Goal: Task Accomplishment & Management: Complete application form

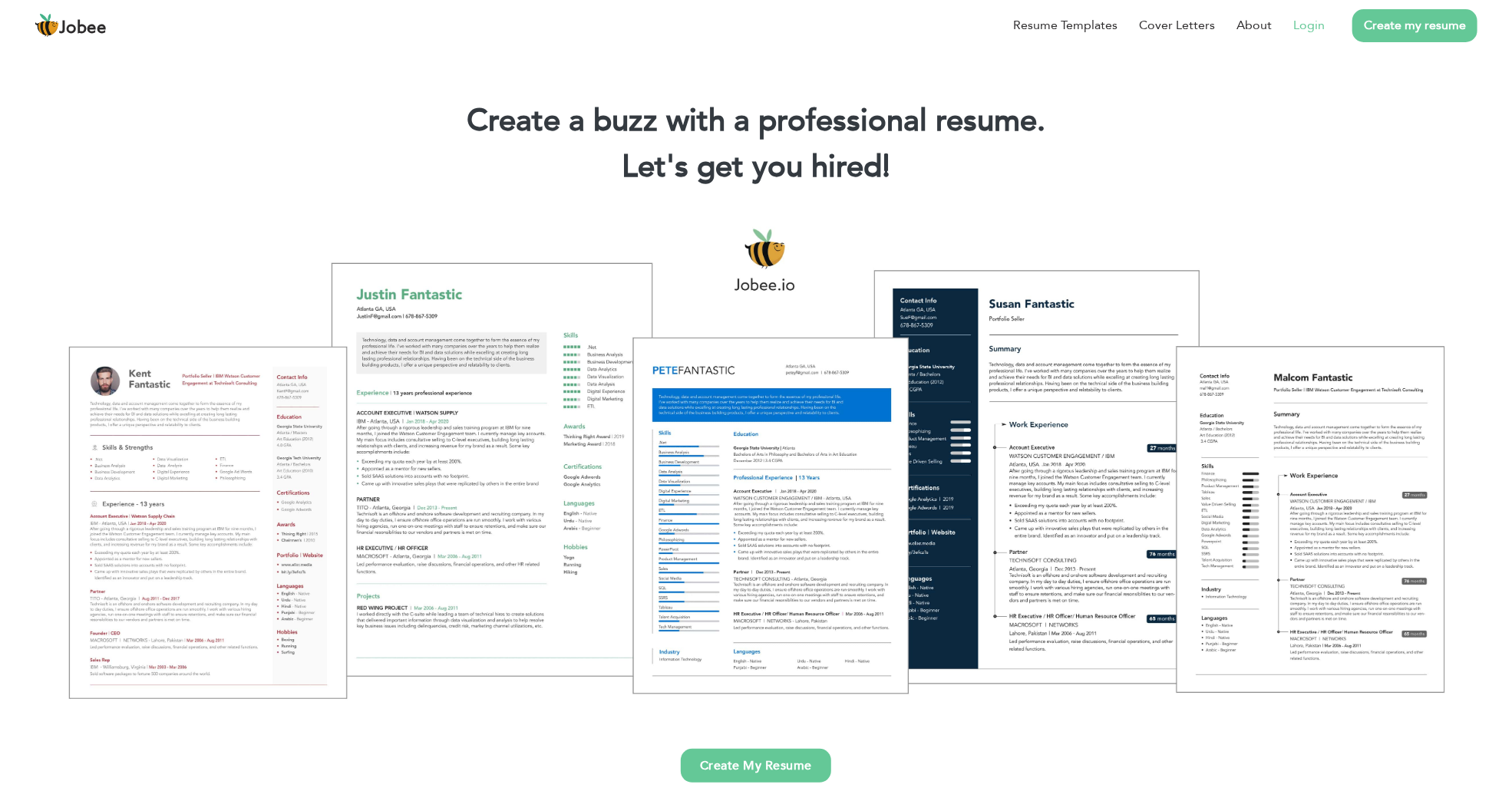
click at [1323, 20] on link "Login" at bounding box center [1309, 25] width 31 height 18
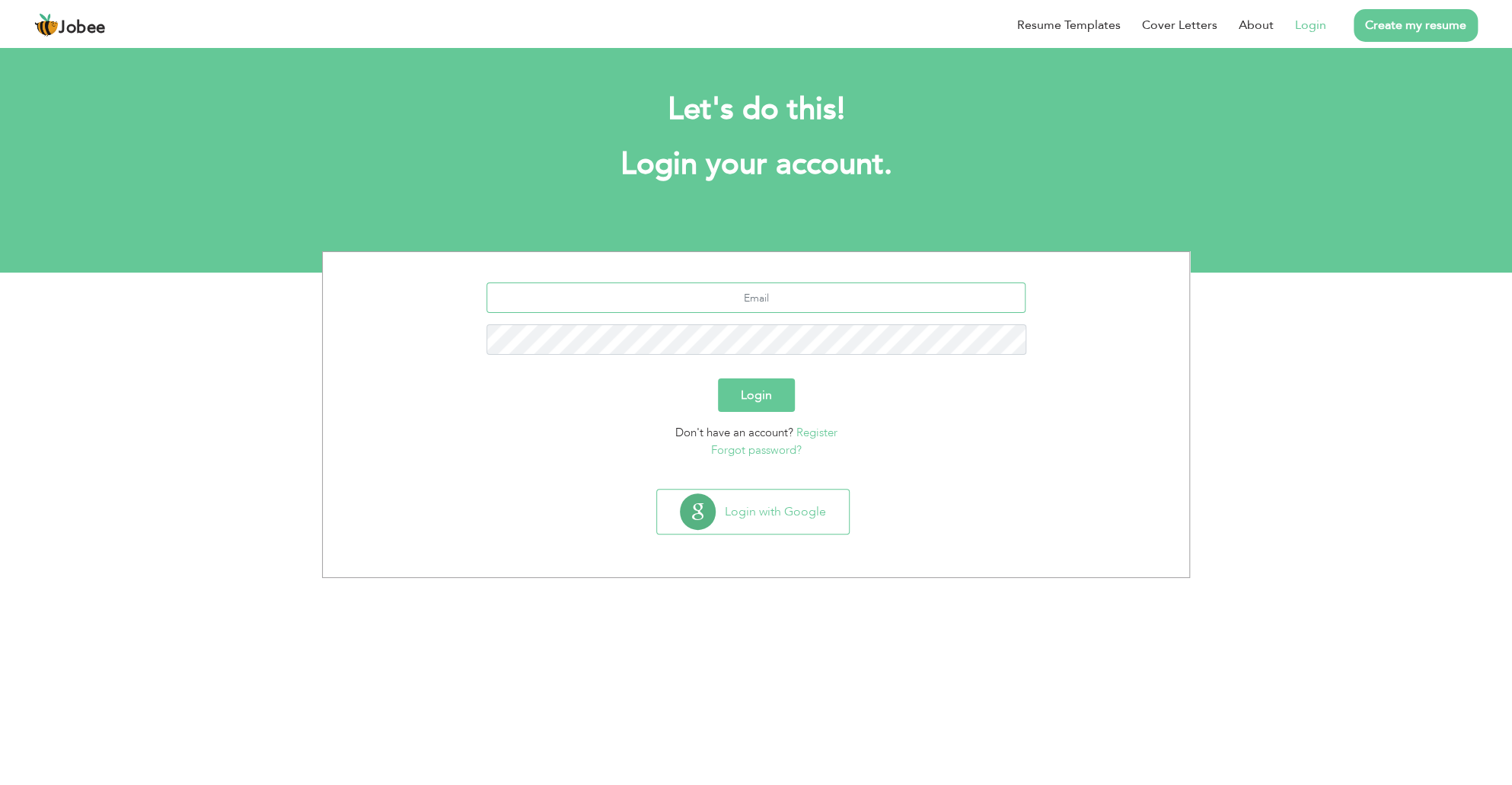
click at [758, 307] on input "text" at bounding box center [756, 297] width 540 height 30
type input "abmasood5900@gmail.com"
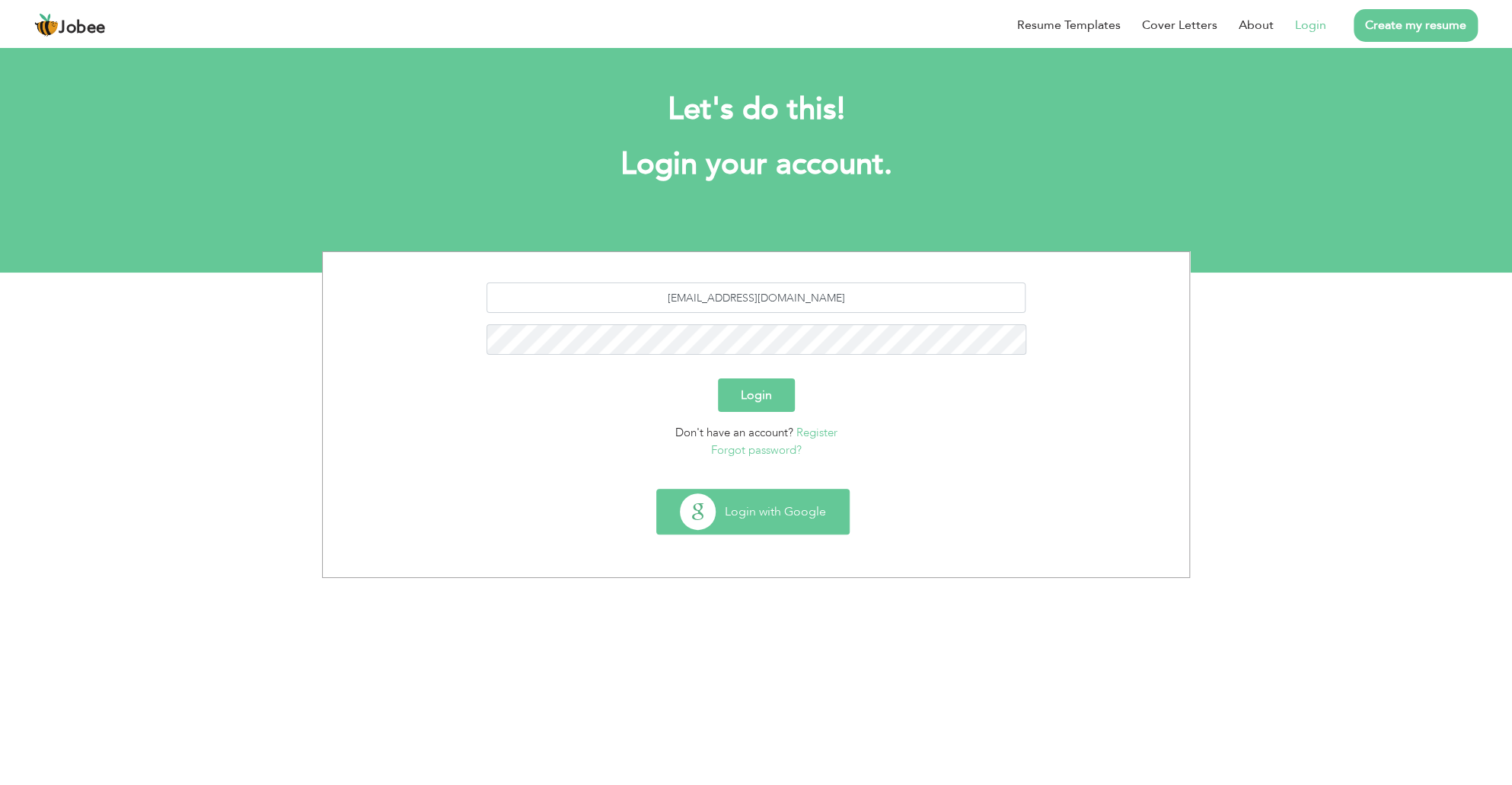
click at [731, 509] on button "Login with Google" at bounding box center [753, 512] width 192 height 44
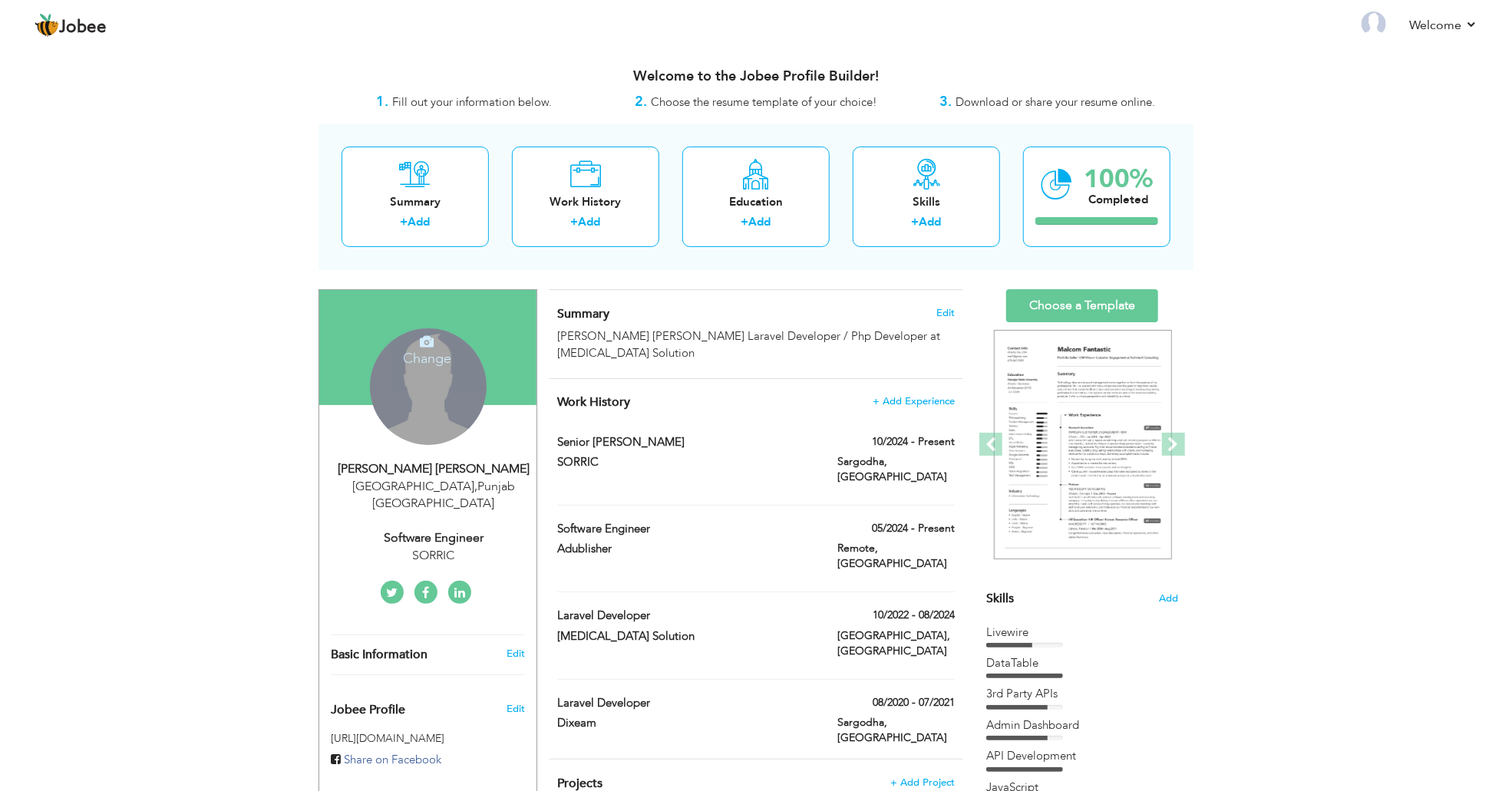
click at [456, 390] on div "Change Remove" at bounding box center [428, 386] width 116 height 116
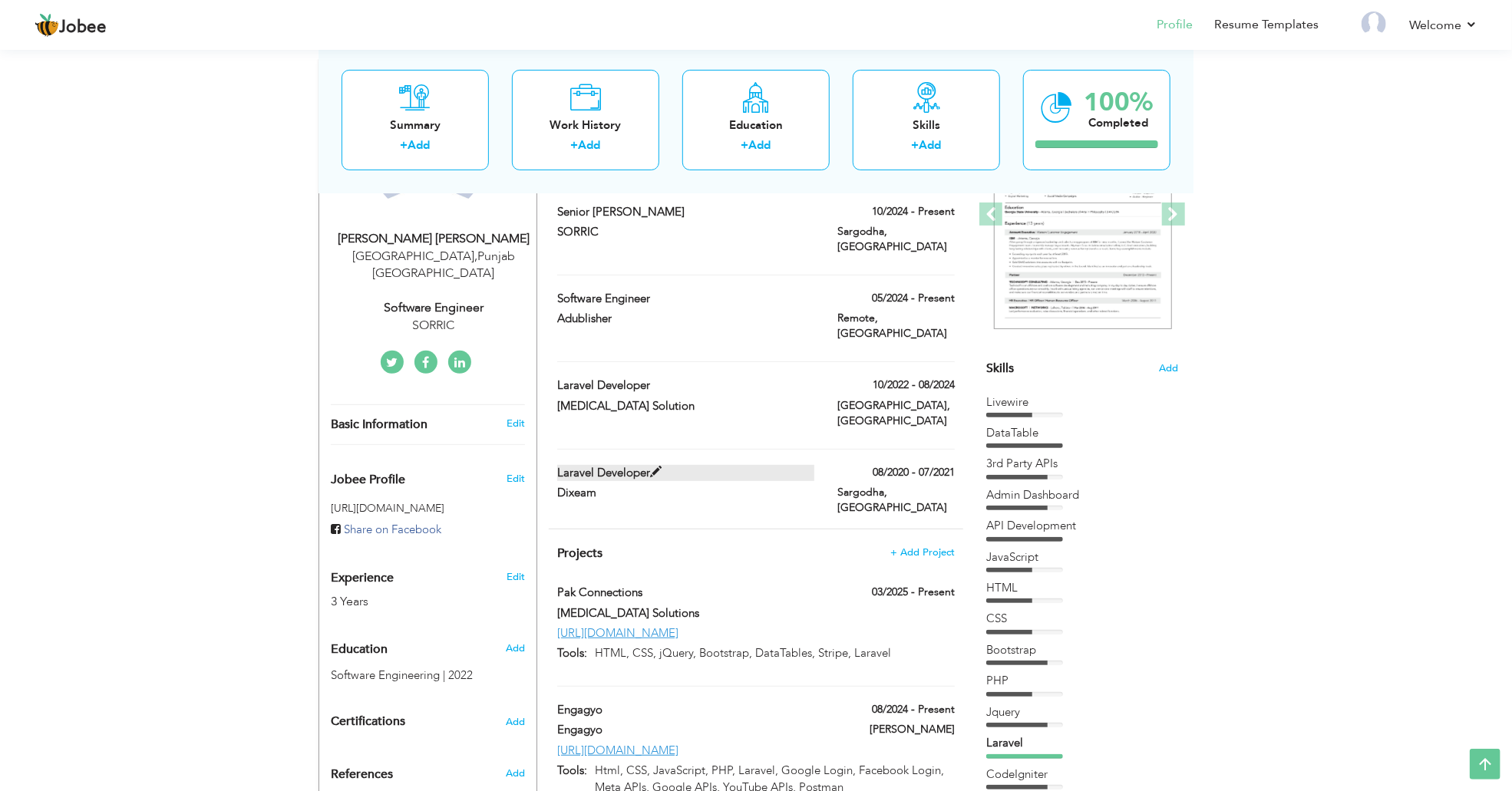
scroll to position [77, 0]
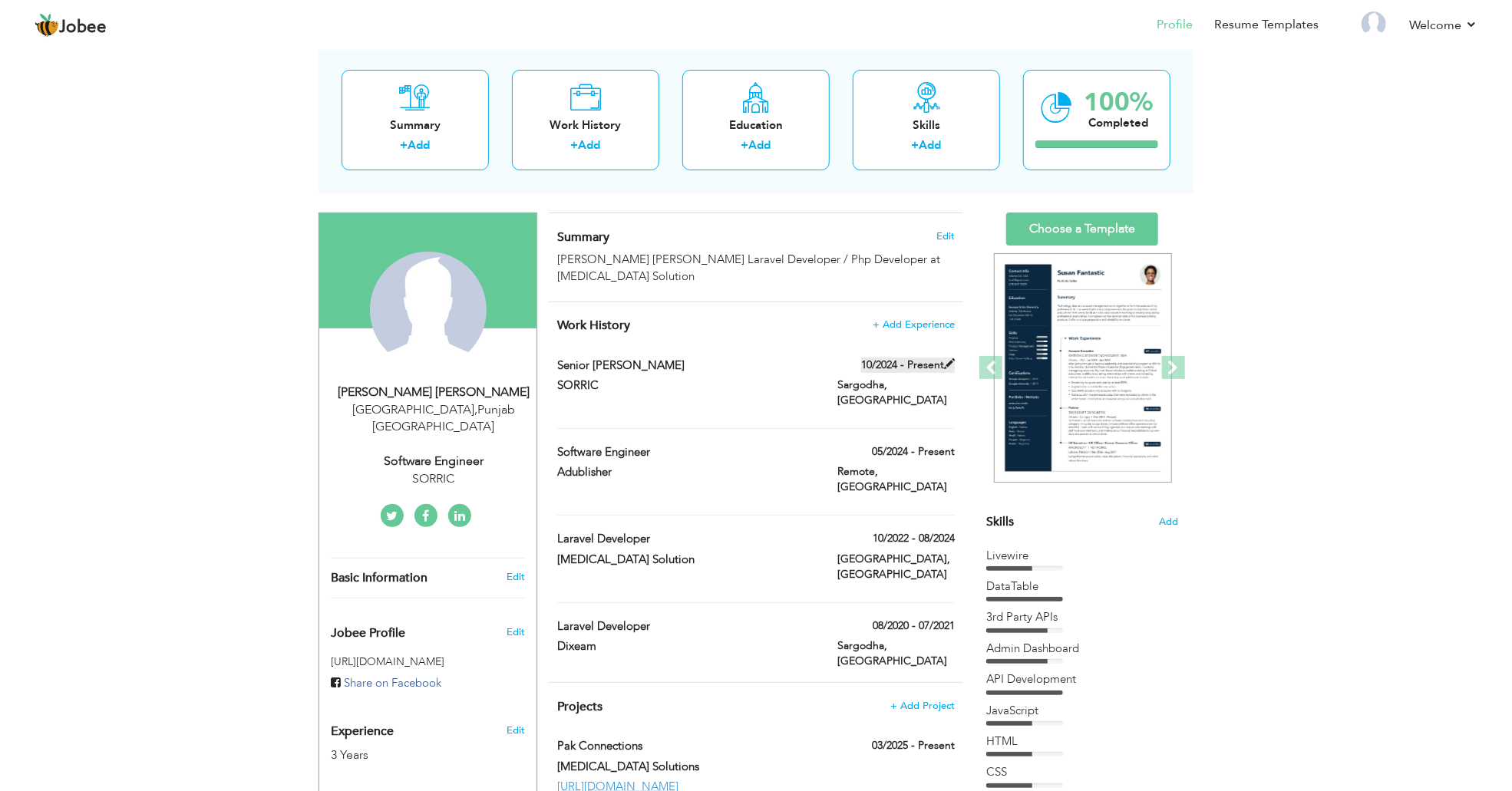
click at [935, 360] on label "10/2024 - Present" at bounding box center [908, 365] width 93 height 16
type input "Senior Laravel Developer"
type input "SORRIC"
type input "10/2024"
type input "[GEOGRAPHIC_DATA]"
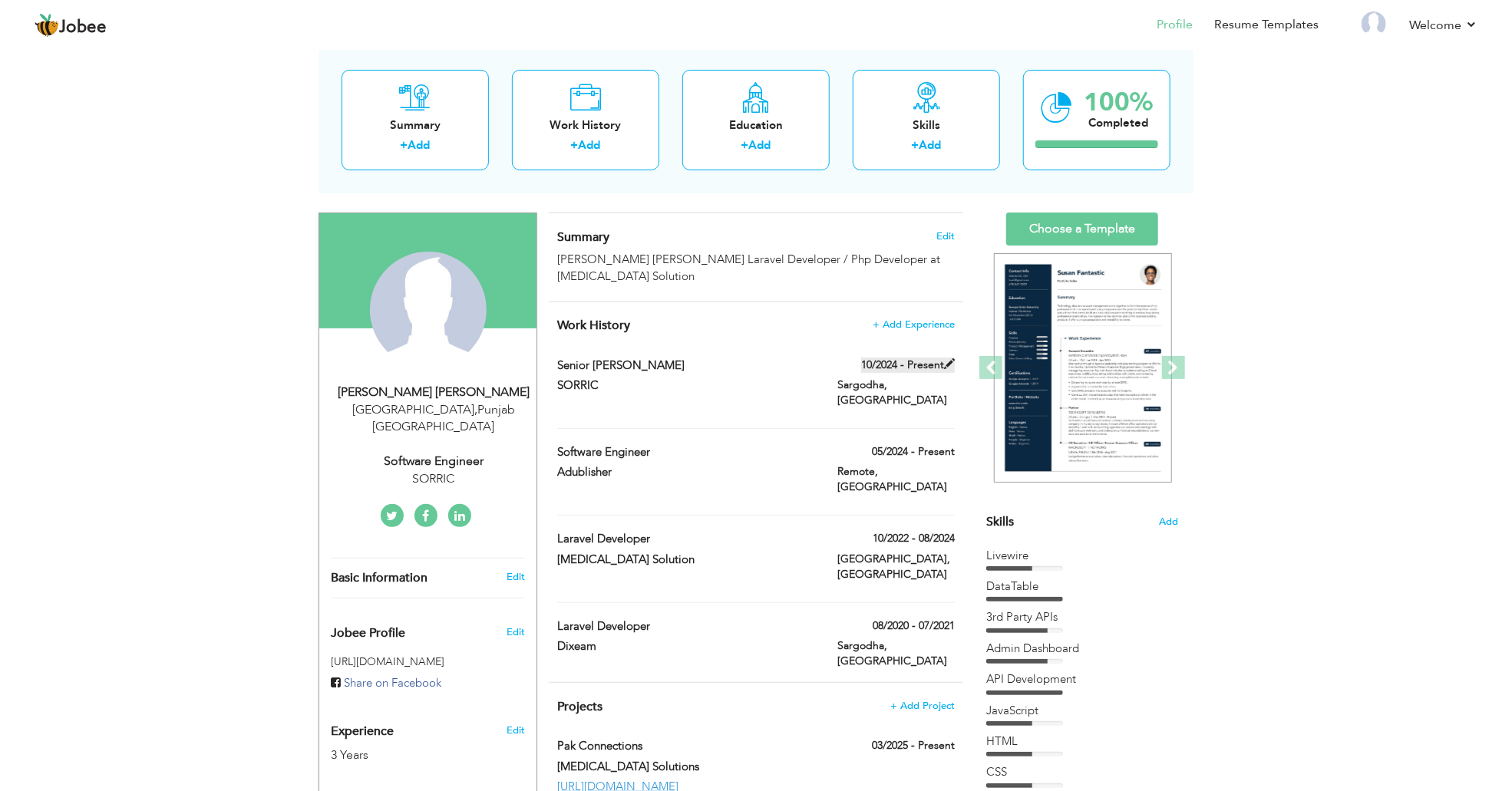
type input "Sargodha"
checkbox input "true"
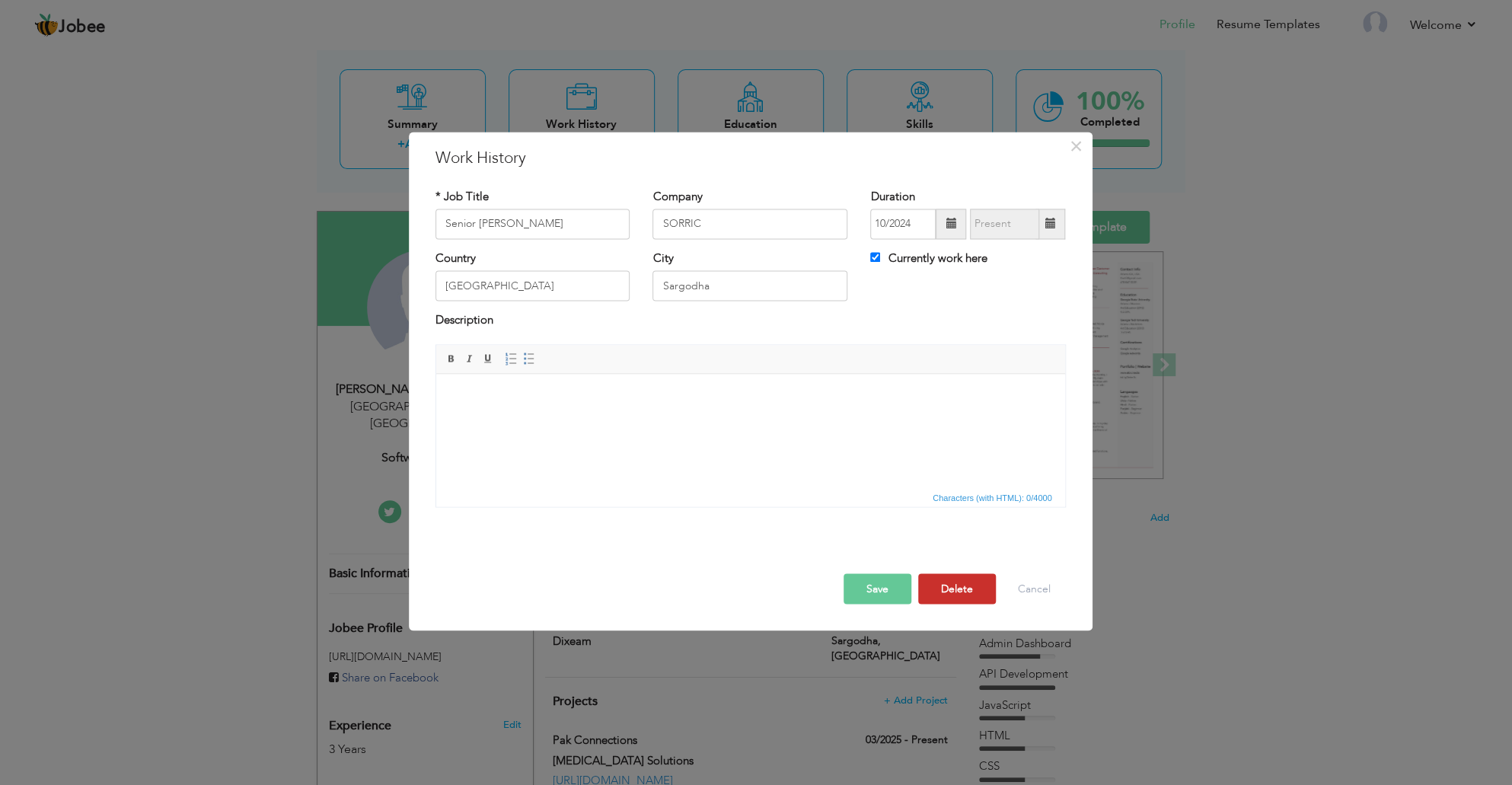
click at [954, 584] on button "Delete" at bounding box center [956, 588] width 78 height 30
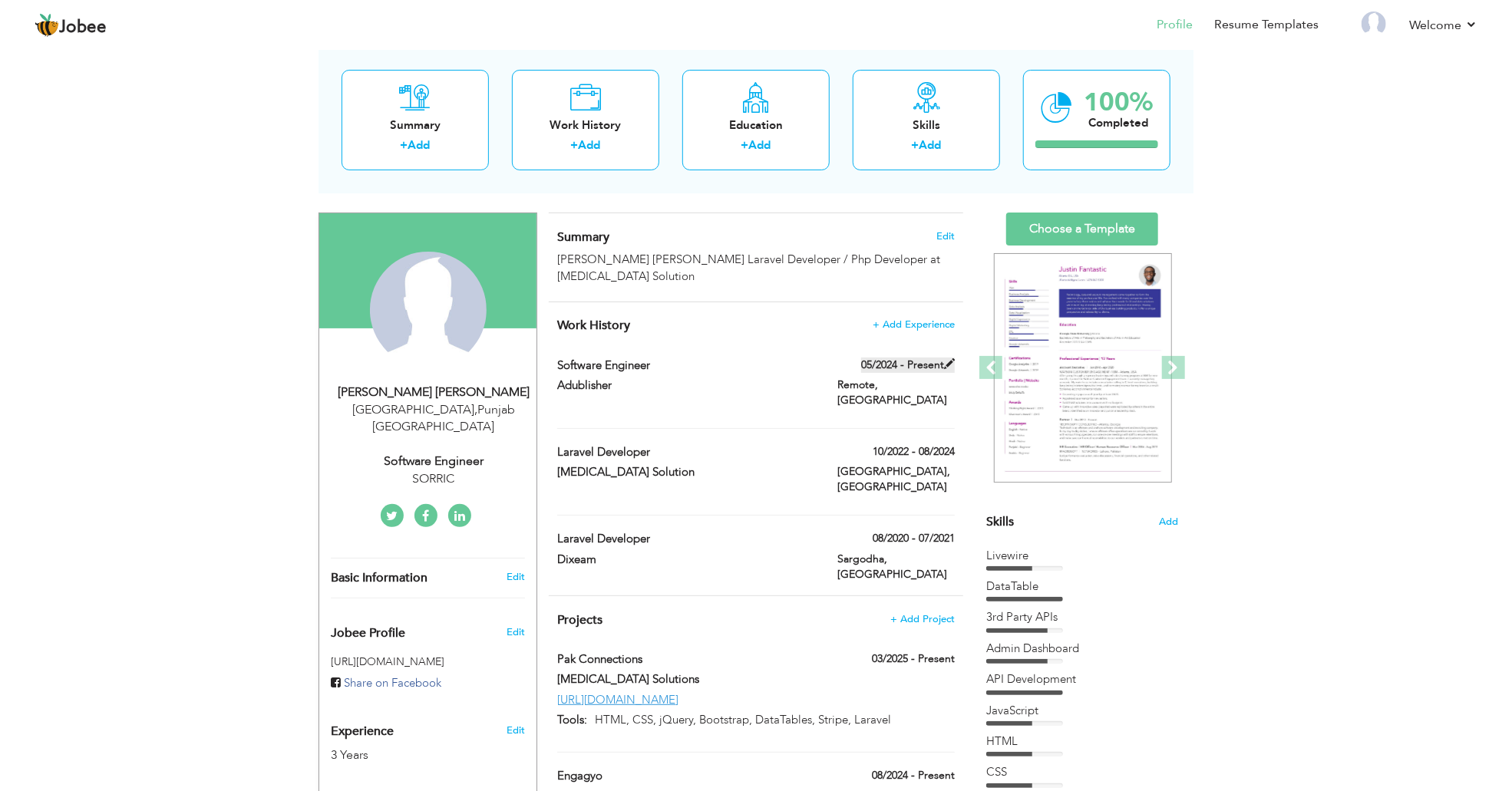
click at [946, 367] on span at bounding box center [949, 364] width 11 height 11
type input "Software Engineer"
type input "Adublisher"
type input "05/2024"
type input "Remote"
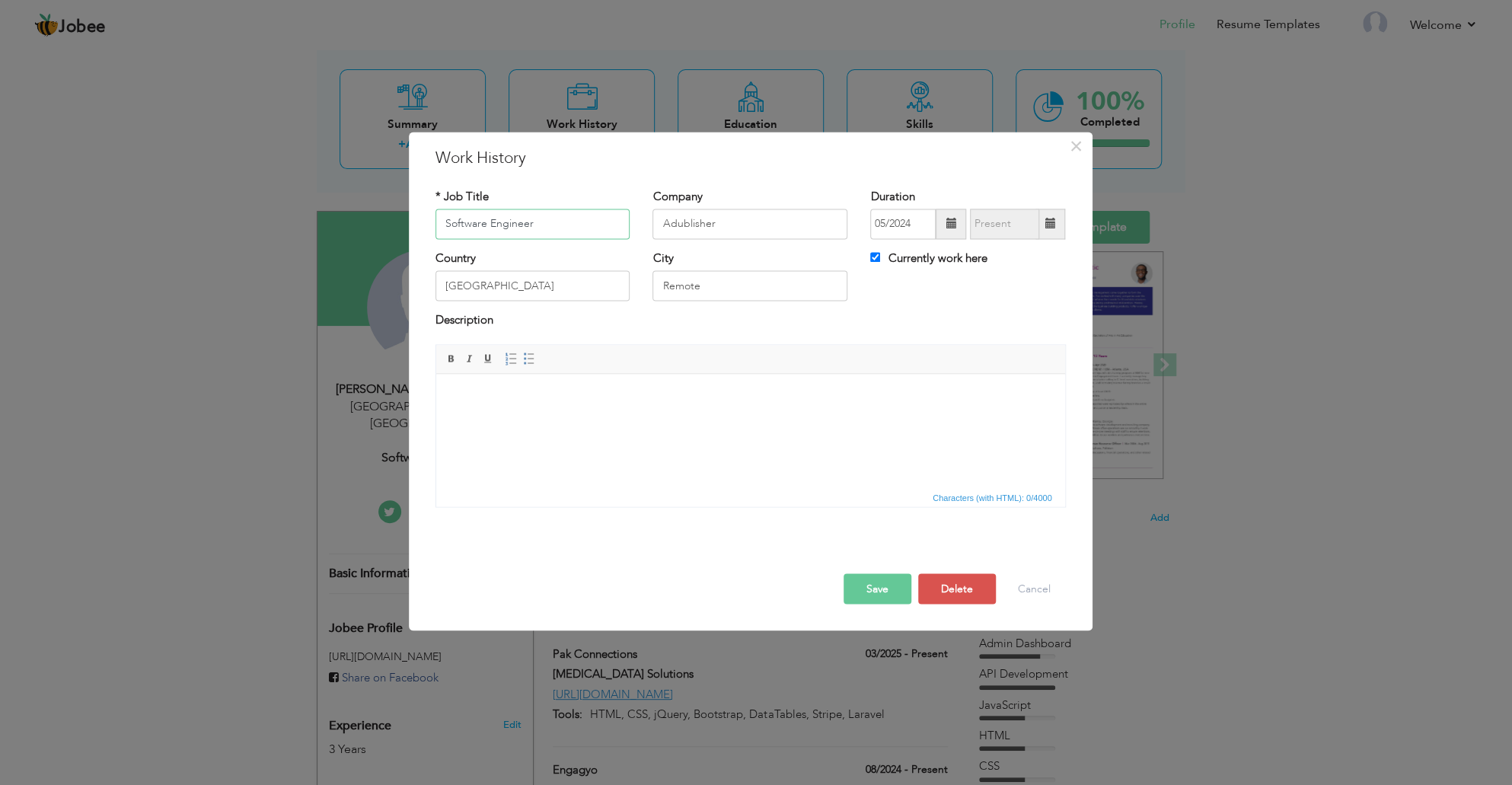
click at [540, 222] on input "Software Engineer" at bounding box center [533, 224] width 195 height 30
type input "Backend Developer"
click at [712, 293] on input "Remote" at bounding box center [750, 286] width 195 height 30
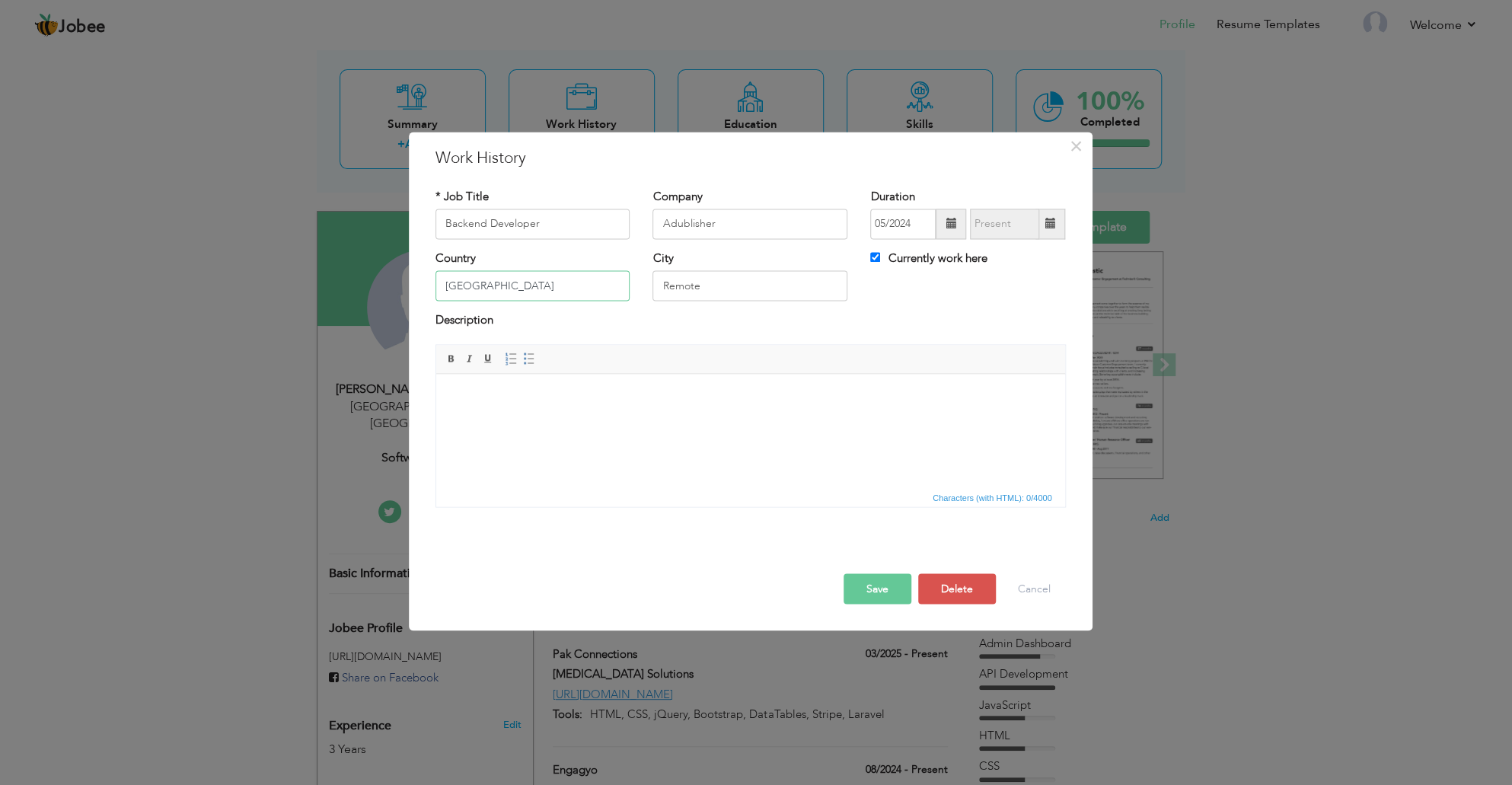
click at [555, 289] on input "[GEOGRAPHIC_DATA]" at bounding box center [533, 286] width 195 height 30
click at [754, 219] on input "Adublisher" at bounding box center [750, 224] width 195 height 30
click at [914, 230] on input "05/2024" at bounding box center [902, 224] width 65 height 30
click at [934, 259] on label "Currently work here" at bounding box center [928, 258] width 116 height 16
click at [880, 259] on input "Currently work here" at bounding box center [875, 257] width 10 height 10
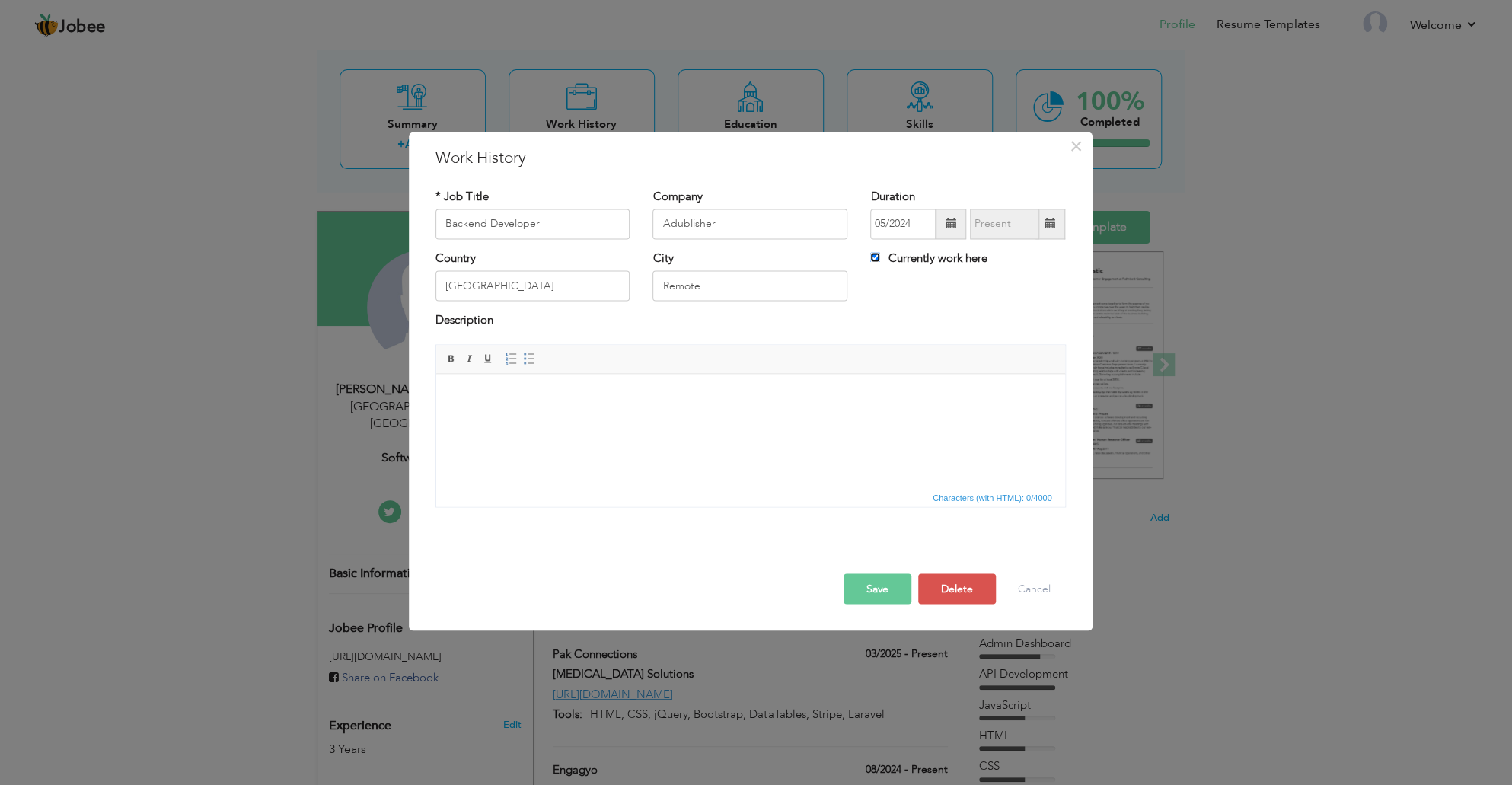
checkbox input "false"
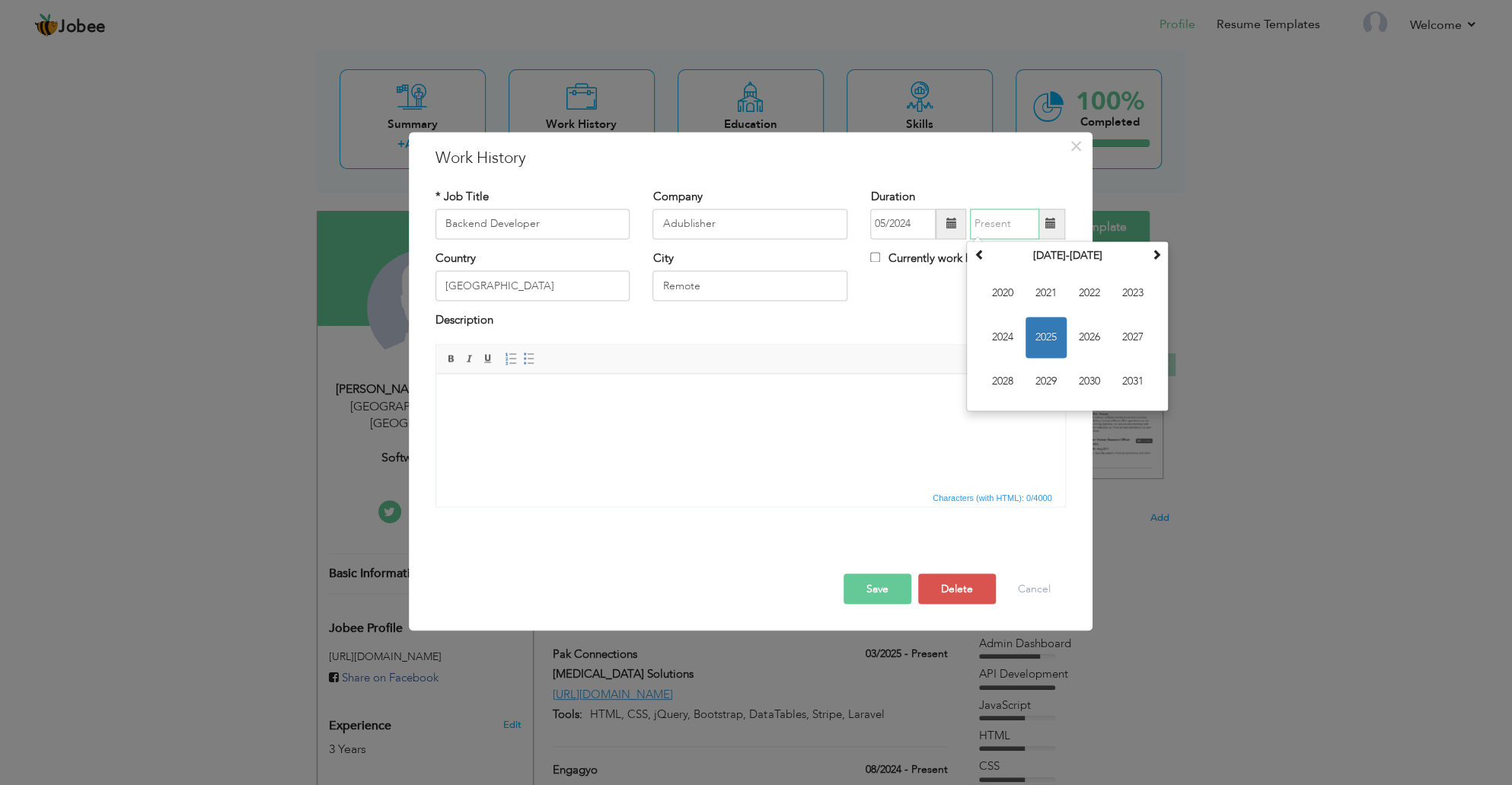
type input "09/2025"
click at [1008, 231] on input "09/2025" at bounding box center [1005, 224] width 70 height 30
click at [1046, 339] on span "2025" at bounding box center [1046, 337] width 41 height 41
click at [993, 381] on span "Sep" at bounding box center [1002, 381] width 41 height 41
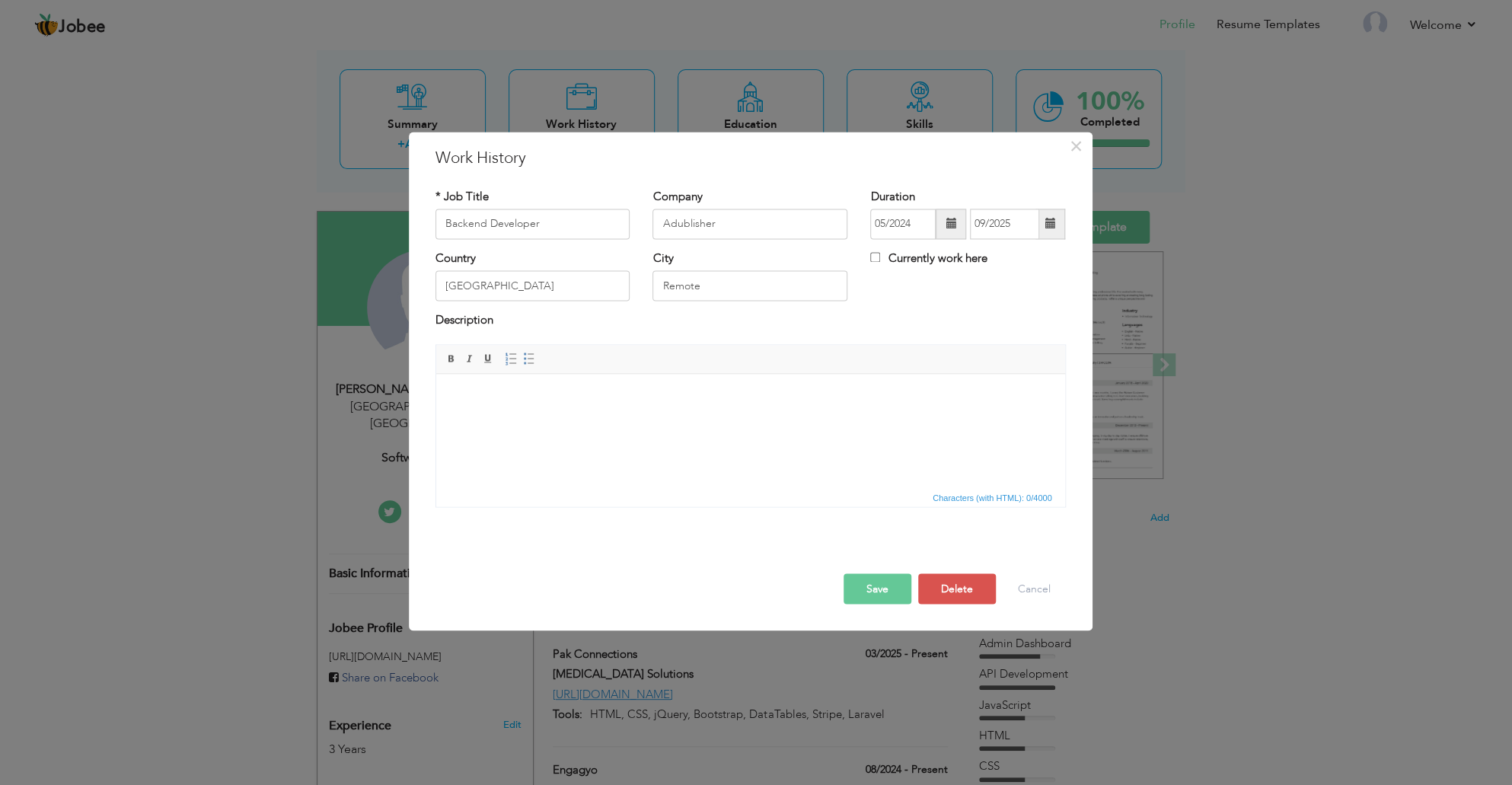
click at [883, 580] on button "Save" at bounding box center [877, 588] width 68 height 30
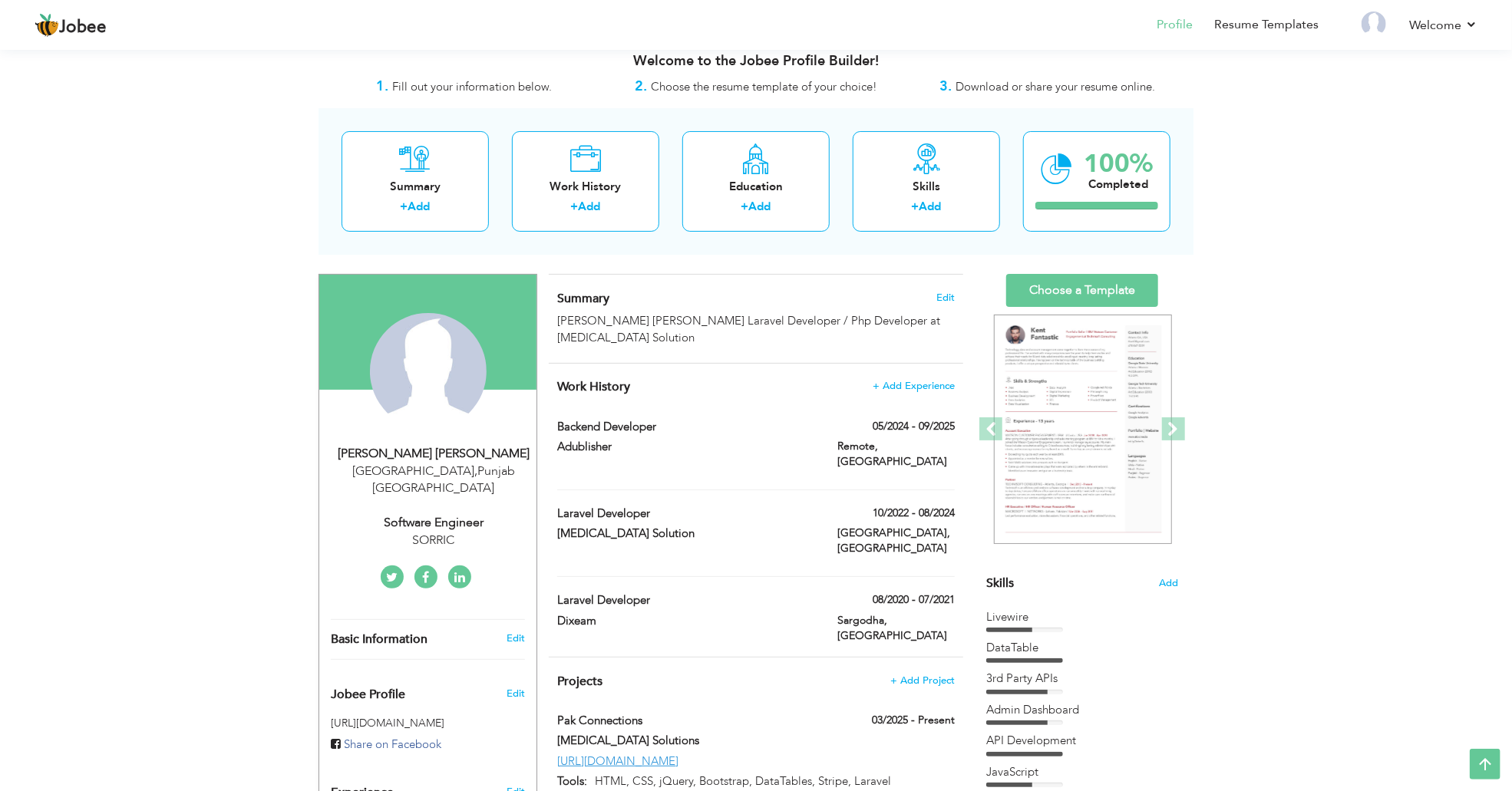
scroll to position [0, 0]
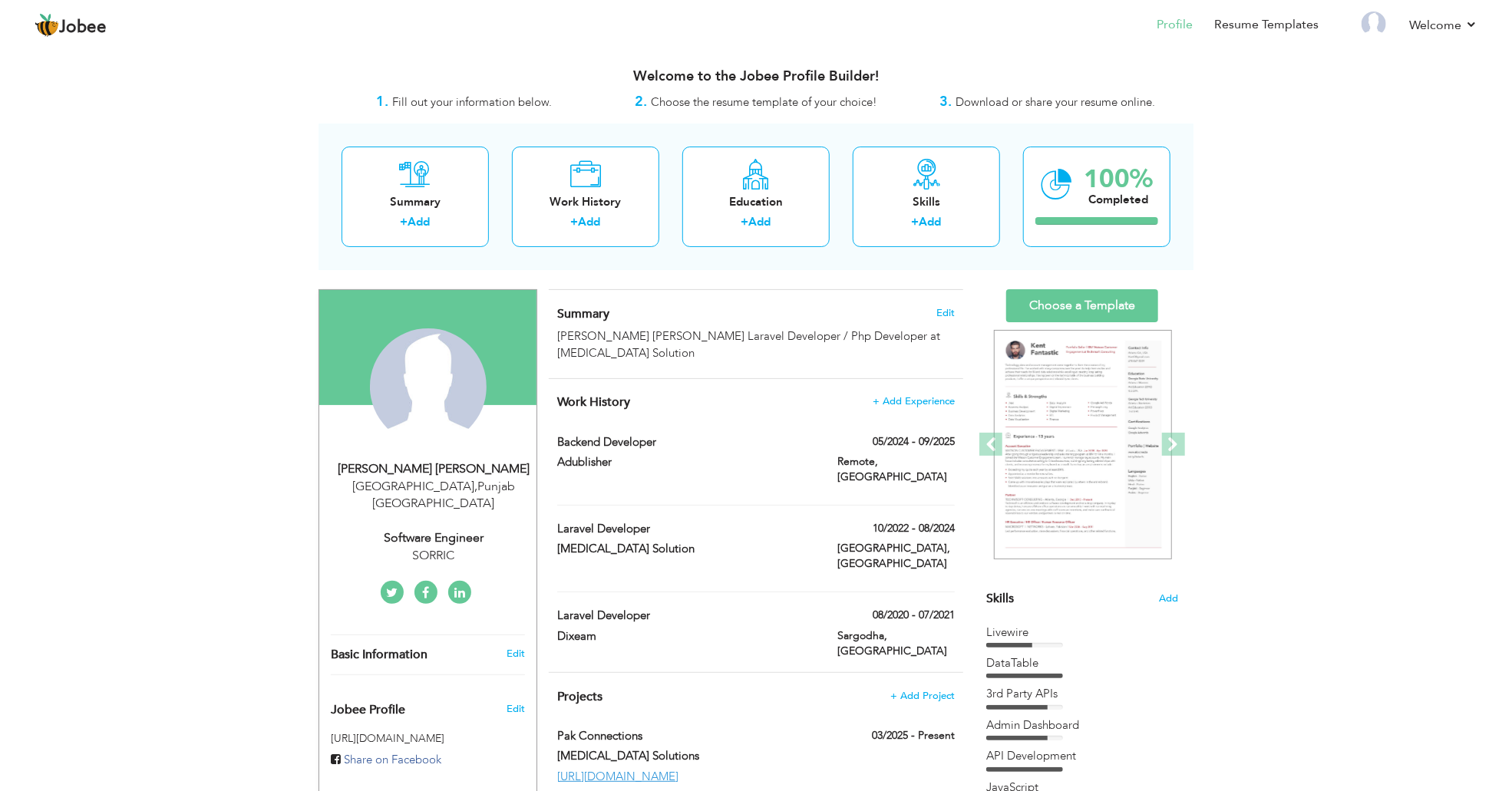
drag, startPoint x: 691, startPoint y: 103, endPoint x: 743, endPoint y: 103, distance: 52.0
click at [691, 103] on span "Choose the resume template of your choice!" at bounding box center [763, 102] width 226 height 16
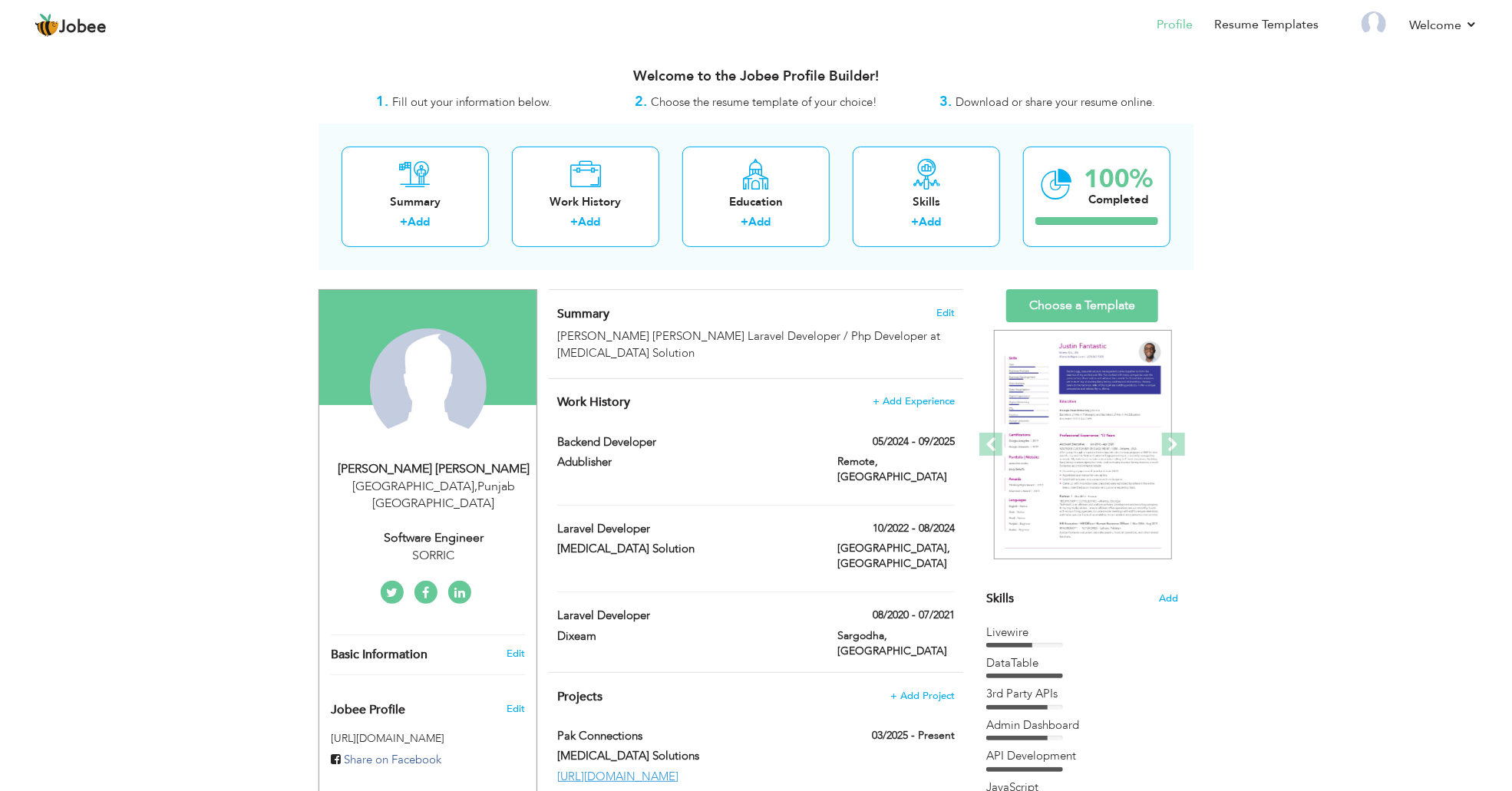
click at [979, 103] on span "Download or share your resume online." at bounding box center [1056, 102] width 200 height 16
click at [1071, 289] on link "Choose a Template" at bounding box center [1082, 306] width 152 height 33
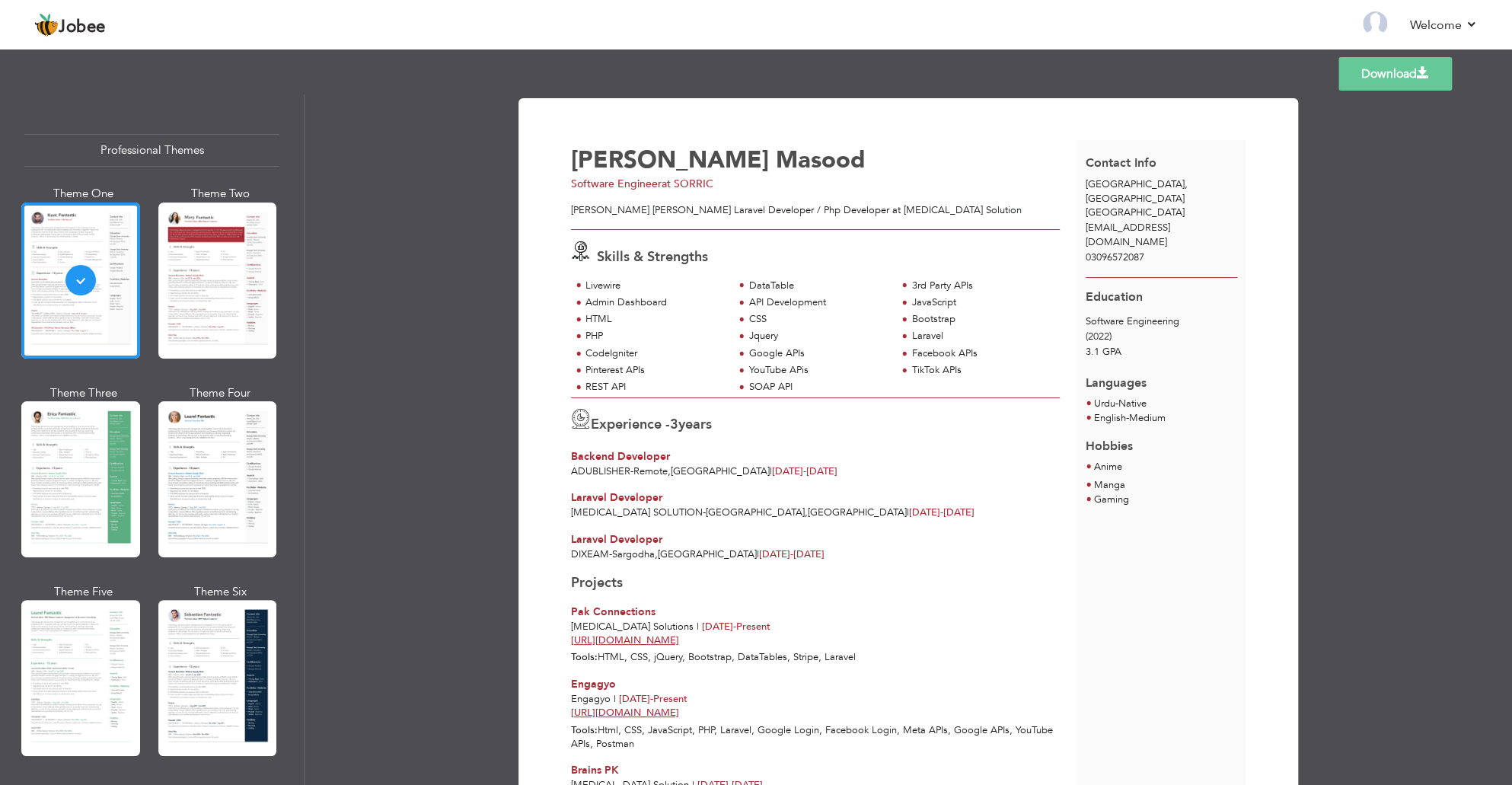
click at [532, 449] on div "Download Muhammad Abubaker Masood Software Engineer at SORRIC Muhammad Abubaker…" at bounding box center [909, 685] width 779 height 1175
click at [211, 308] on div at bounding box center [218, 281] width 119 height 156
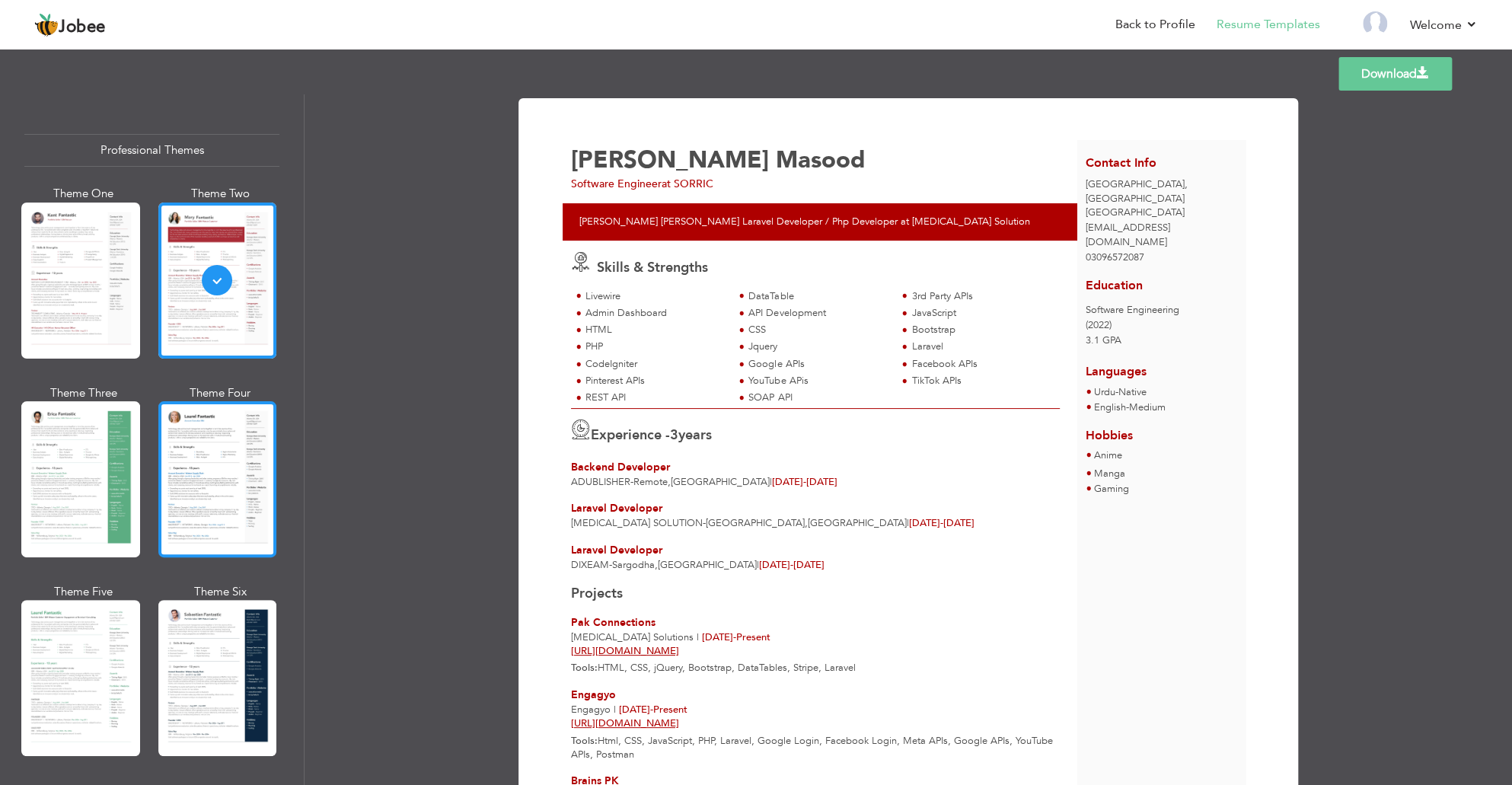
click at [186, 480] on div at bounding box center [218, 480] width 119 height 156
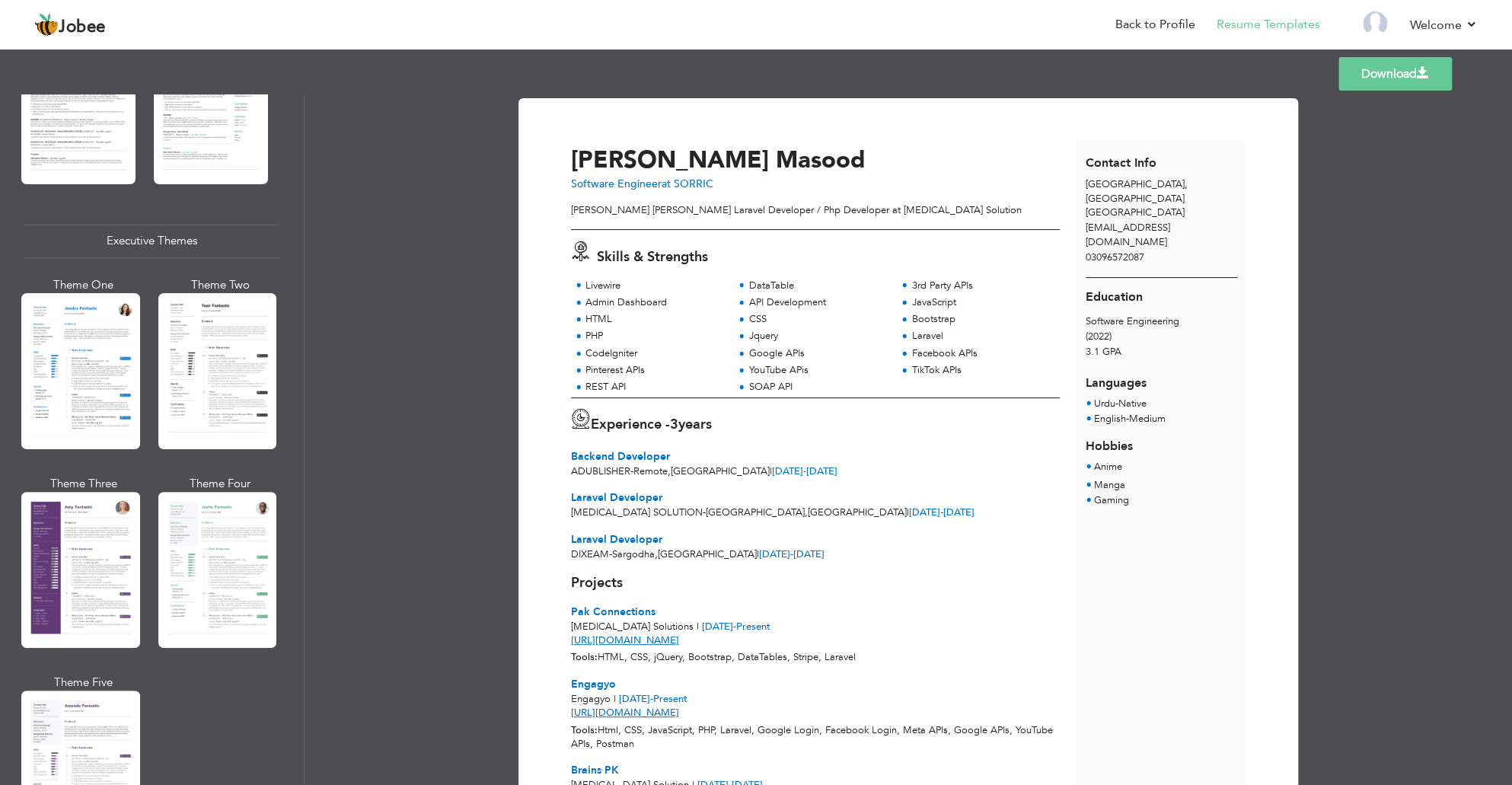
scroll to position [2416, 0]
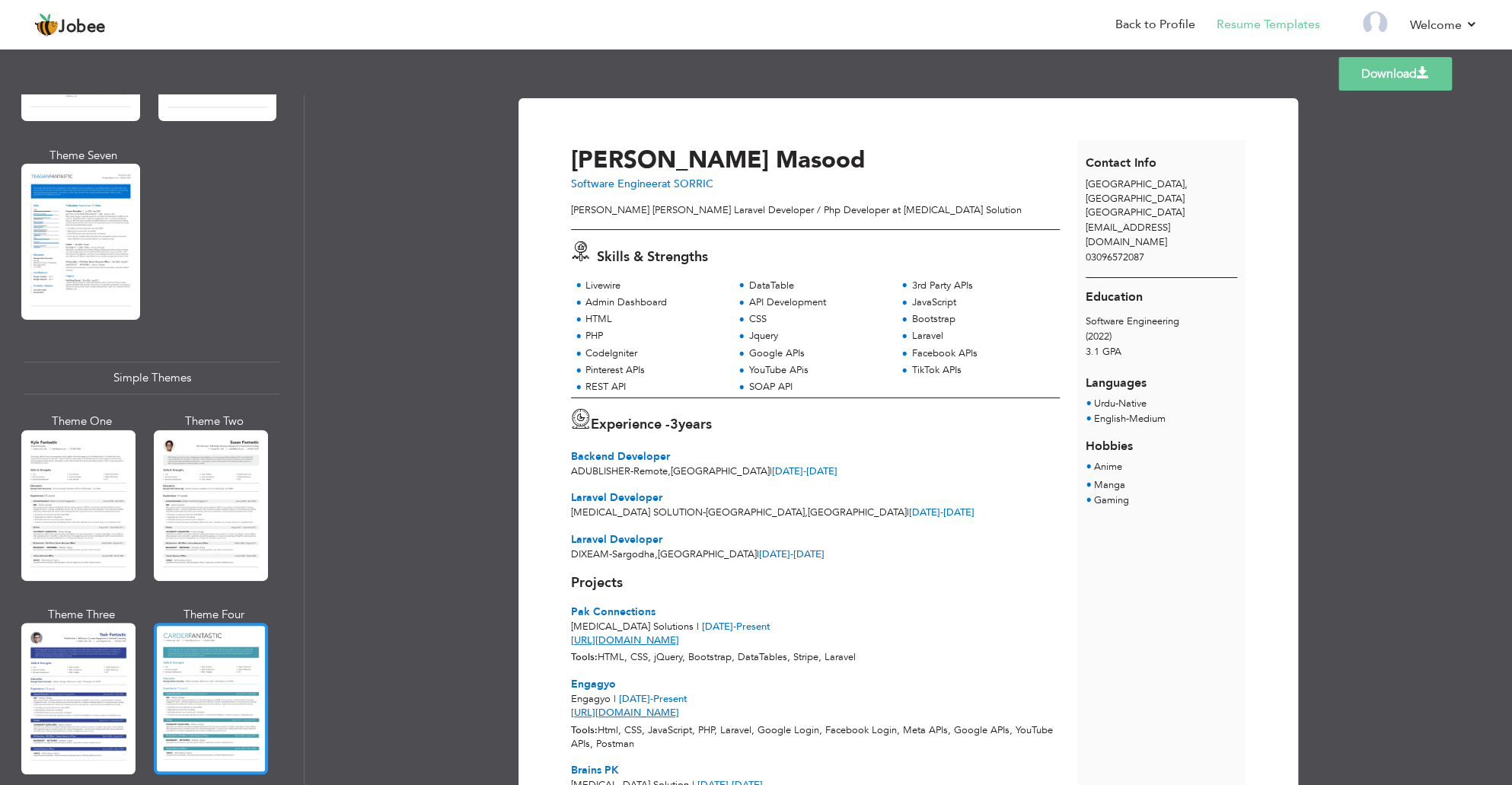
click at [179, 685] on div at bounding box center [211, 698] width 115 height 150
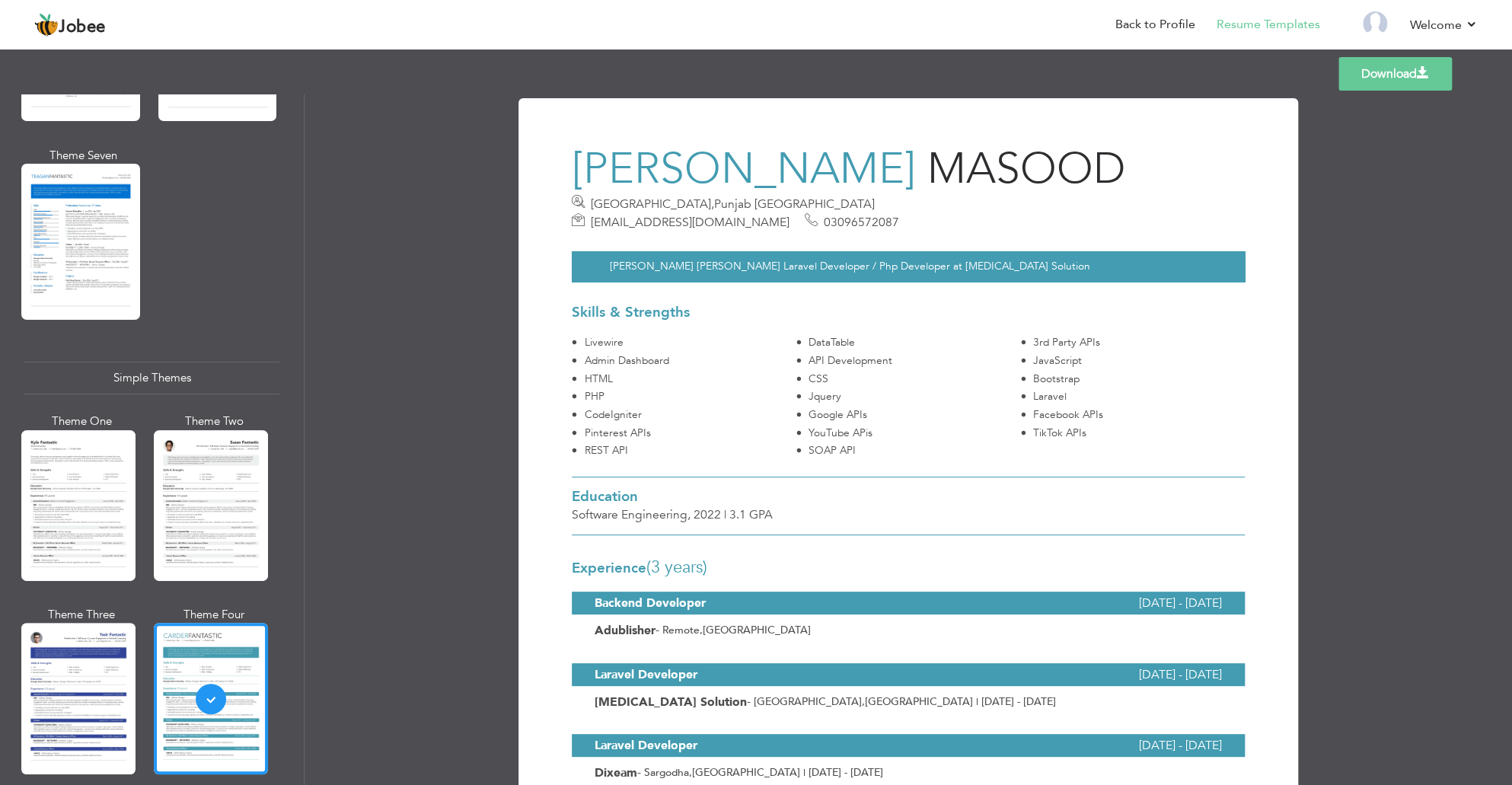
click at [75, 689] on div at bounding box center [78, 698] width 115 height 150
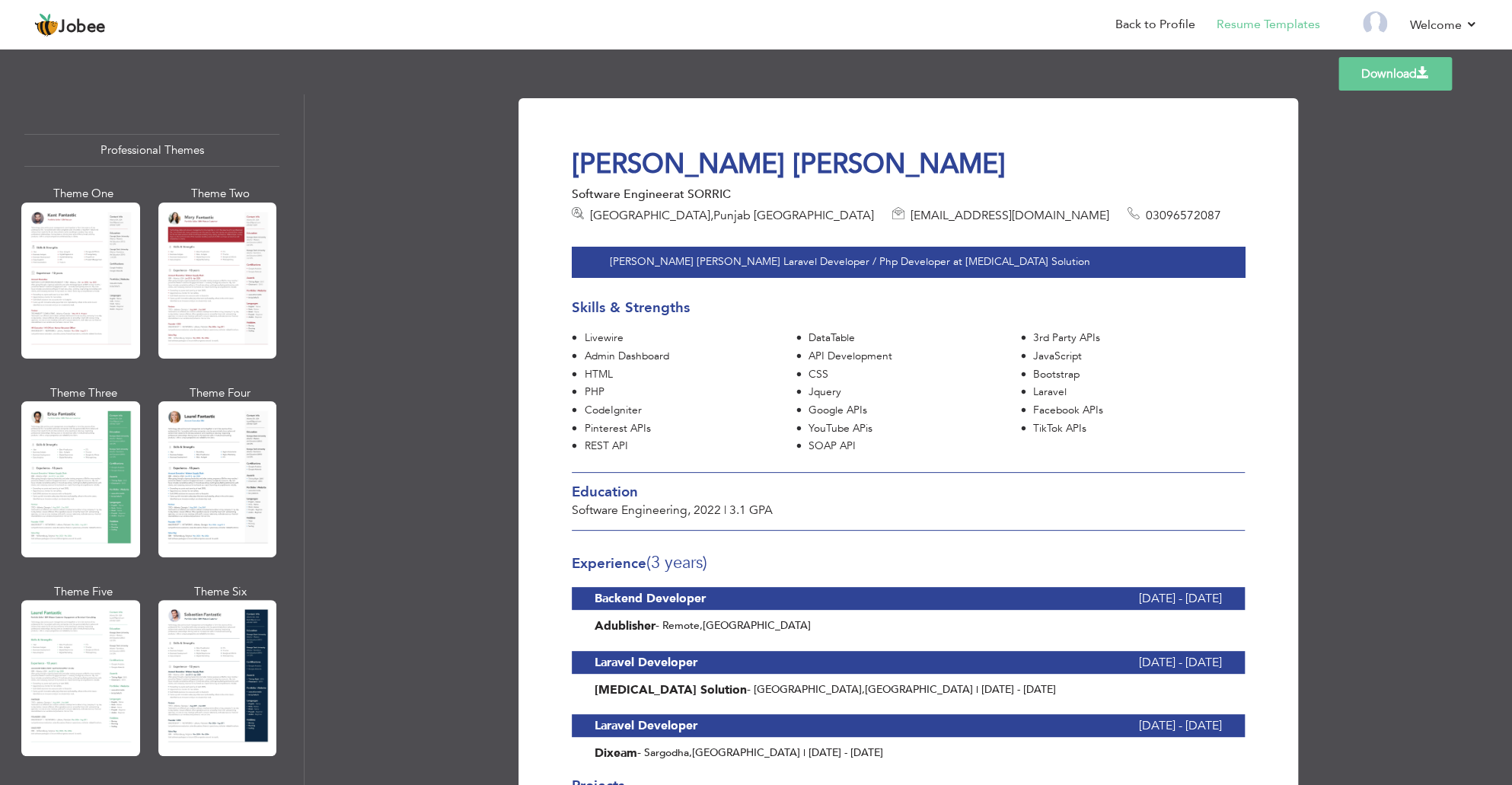
scroll to position [21, 0]
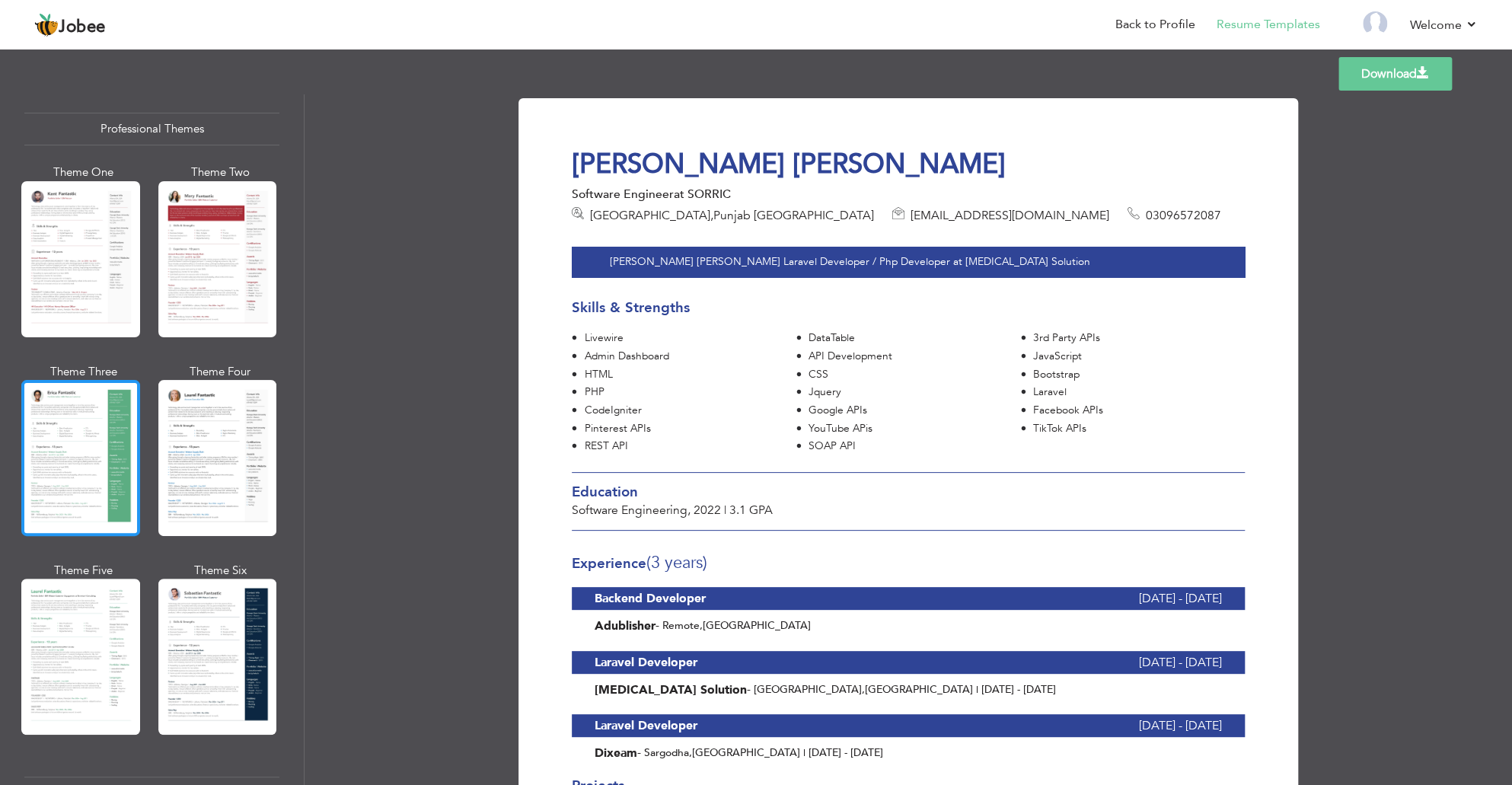
click at [111, 415] on div at bounding box center [81, 458] width 119 height 156
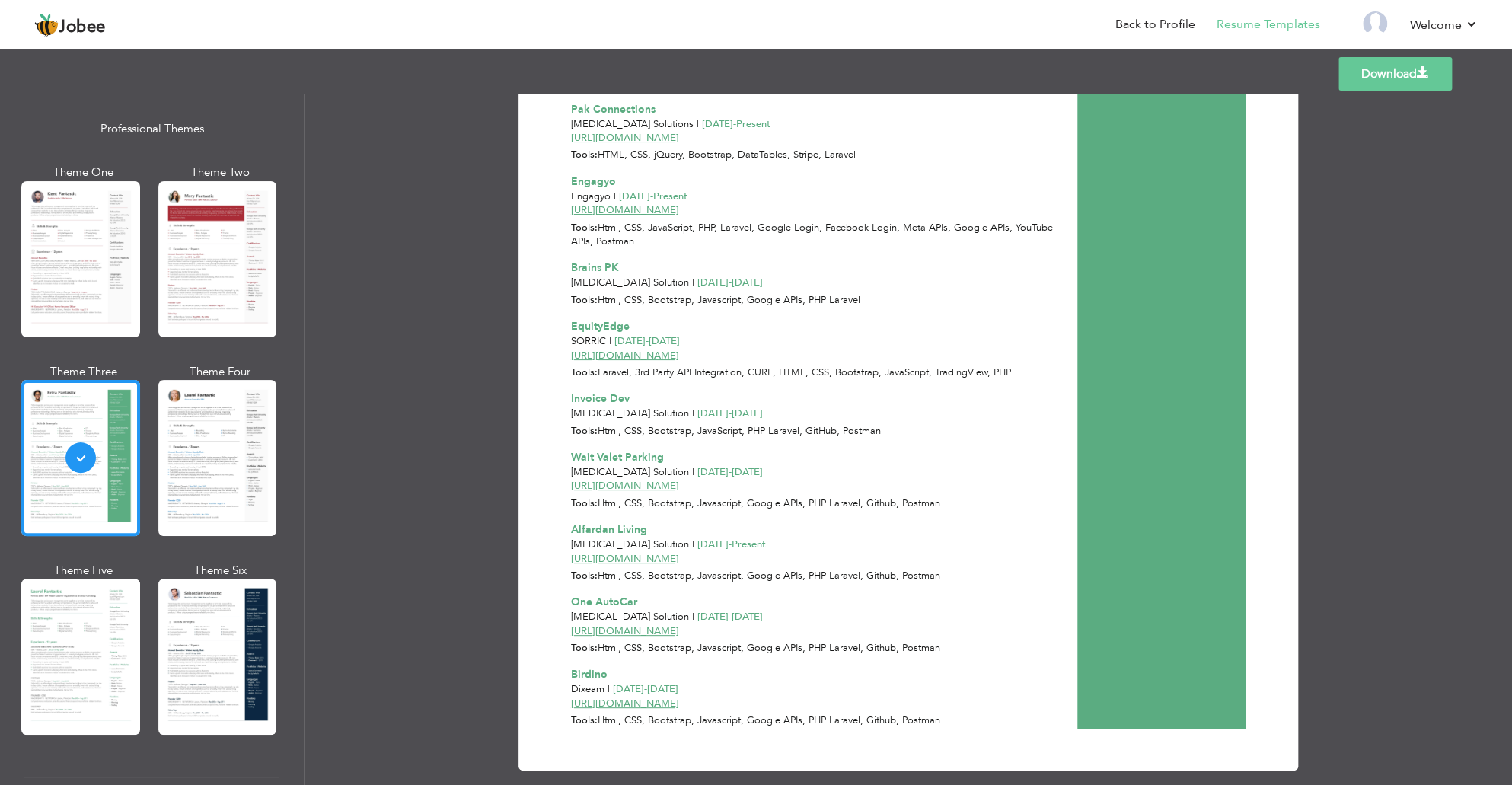
scroll to position [140, 0]
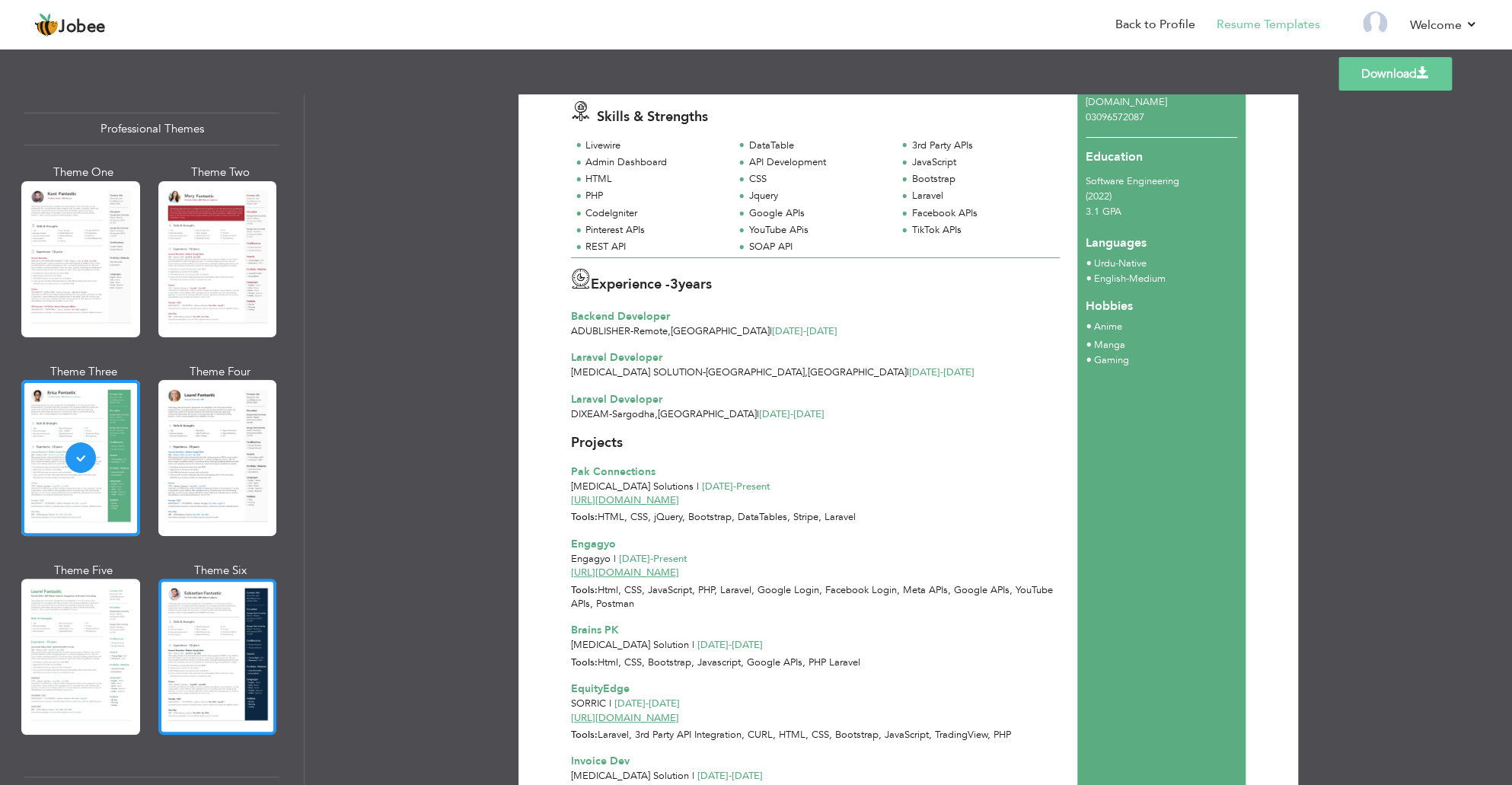
click at [192, 656] on div at bounding box center [218, 657] width 119 height 156
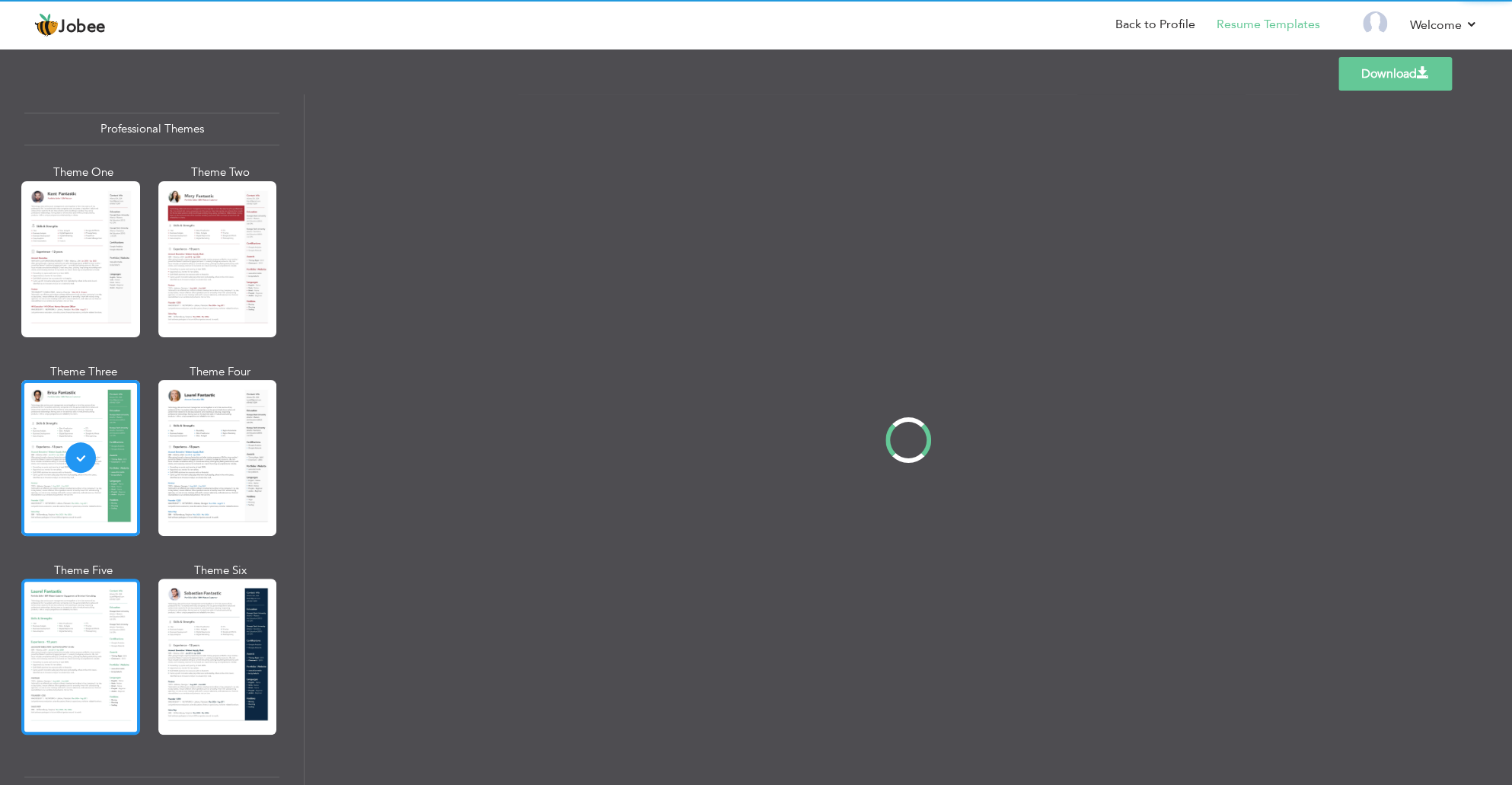
scroll to position [0, 0]
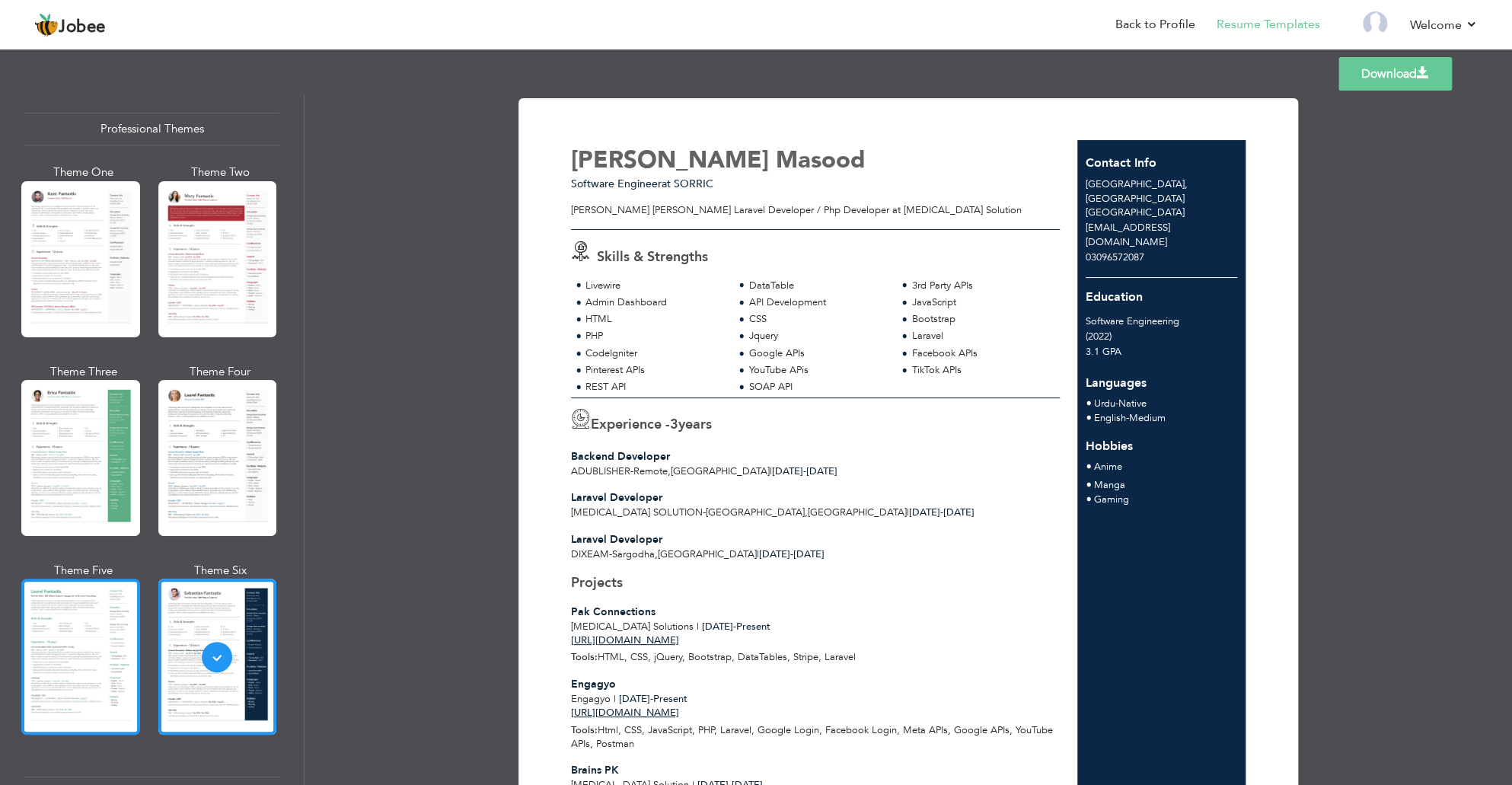
click at [64, 639] on div at bounding box center [81, 657] width 119 height 156
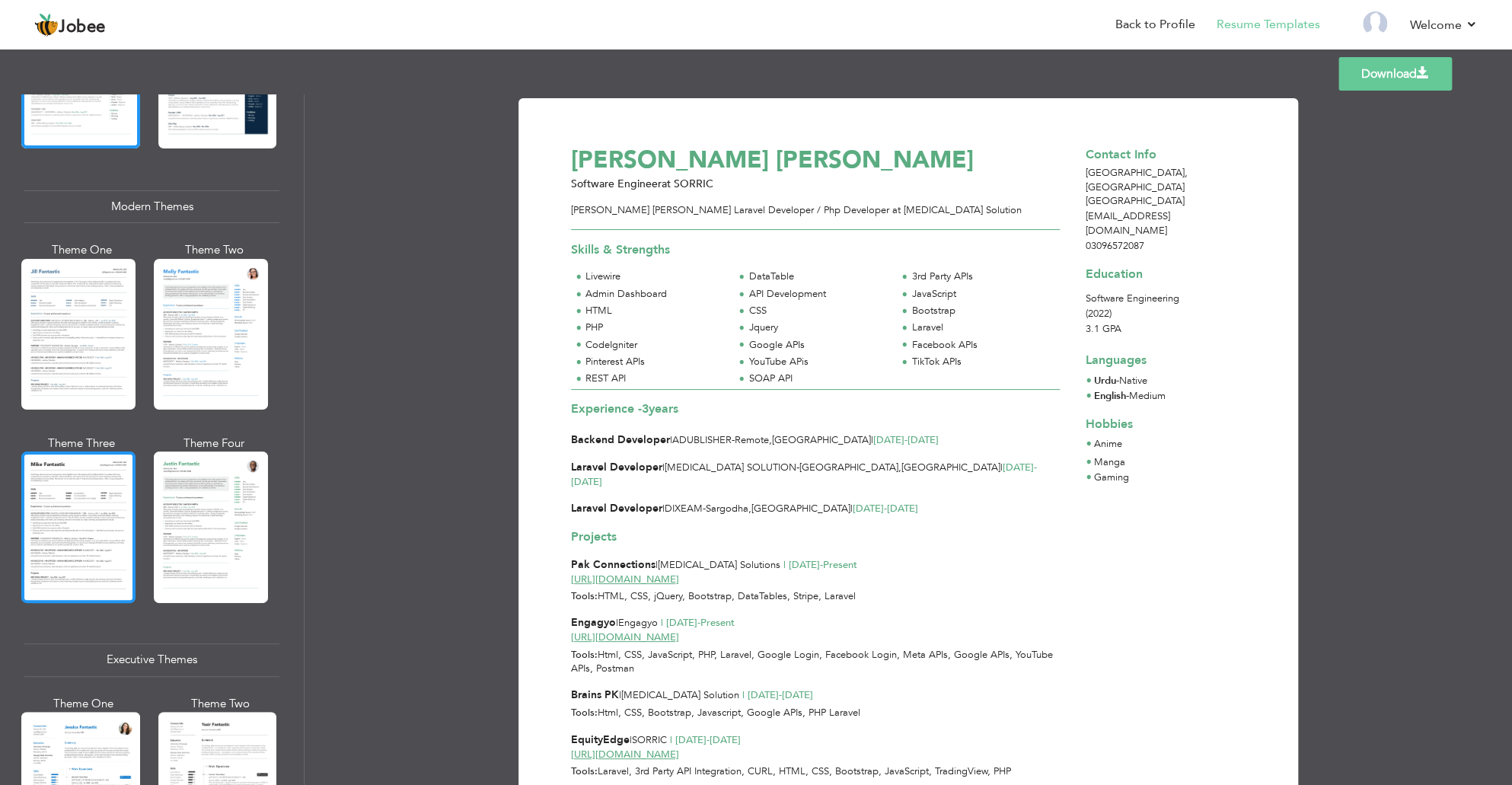
scroll to position [685, 0]
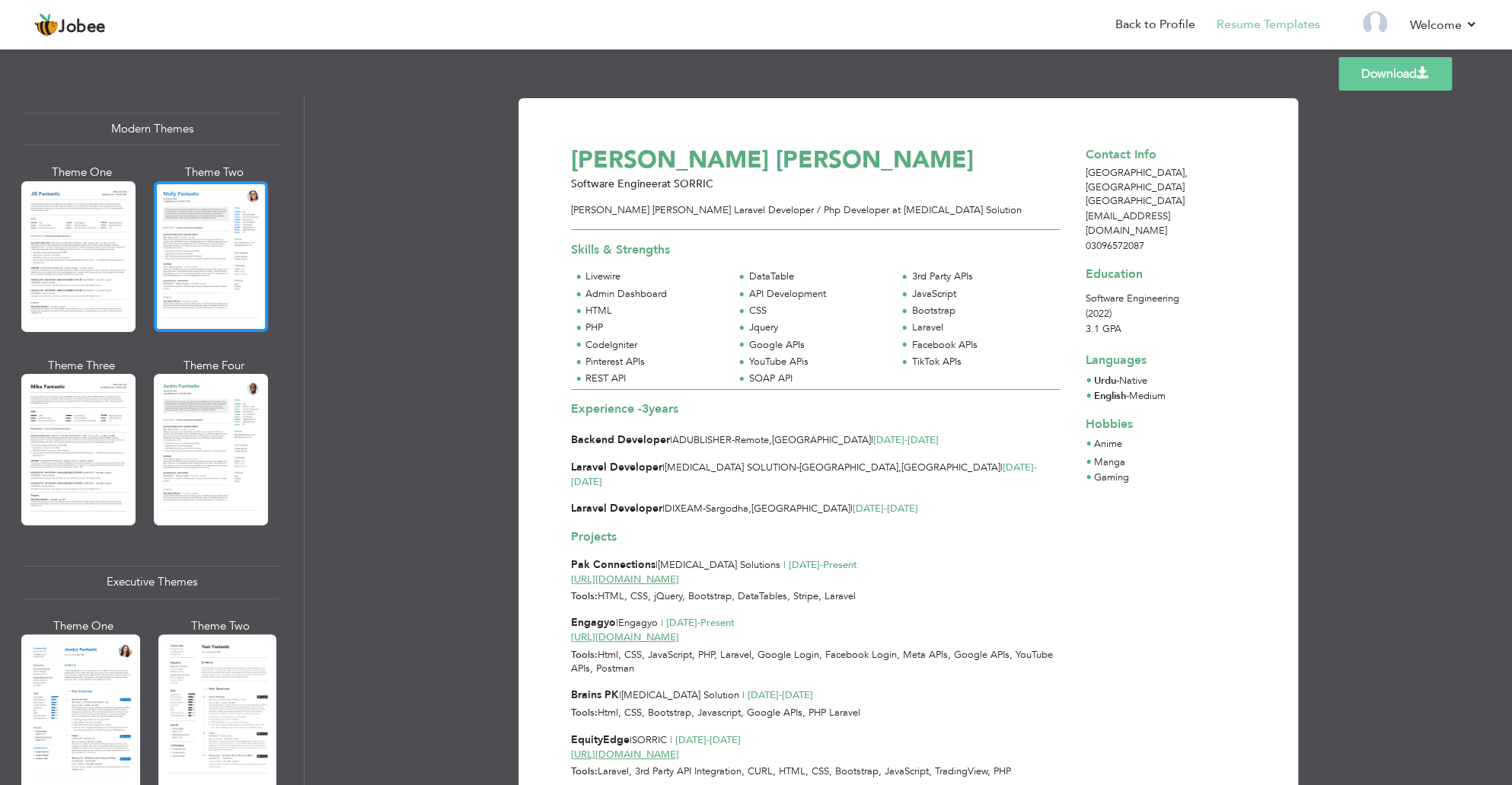
click at [210, 283] on div at bounding box center [211, 257] width 115 height 150
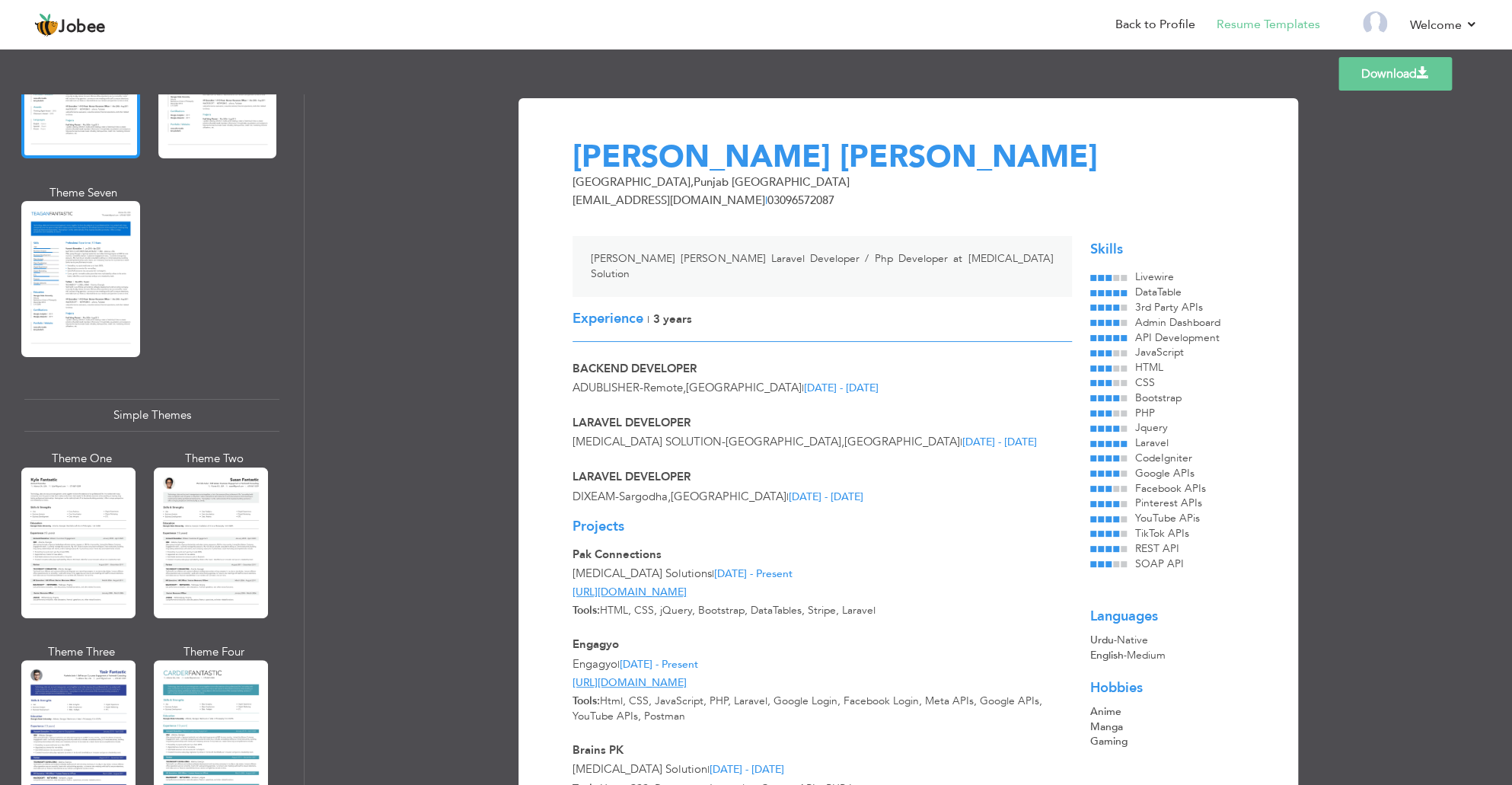
scroll to position [2416, 0]
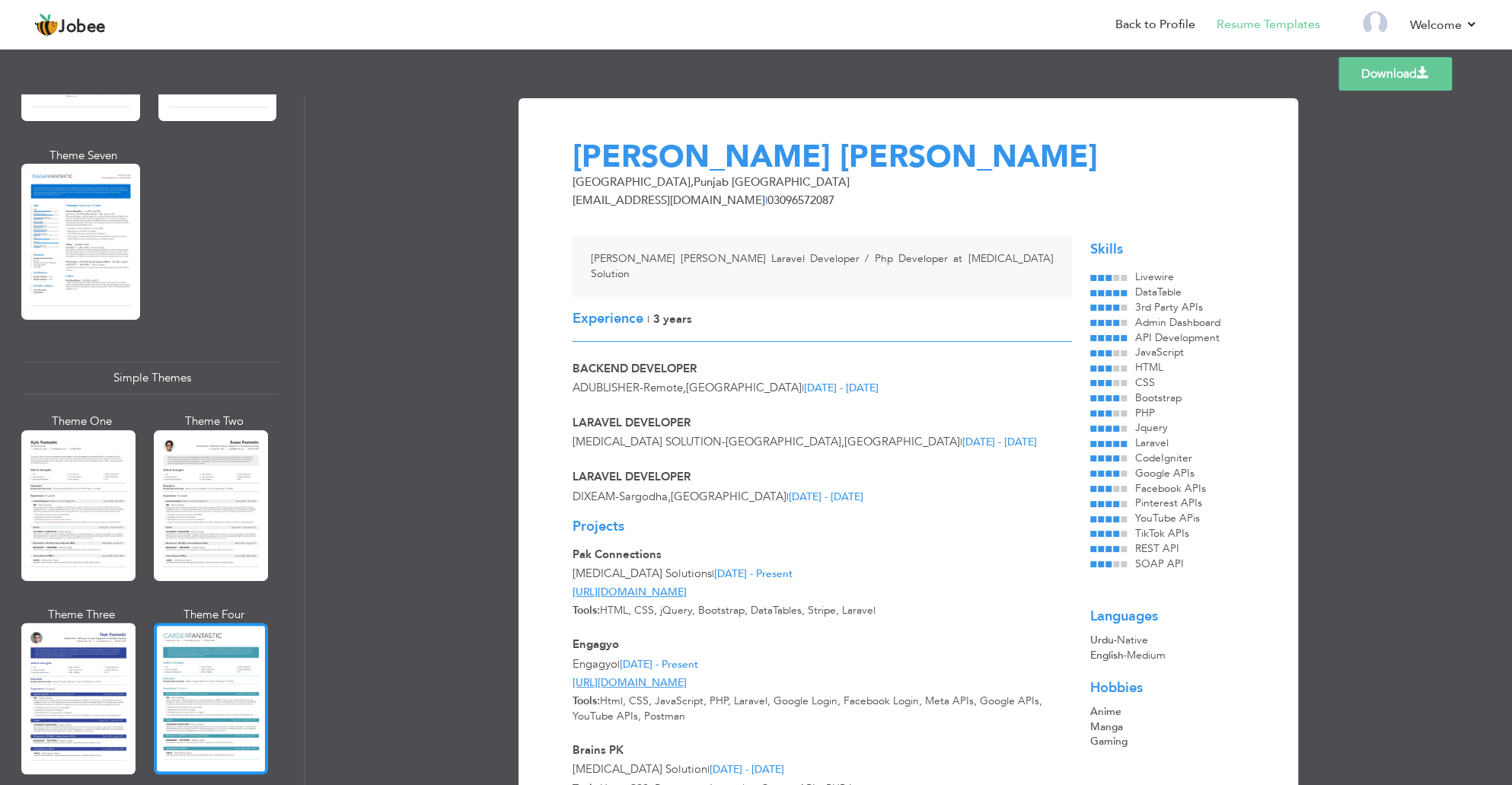
click at [208, 693] on div at bounding box center [211, 698] width 115 height 150
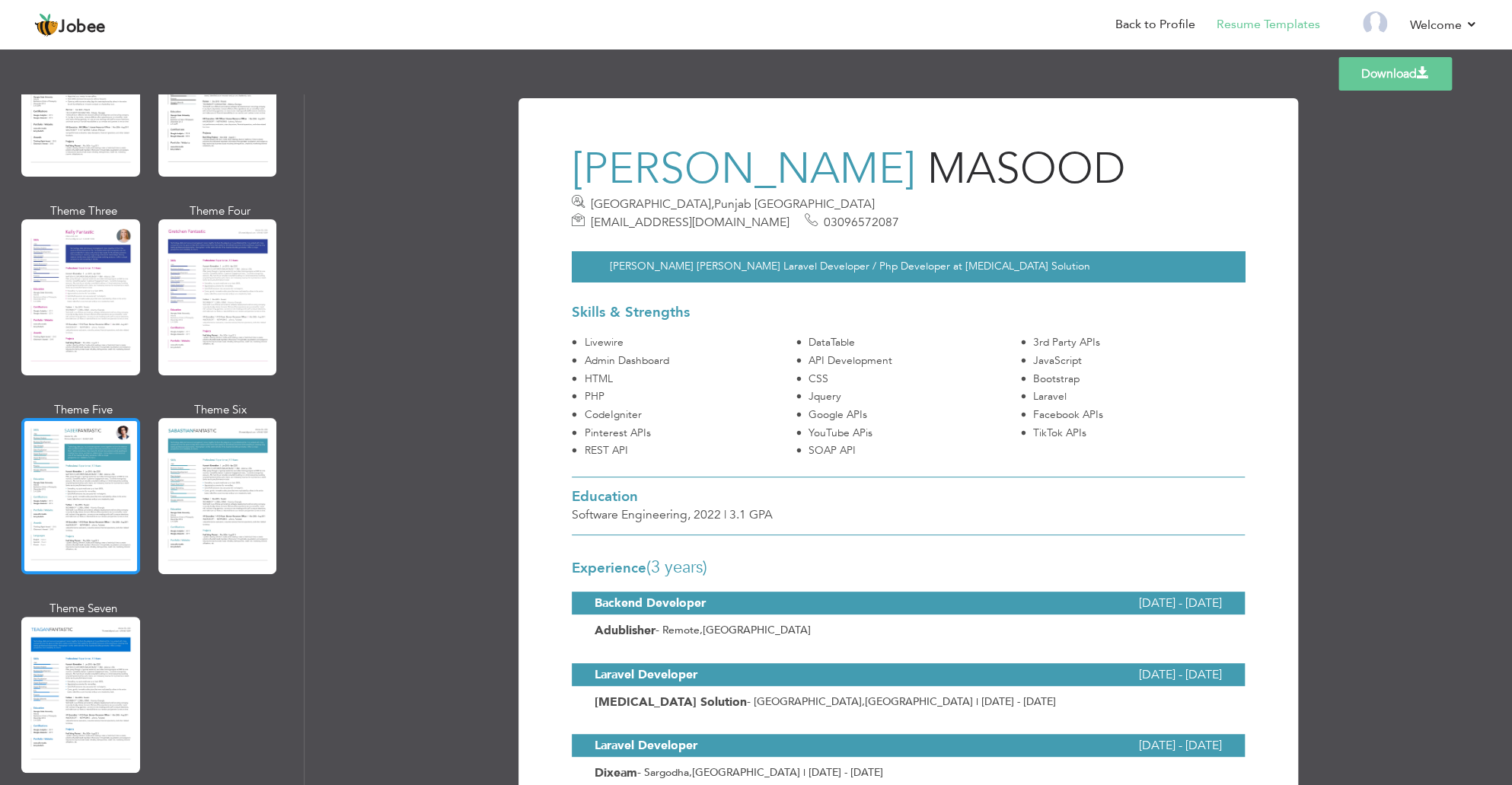
scroll to position [1960, 0]
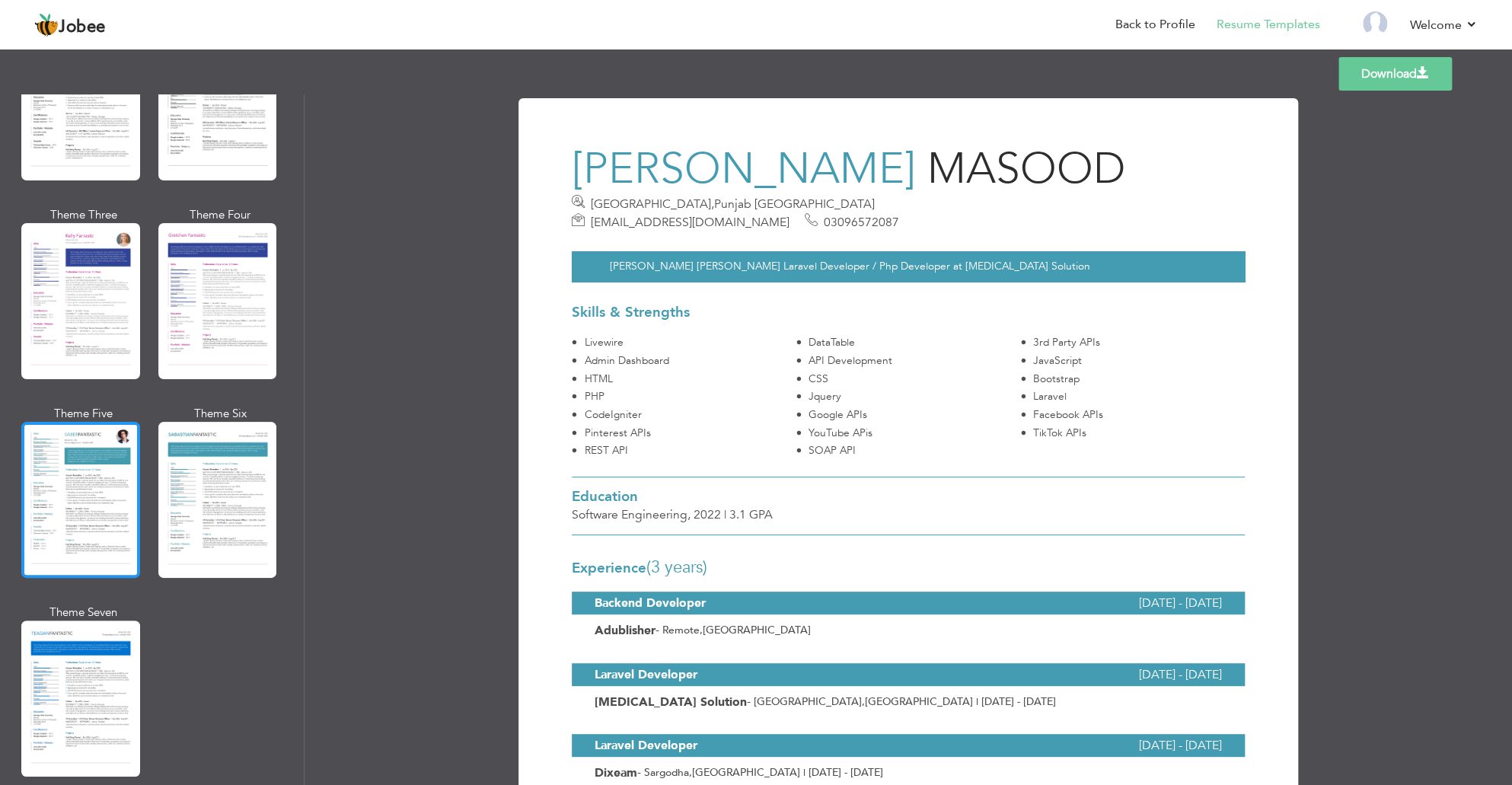
click at [81, 426] on div at bounding box center [81, 500] width 119 height 156
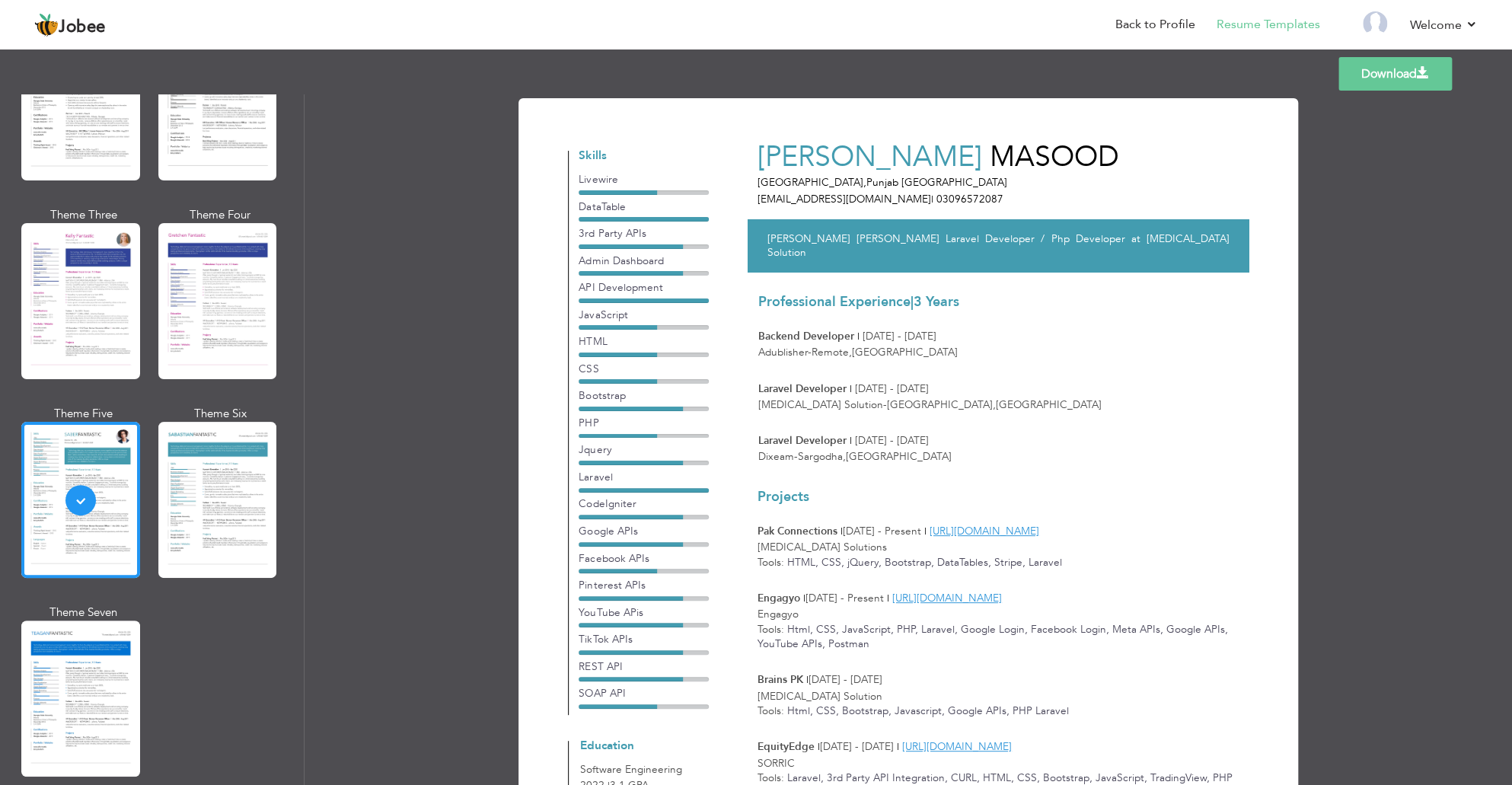
click at [215, 461] on div at bounding box center [218, 500] width 119 height 156
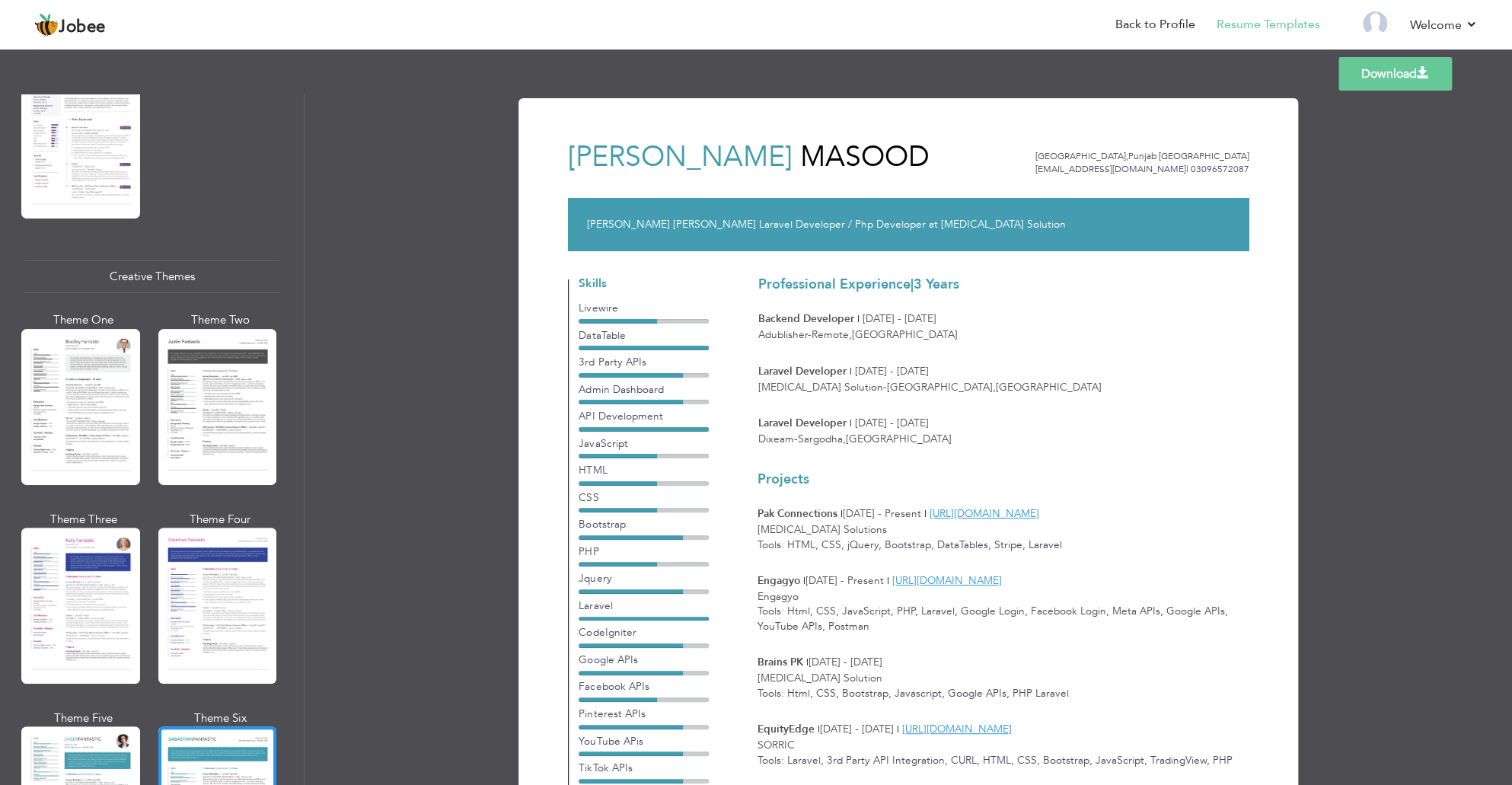
scroll to position [1198, 0]
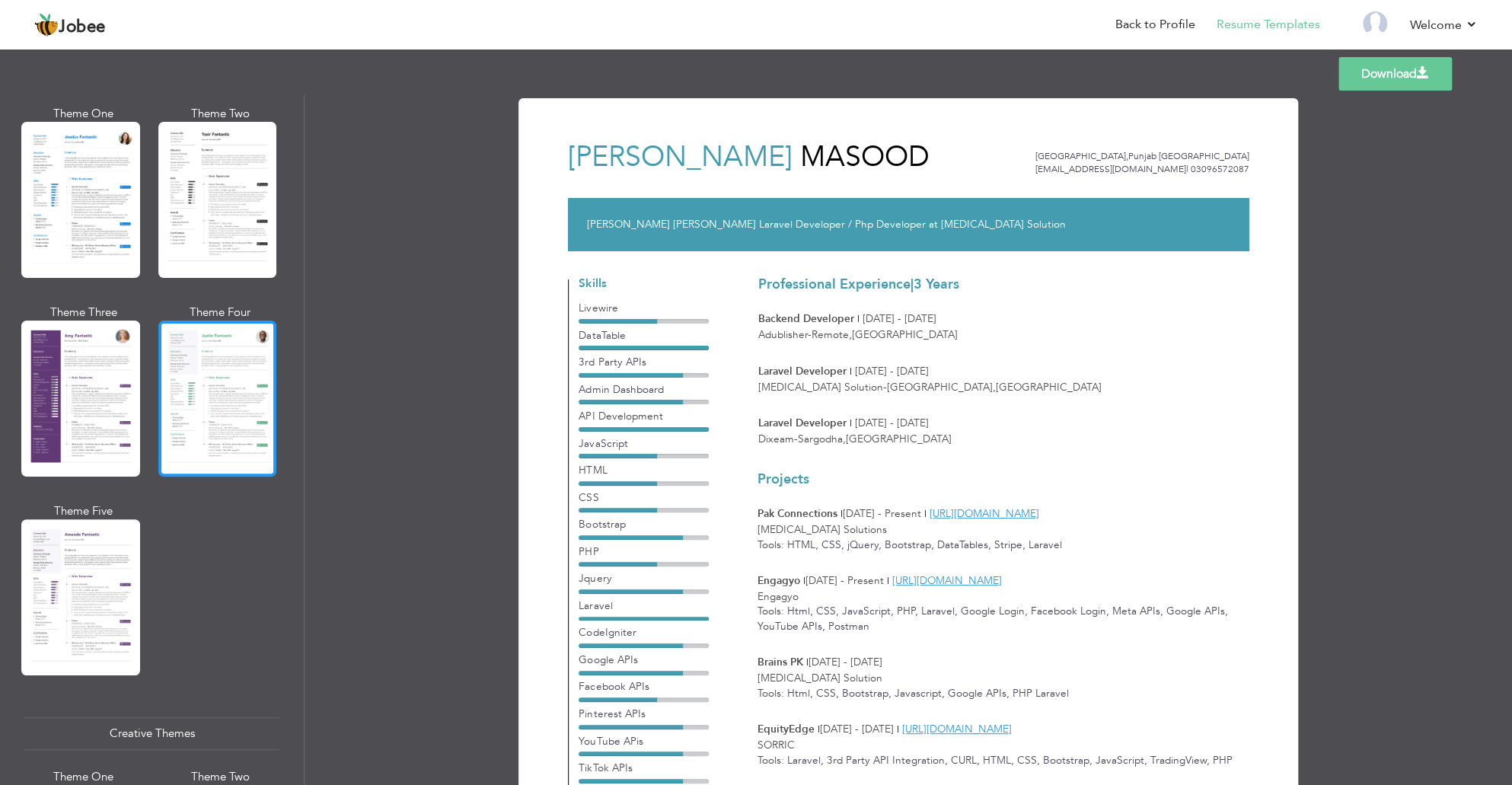
click at [201, 392] on div at bounding box center [218, 399] width 119 height 156
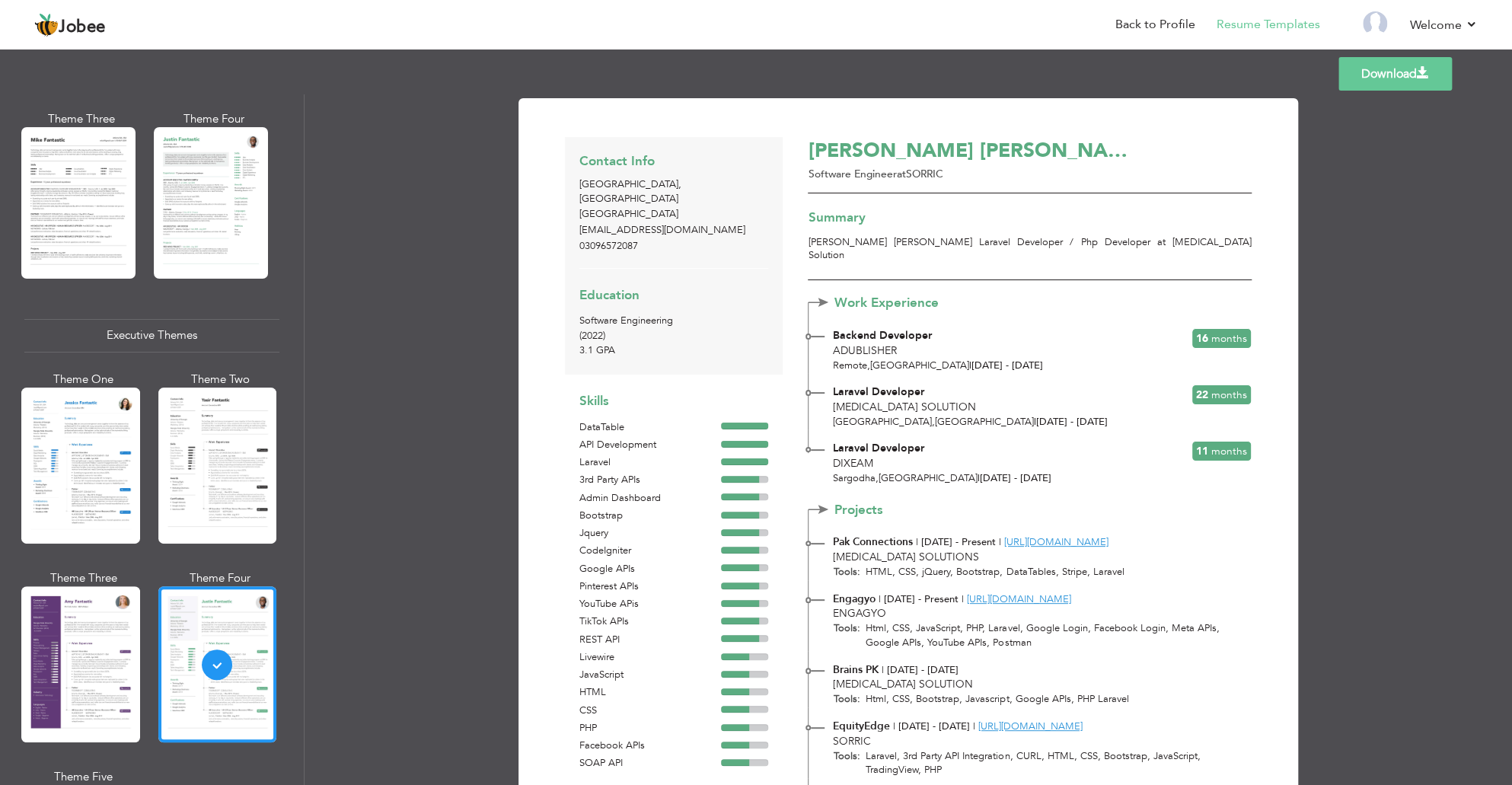
scroll to position [893, 0]
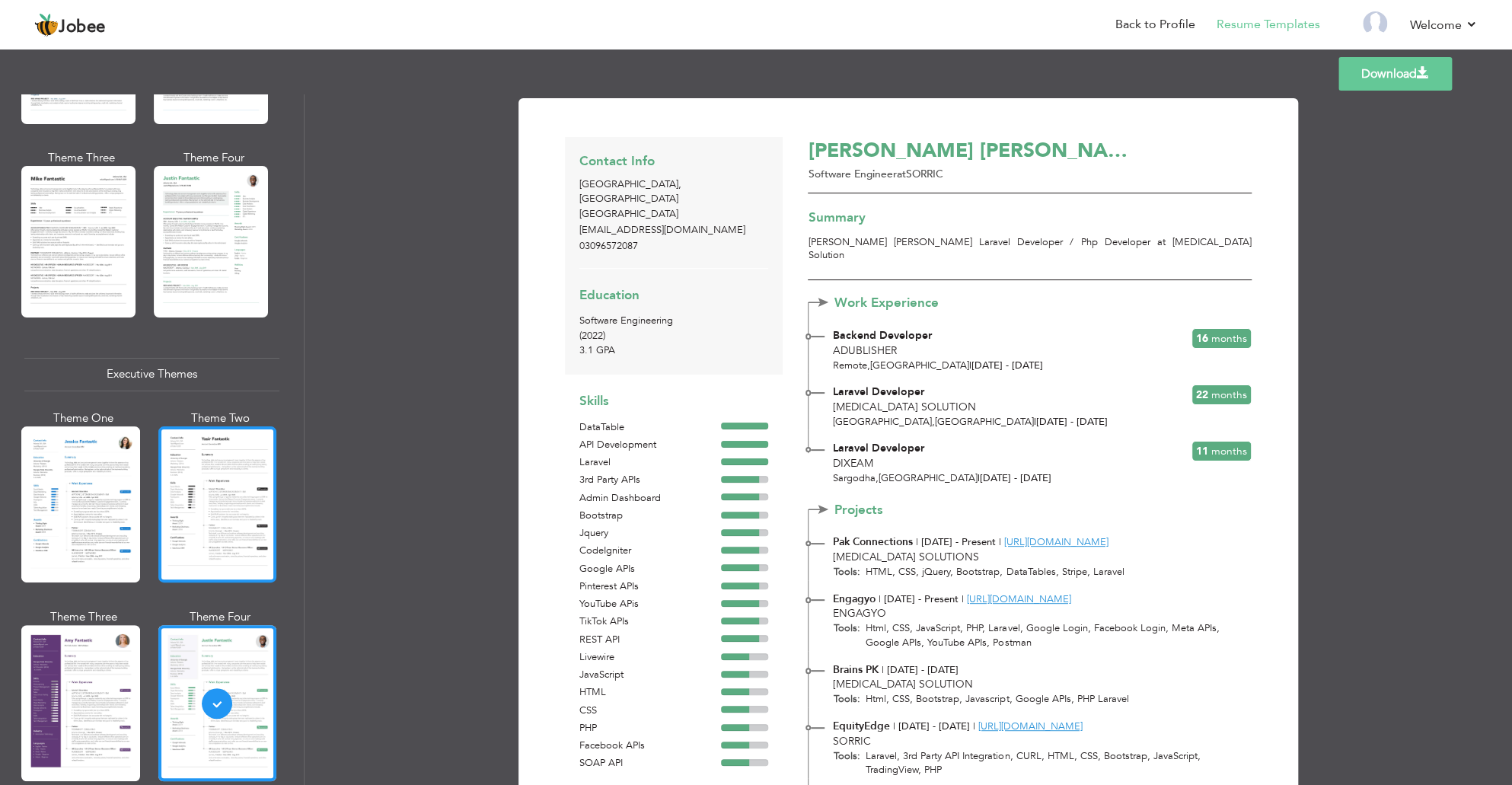
click at [208, 458] on div at bounding box center [218, 504] width 119 height 156
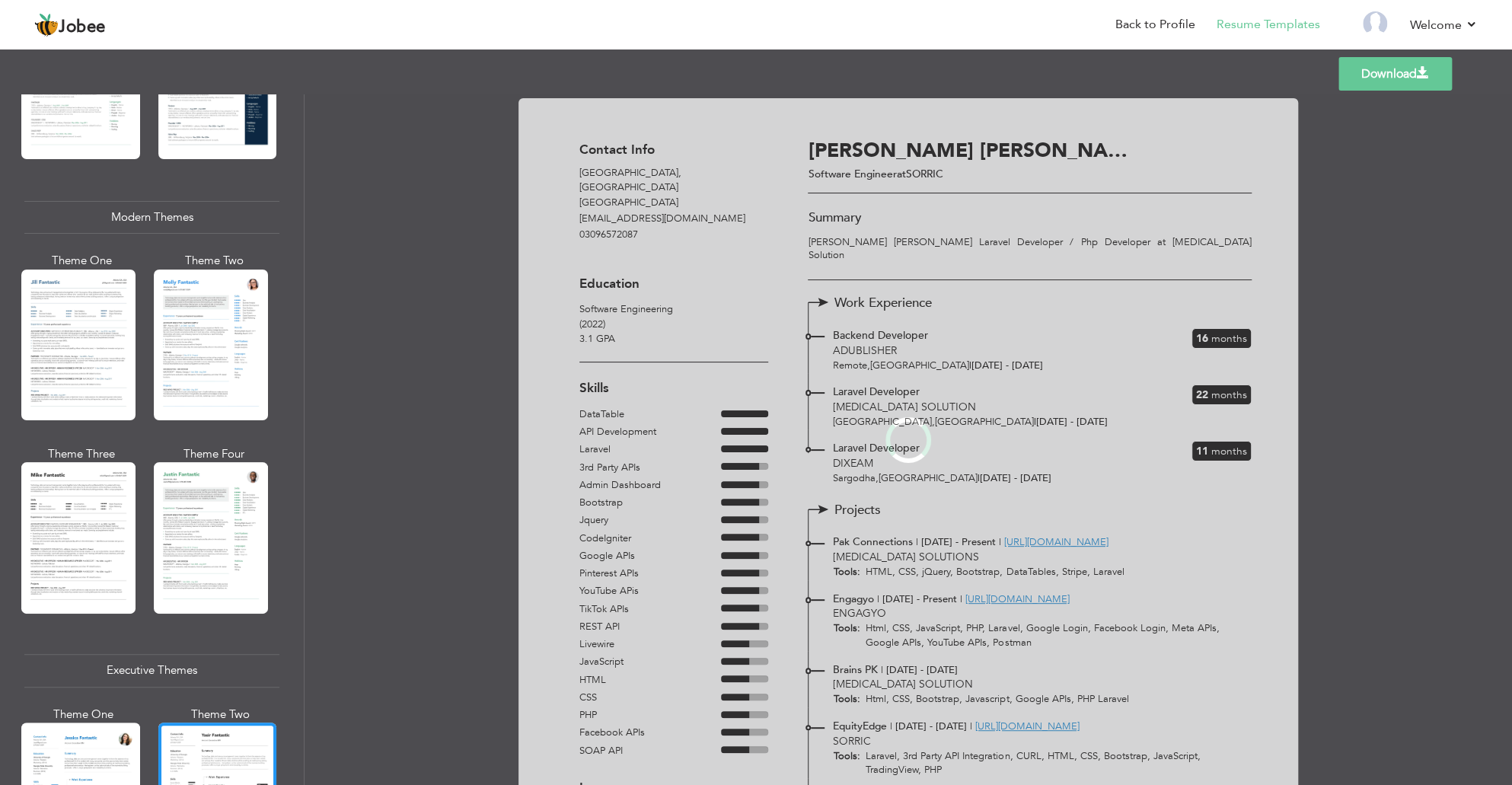
scroll to position [513, 0]
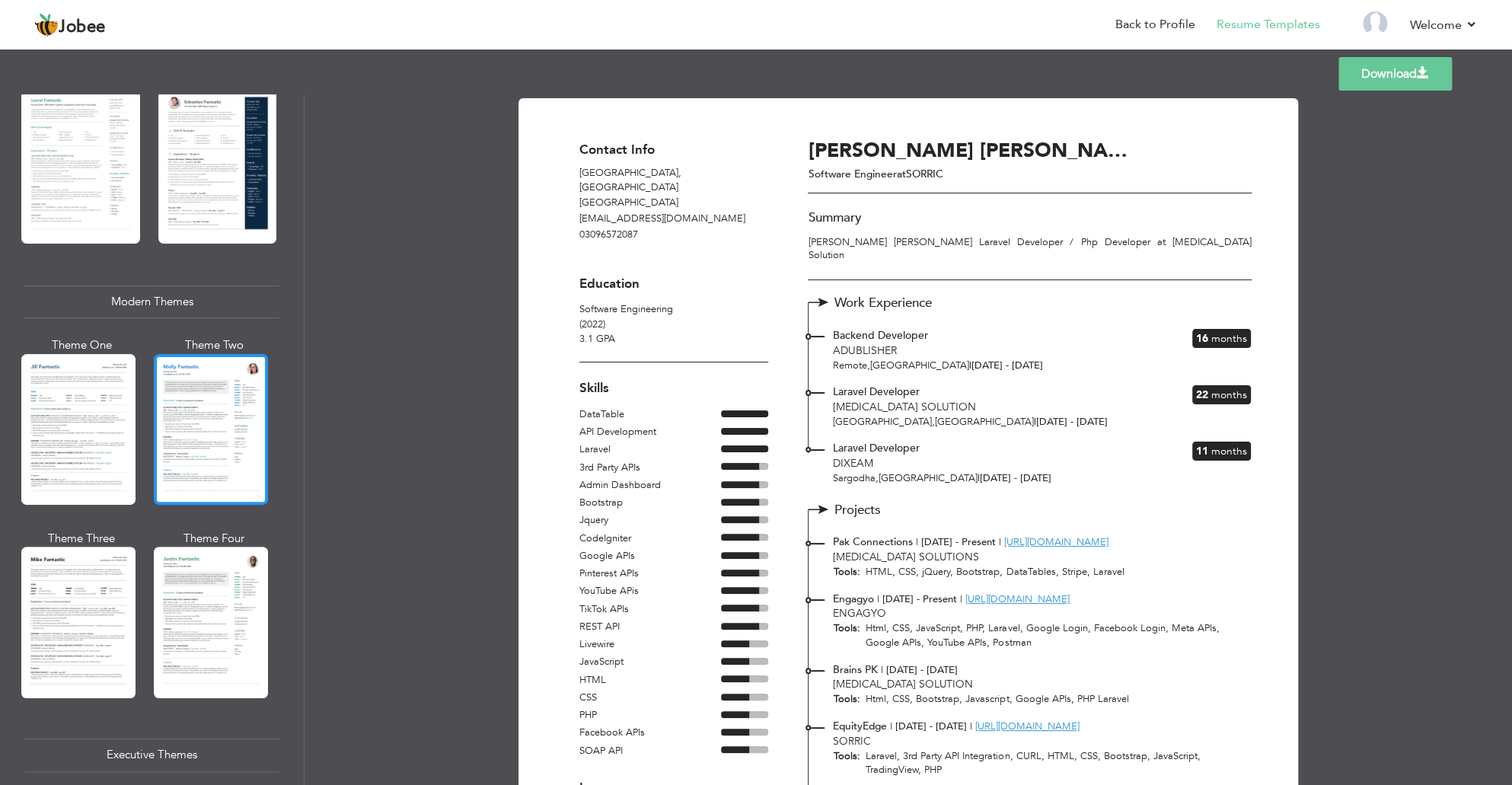
click at [189, 427] on div at bounding box center [211, 429] width 115 height 150
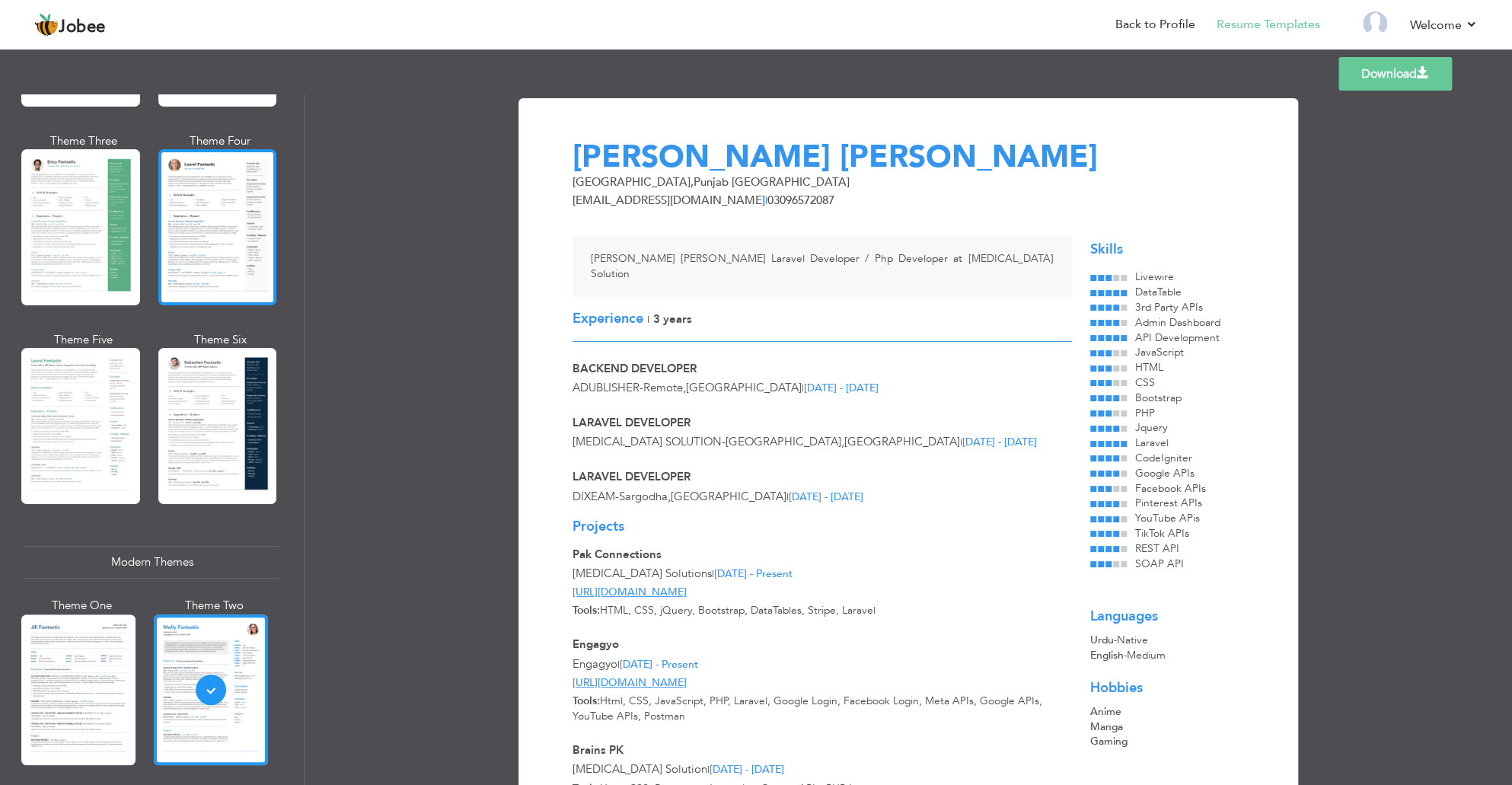
scroll to position [56, 0]
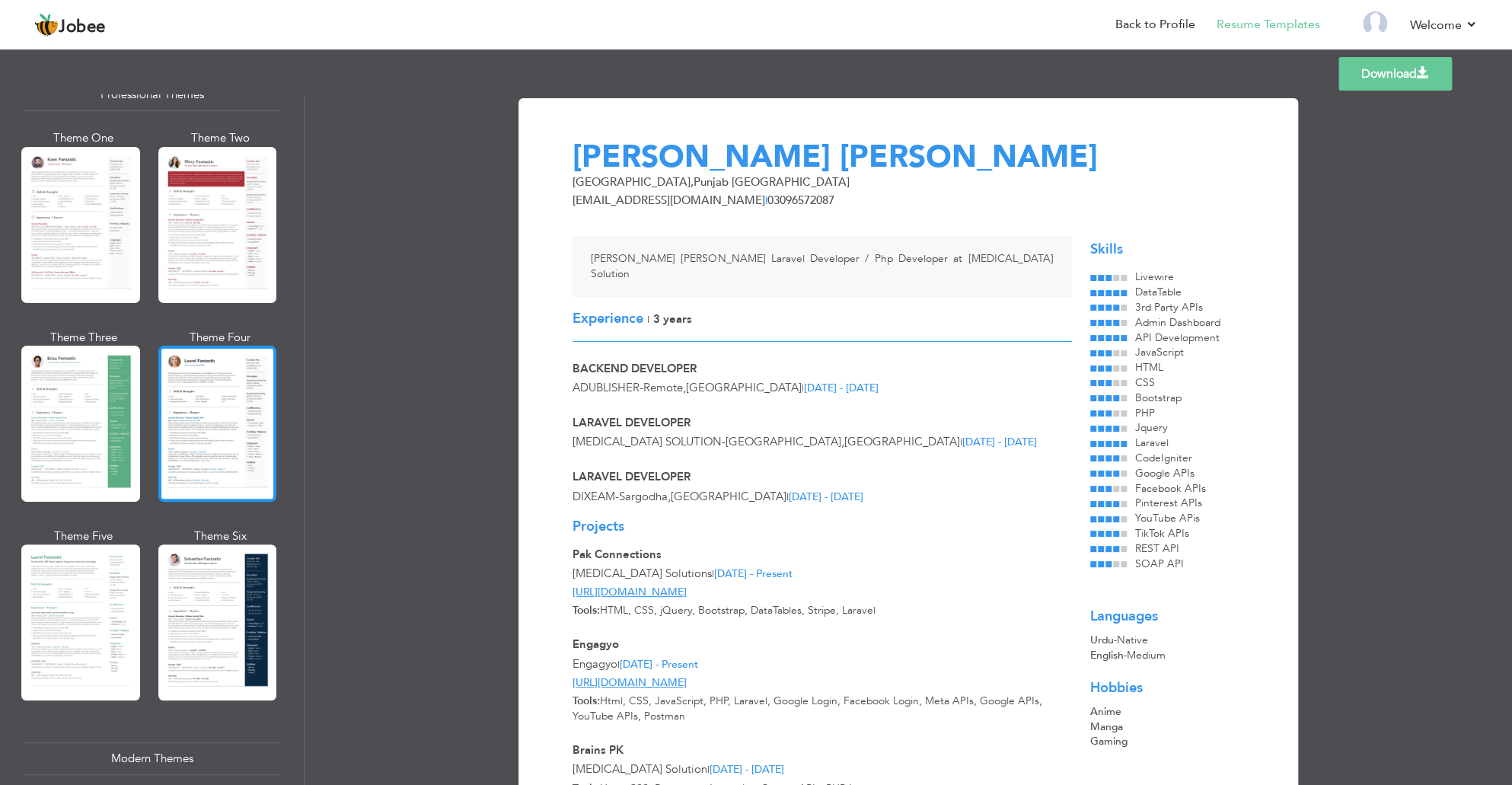
click at [199, 431] on div at bounding box center [218, 424] width 119 height 156
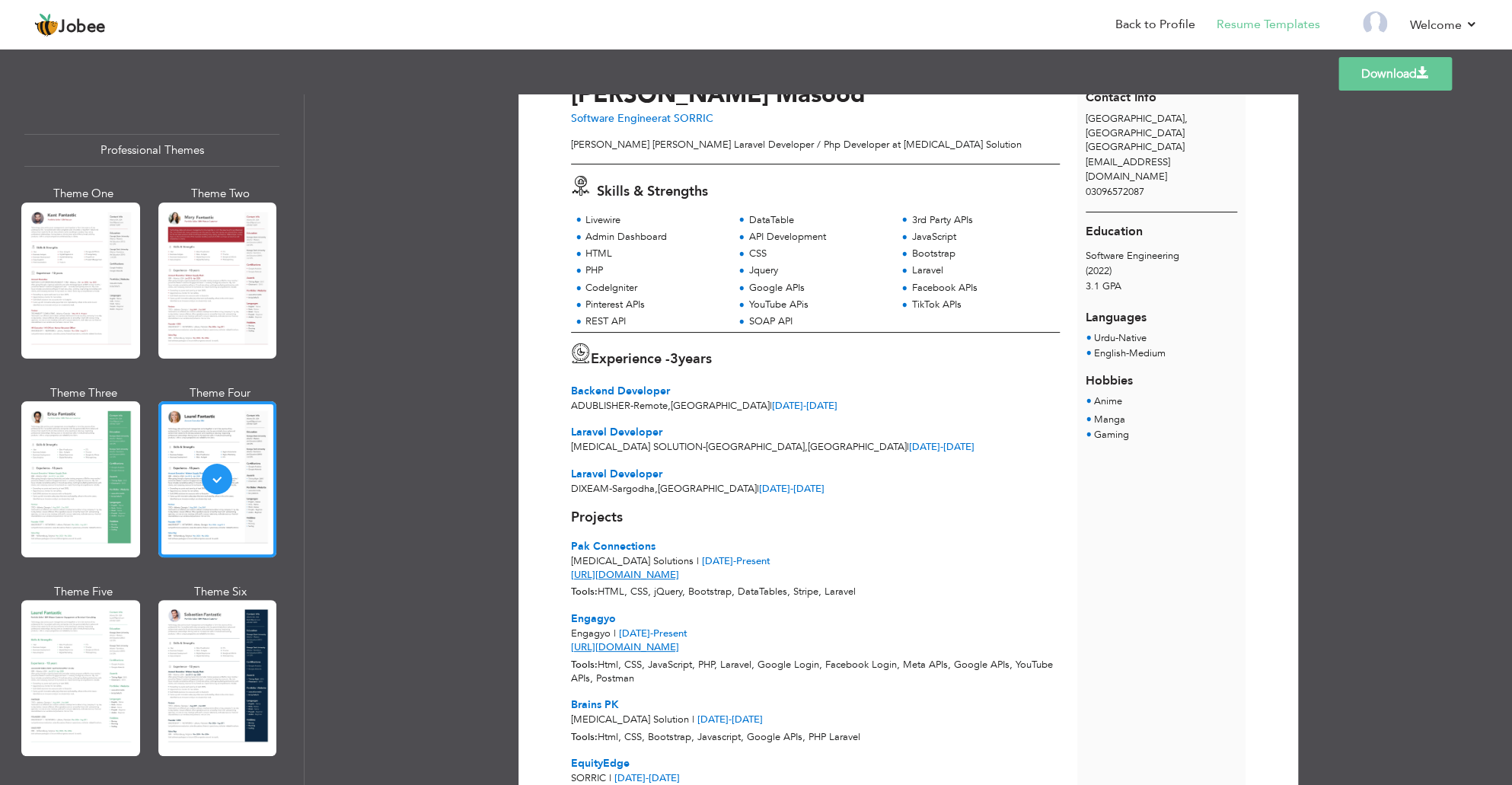
scroll to position [0, 0]
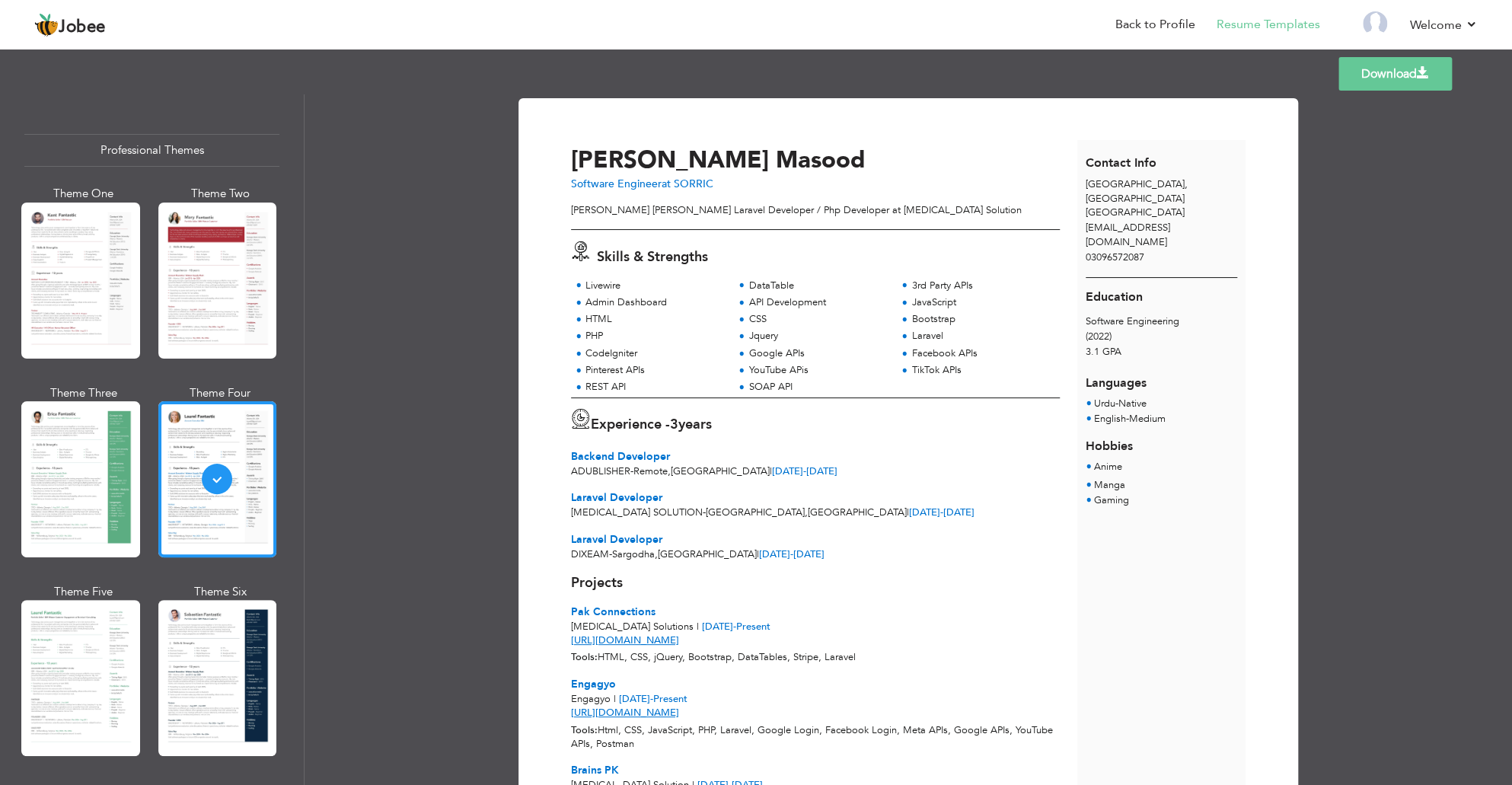
drag, startPoint x: 560, startPoint y: 177, endPoint x: 719, endPoint y: 179, distance: 159.0
click at [719, 179] on div "Muhammad Abubaker Masood Software Engineer at SORRIC" at bounding box center [824, 168] width 523 height 50
click at [712, 202] on div "Muhammad Abubaker Masood Software Engineer at SORRIC Muhammad Abubaker Masood L…" at bounding box center [824, 686] width 506 height 1091
click at [1147, 23] on link "Back to Profile" at bounding box center [1155, 24] width 80 height 17
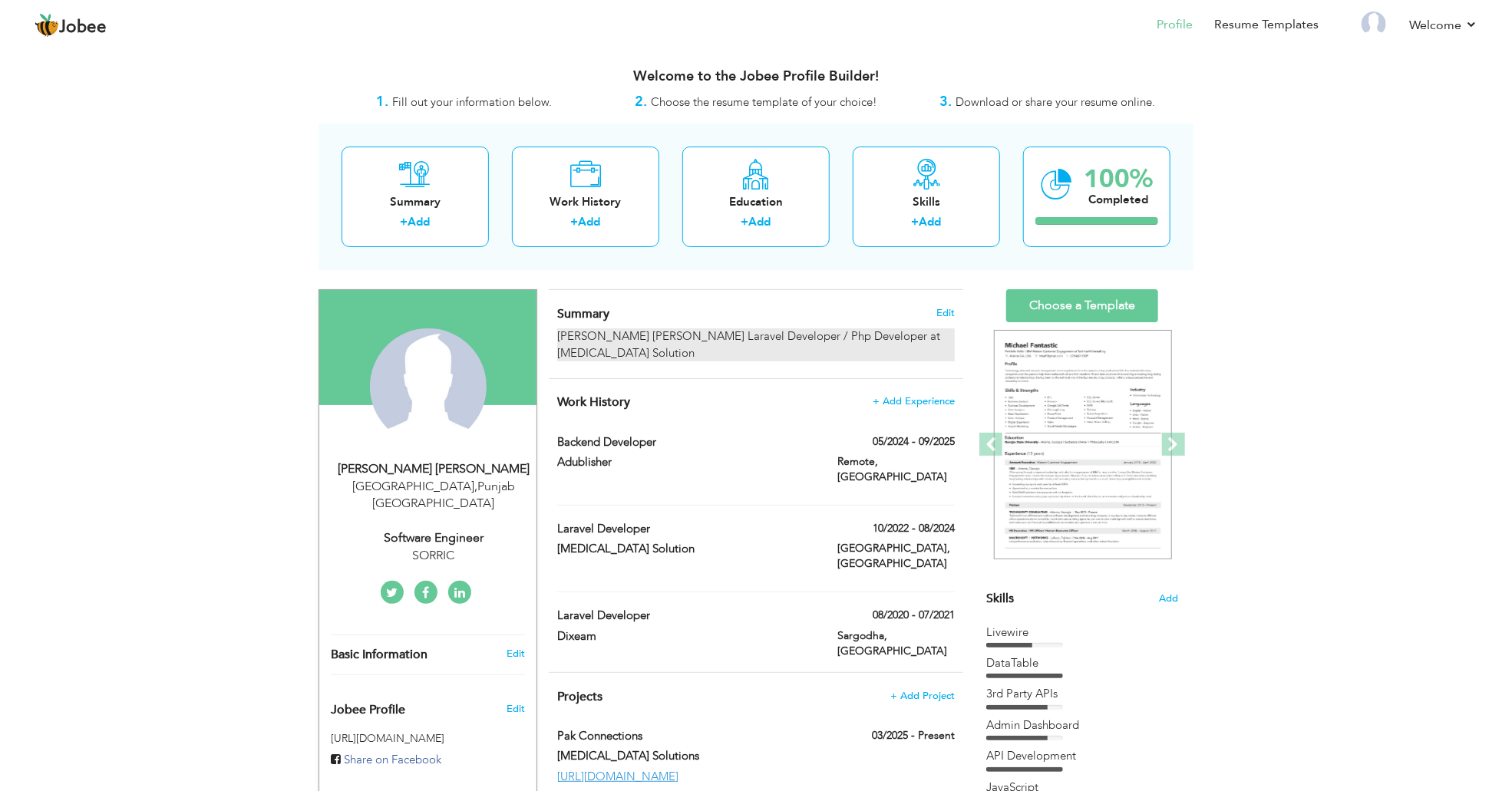
click at [871, 347] on div "[PERSON_NAME] [PERSON_NAME] Laravel Developer / Php Developer at [MEDICAL_DATA]…" at bounding box center [756, 345] width 397 height 33
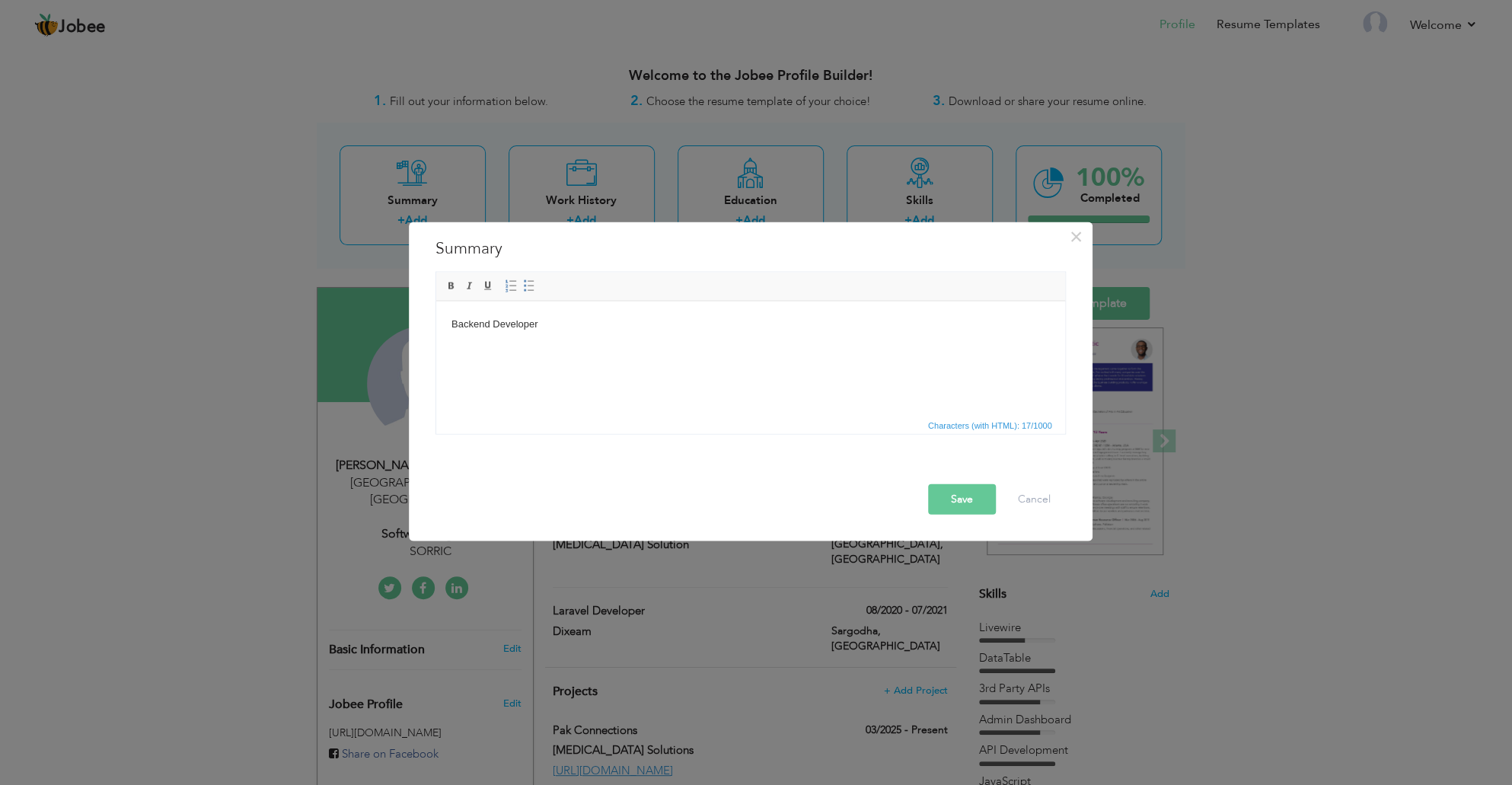
click at [962, 483] on button "Save" at bounding box center [962, 498] width 68 height 30
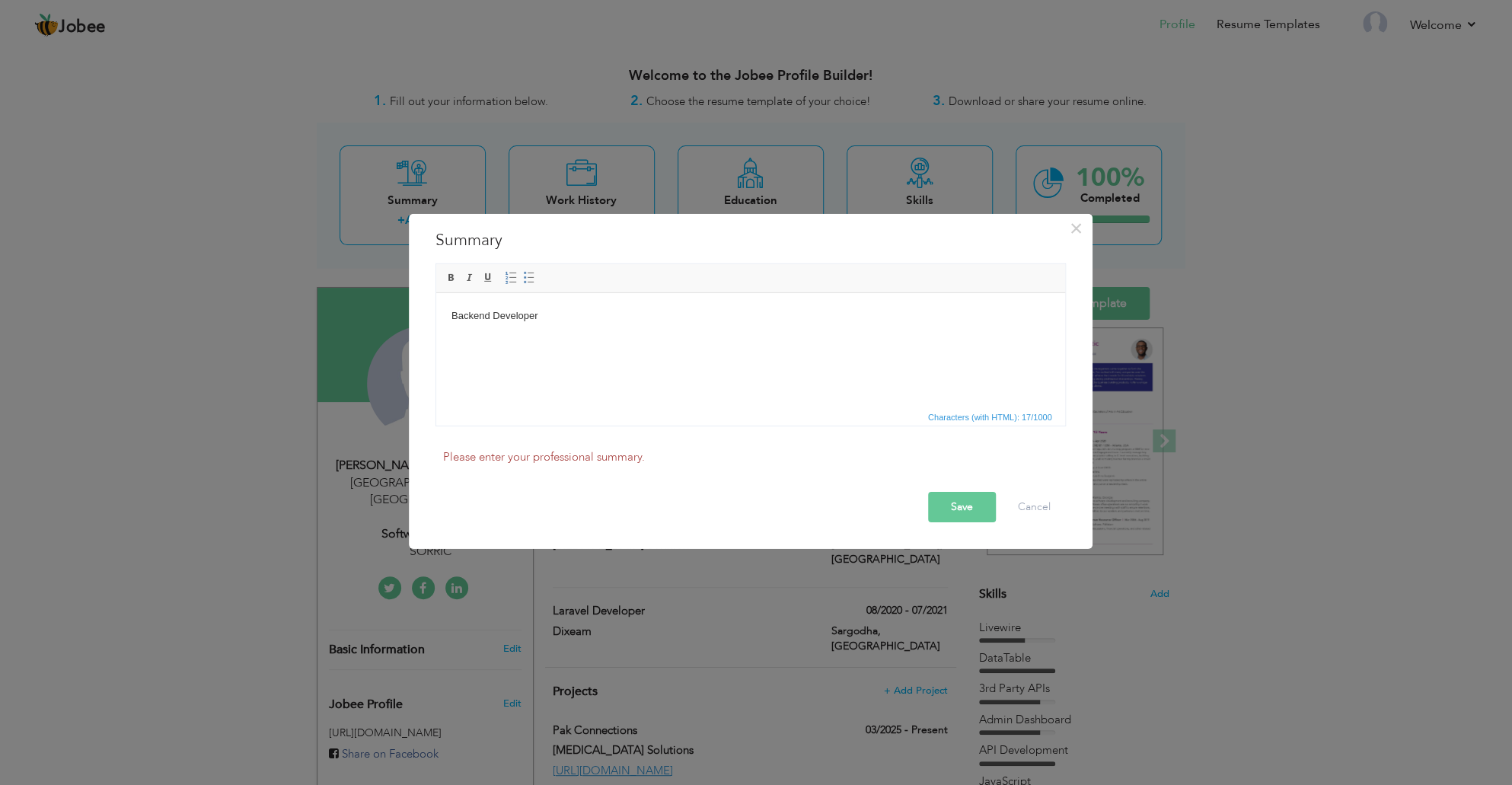
click at [944, 514] on button "Save" at bounding box center [962, 506] width 68 height 30
click at [1047, 508] on button "Cancel" at bounding box center [1034, 506] width 63 height 30
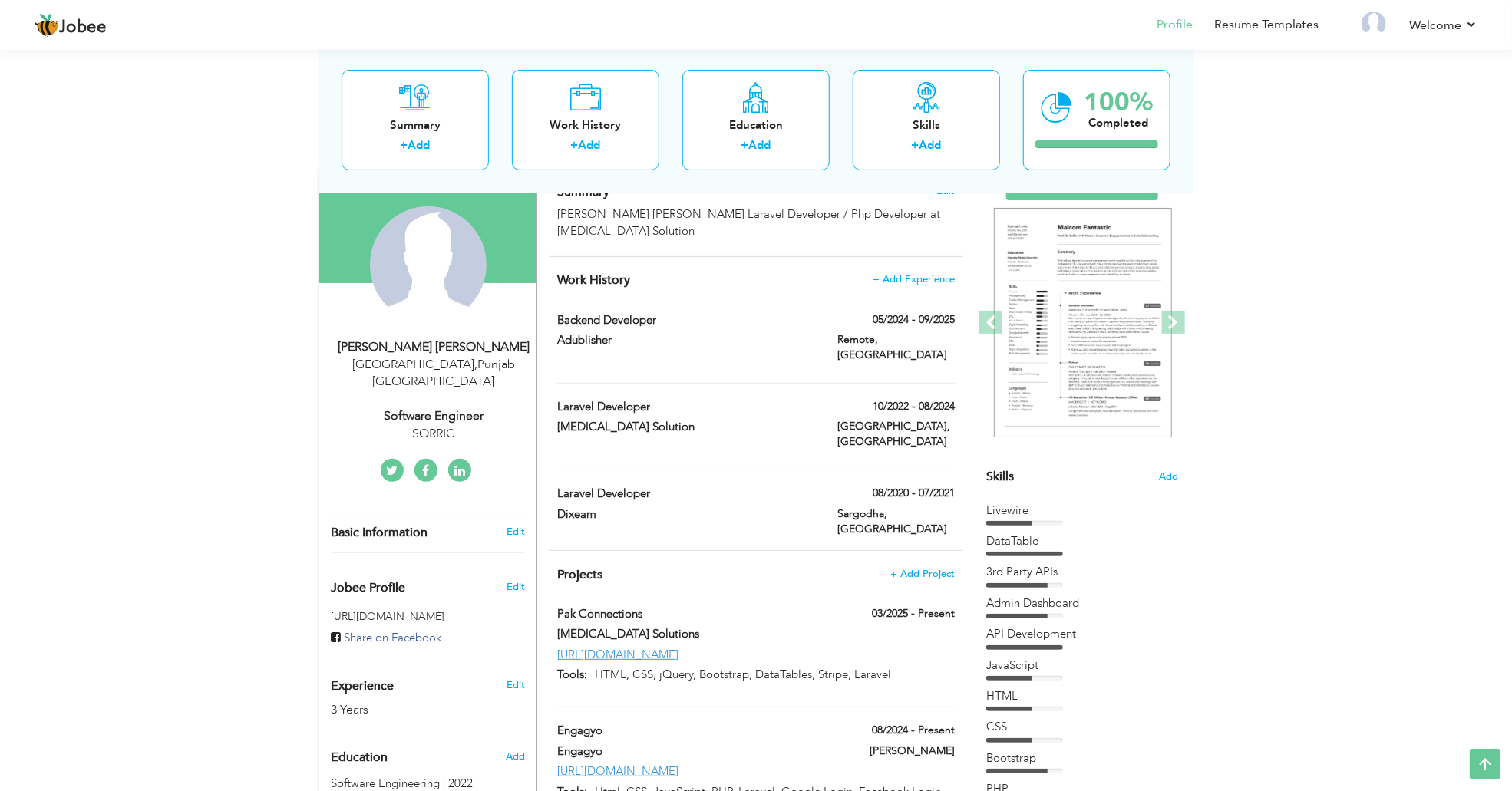
click at [434, 408] on div "Software Engineer" at bounding box center [433, 416] width 206 height 18
type input "[PERSON_NAME]"
type input "Masood"
type input "03096572087"
select select "number:166"
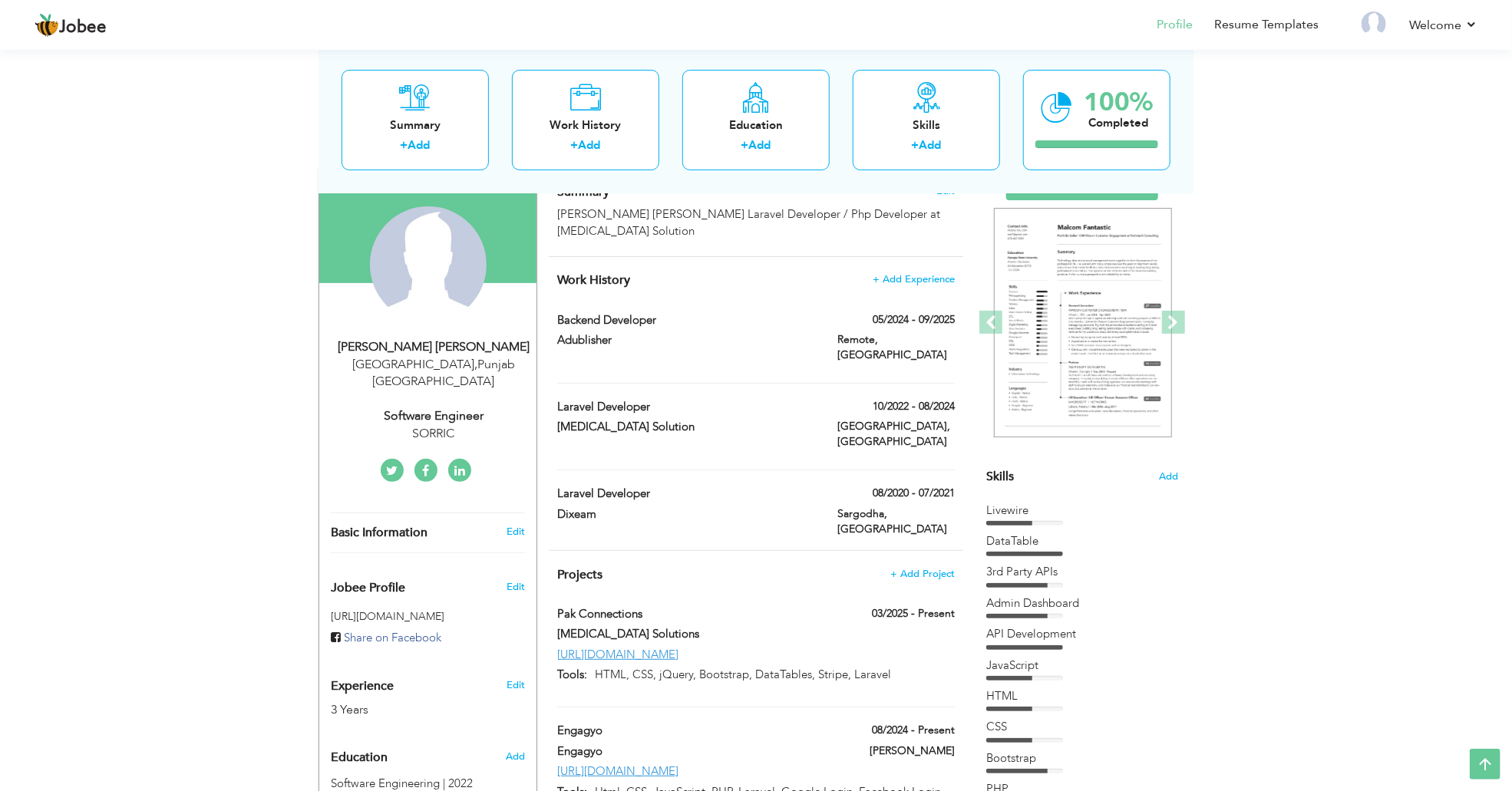
type input "[GEOGRAPHIC_DATA]"
select select "number:5"
type input "SORRIC"
type input "Software Engineer"
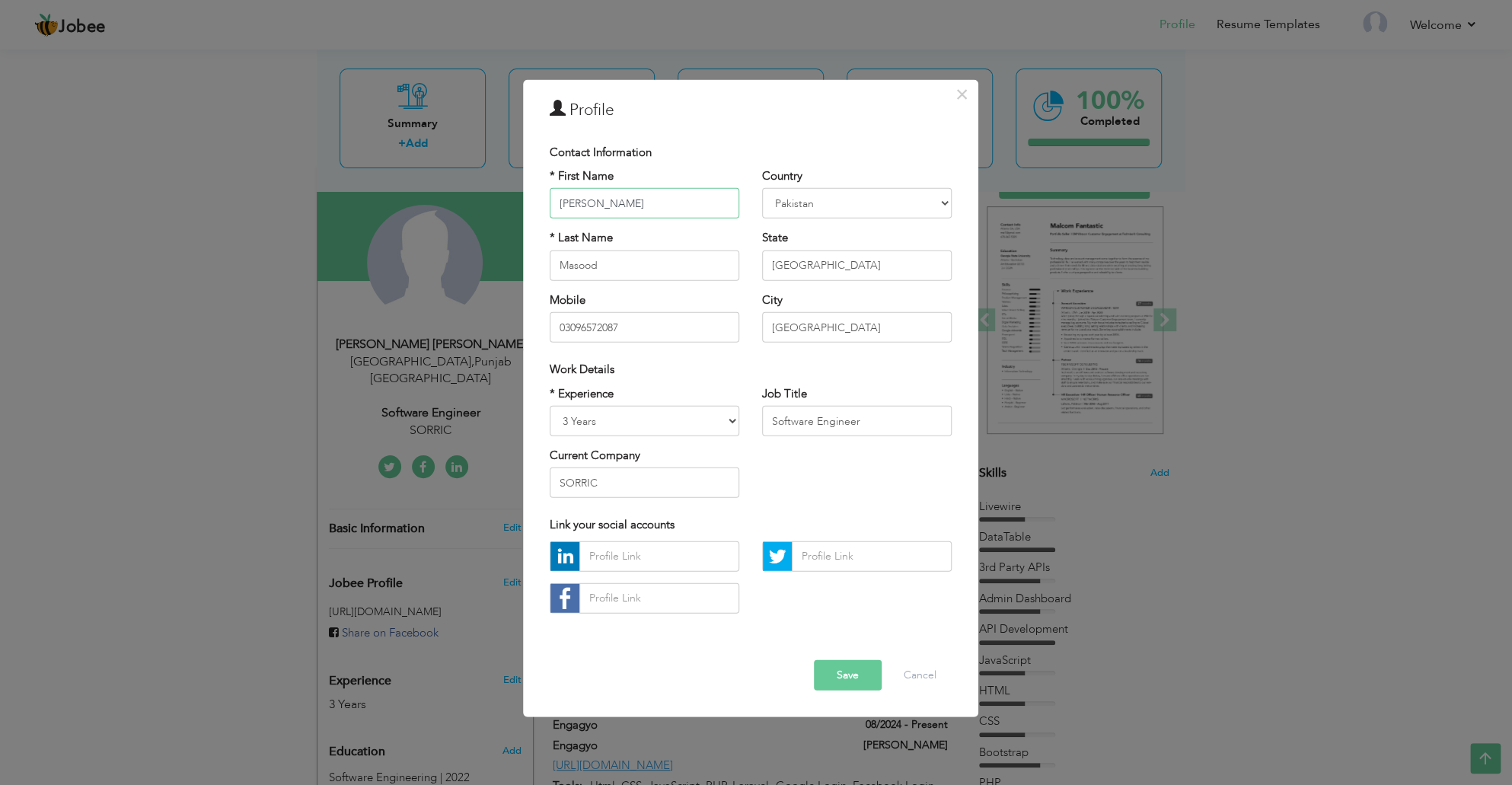
drag, startPoint x: 607, startPoint y: 209, endPoint x: 642, endPoint y: 205, distance: 35.2
click at [607, 209] on input "[PERSON_NAME]" at bounding box center [645, 203] width 190 height 30
click at [779, 204] on select "[GEOGRAPHIC_DATA] [GEOGRAPHIC_DATA] [GEOGRAPHIC_DATA] [US_STATE] [GEOGRAPHIC_DA…" at bounding box center [856, 203] width 190 height 30
click at [653, 265] on input "Masood" at bounding box center [645, 264] width 190 height 30
click at [806, 267] on input "[GEOGRAPHIC_DATA]" at bounding box center [856, 264] width 190 height 30
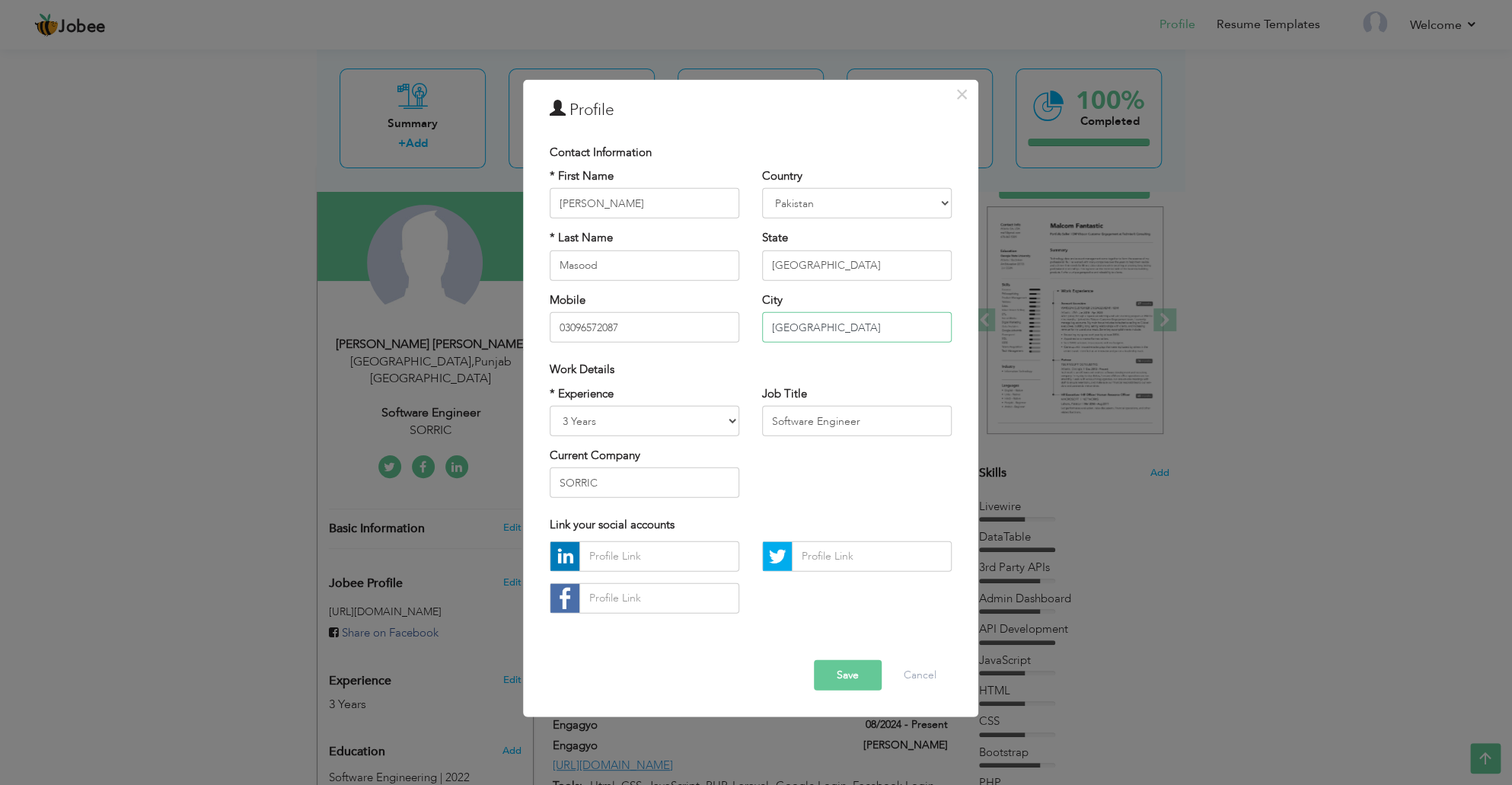
drag, startPoint x: 821, startPoint y: 326, endPoint x: 800, endPoint y: 326, distance: 21.0
click at [820, 326] on input "[GEOGRAPHIC_DATA]" at bounding box center [856, 326] width 190 height 30
click at [622, 326] on input "03096572087" at bounding box center [645, 326] width 190 height 30
click at [600, 411] on select "Entry Level Less than 1 Year 1 Year 2 Years 3 Years 4 Years 5 Years 6 Years 7 Y…" at bounding box center [645, 421] width 190 height 30
click at [595, 417] on select "Entry Level Less than 1 Year 1 Year 2 Years 3 Years 4 Years 5 Years 6 Years 7 Y…" at bounding box center [645, 421] width 190 height 30
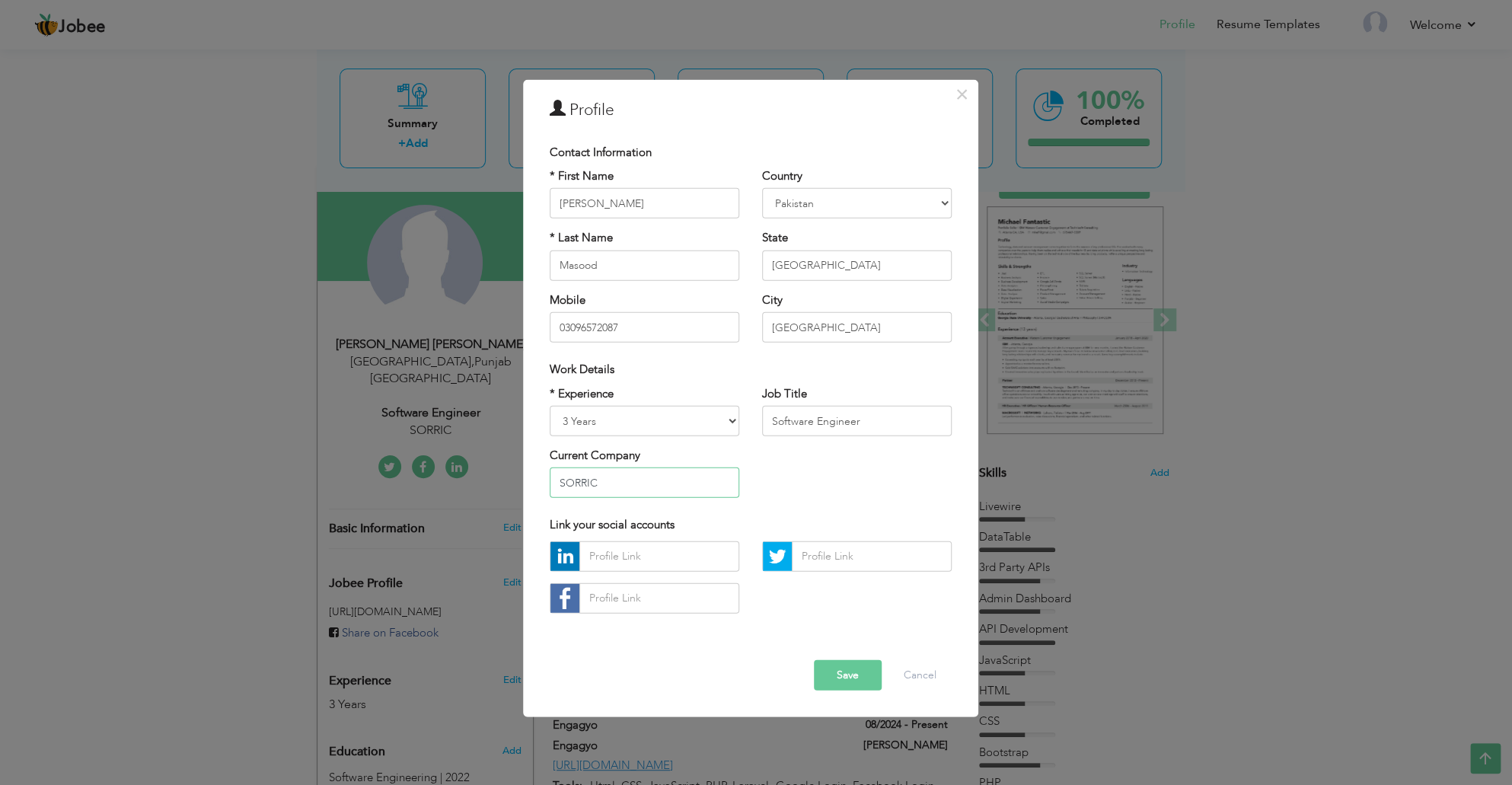
click at [613, 485] on input "SORRIC" at bounding box center [645, 482] width 190 height 30
click at [844, 677] on button "Save" at bounding box center [848, 674] width 68 height 30
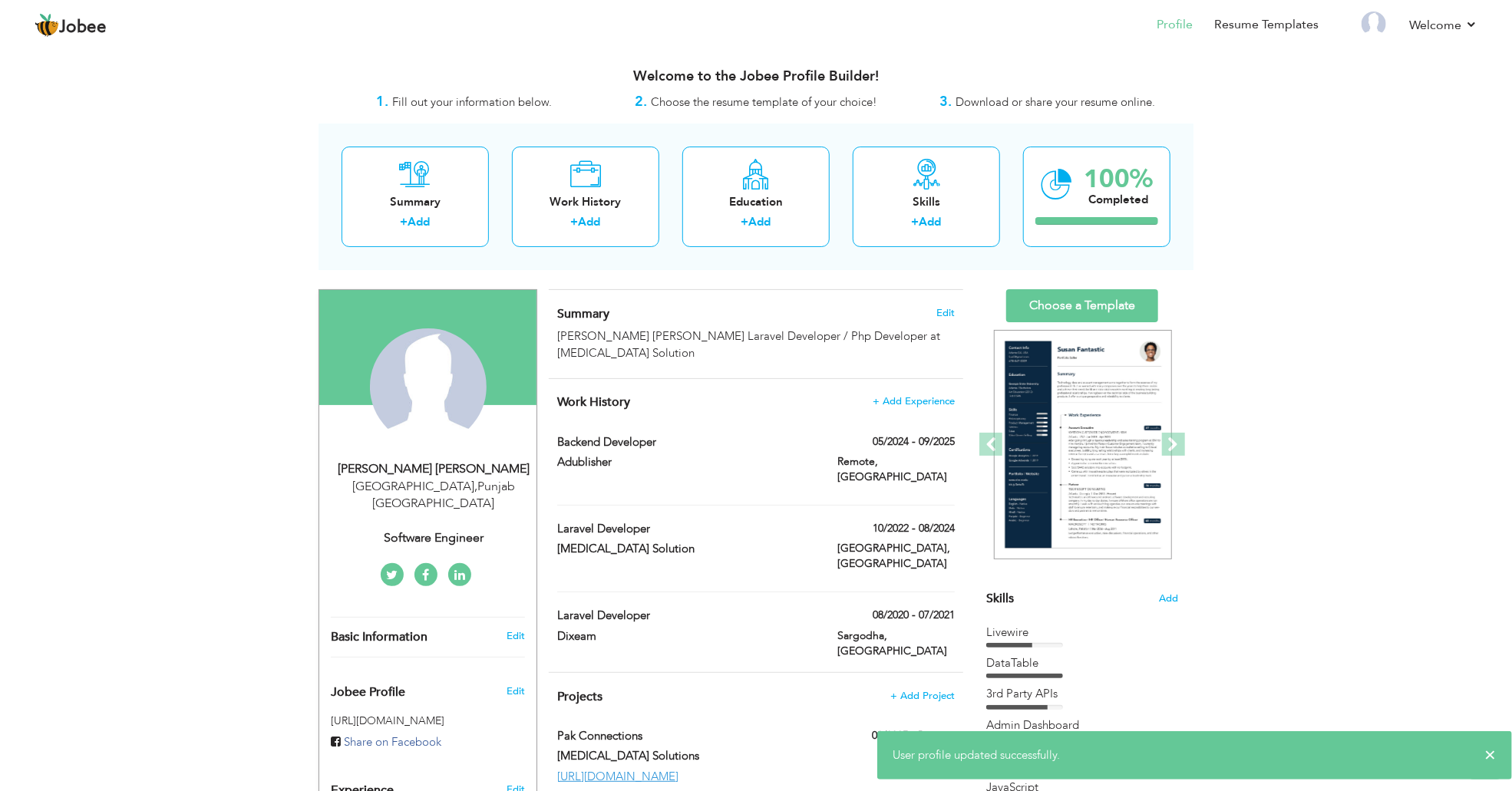
scroll to position [0, 0]
click at [1061, 308] on link "Choose a Template" at bounding box center [1082, 306] width 152 height 33
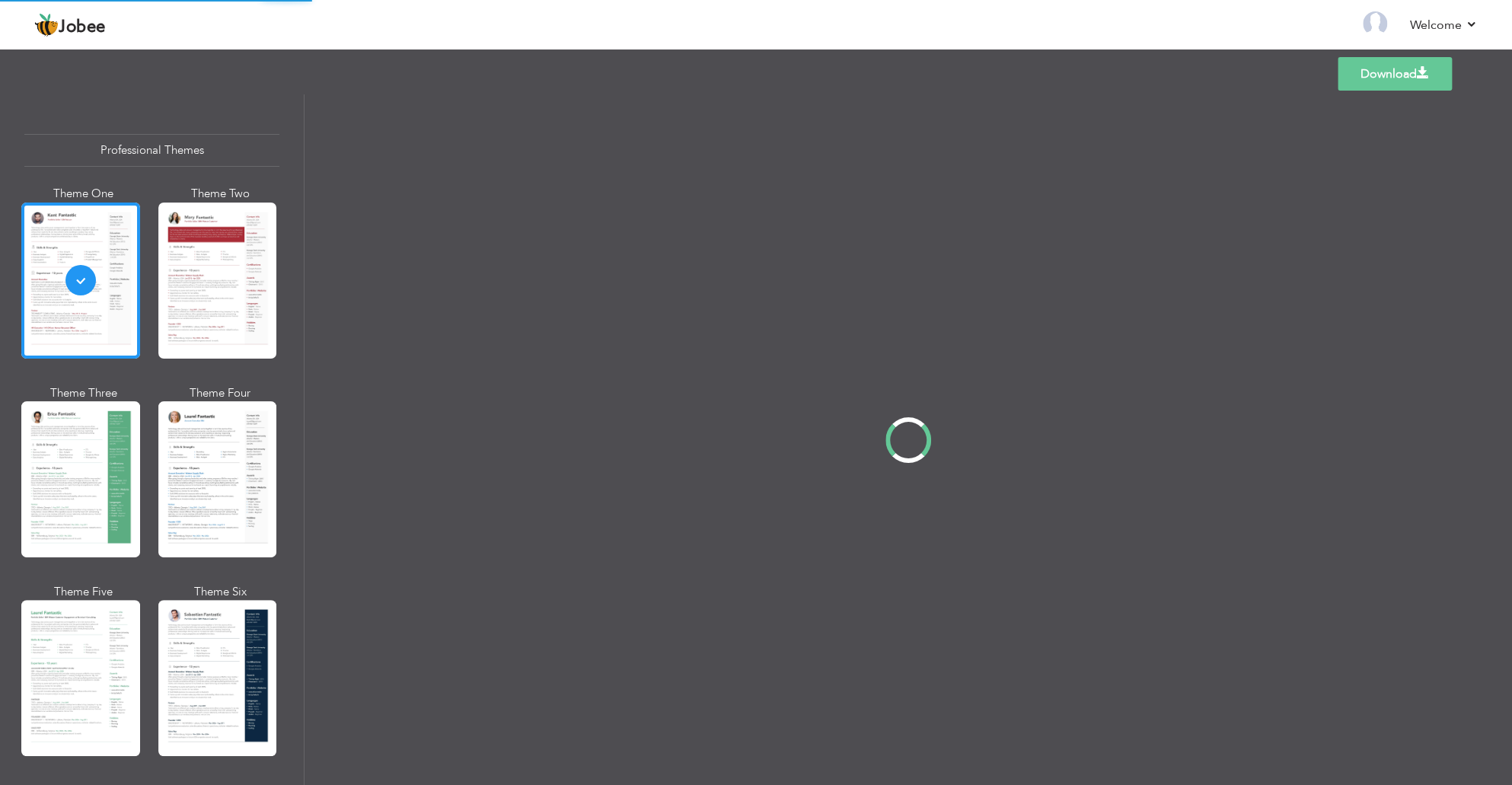
click at [513, 246] on div at bounding box center [908, 439] width 1208 height 691
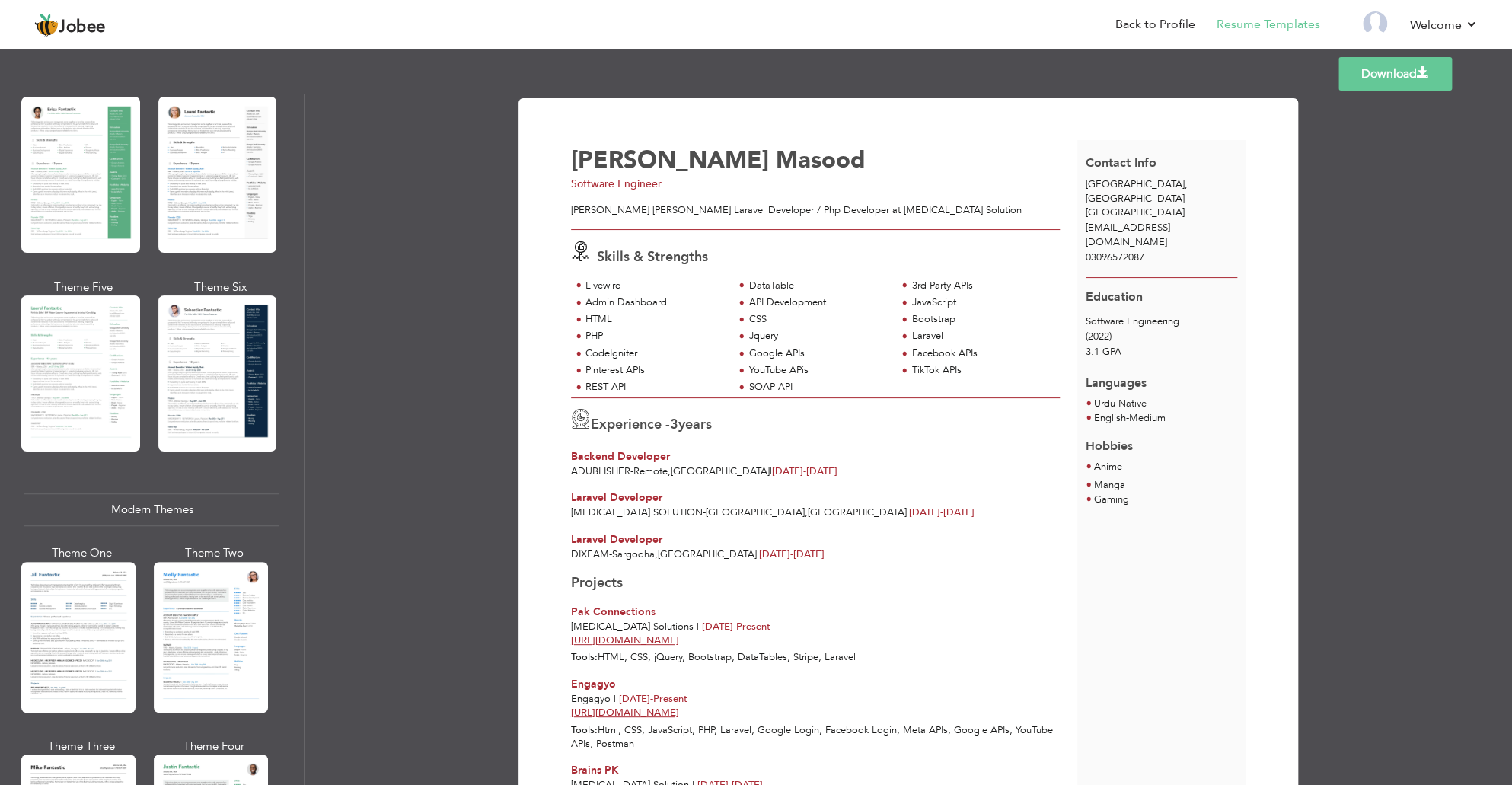
scroll to position [381, 0]
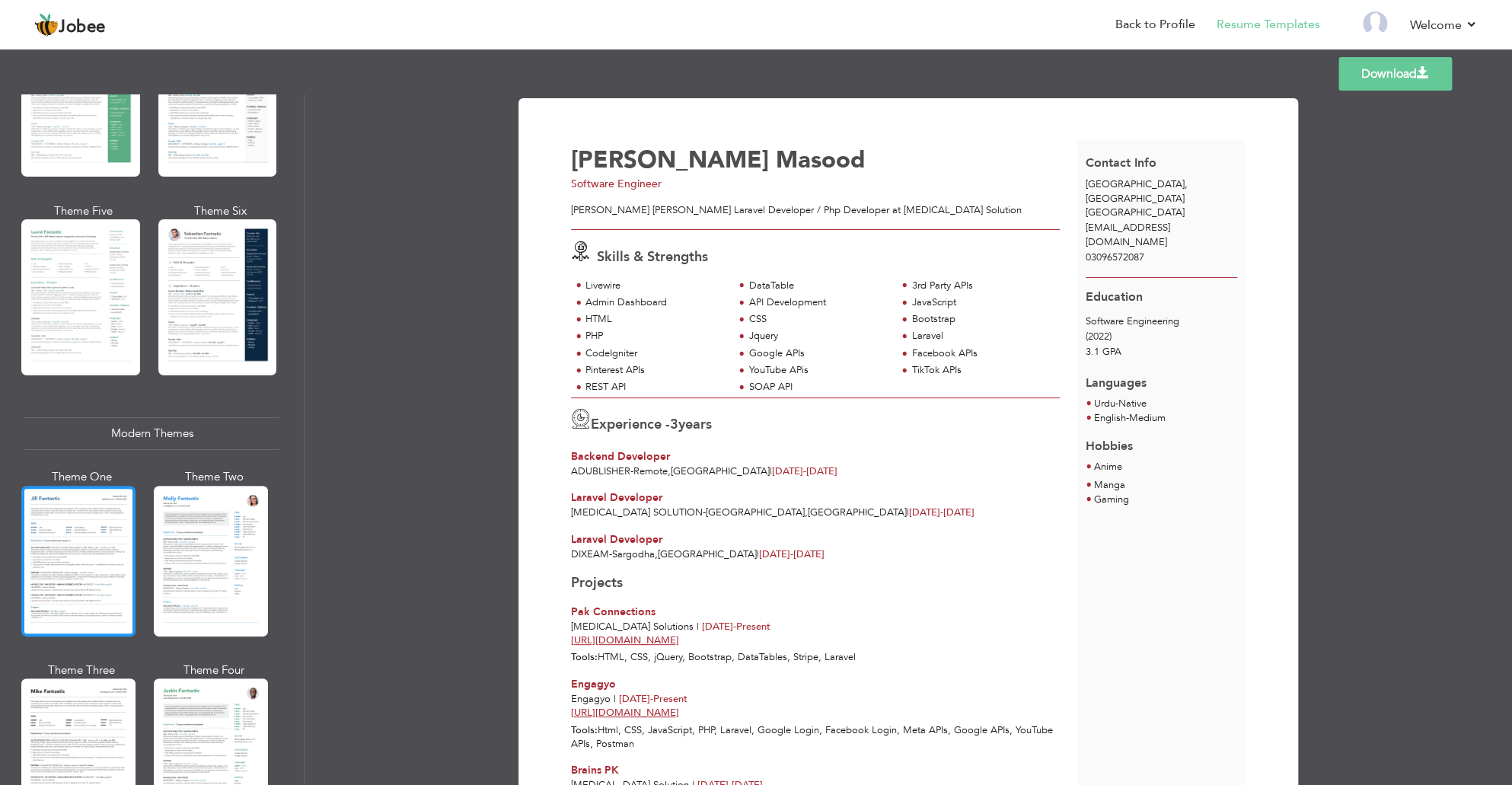
click at [54, 553] on div at bounding box center [78, 561] width 115 height 150
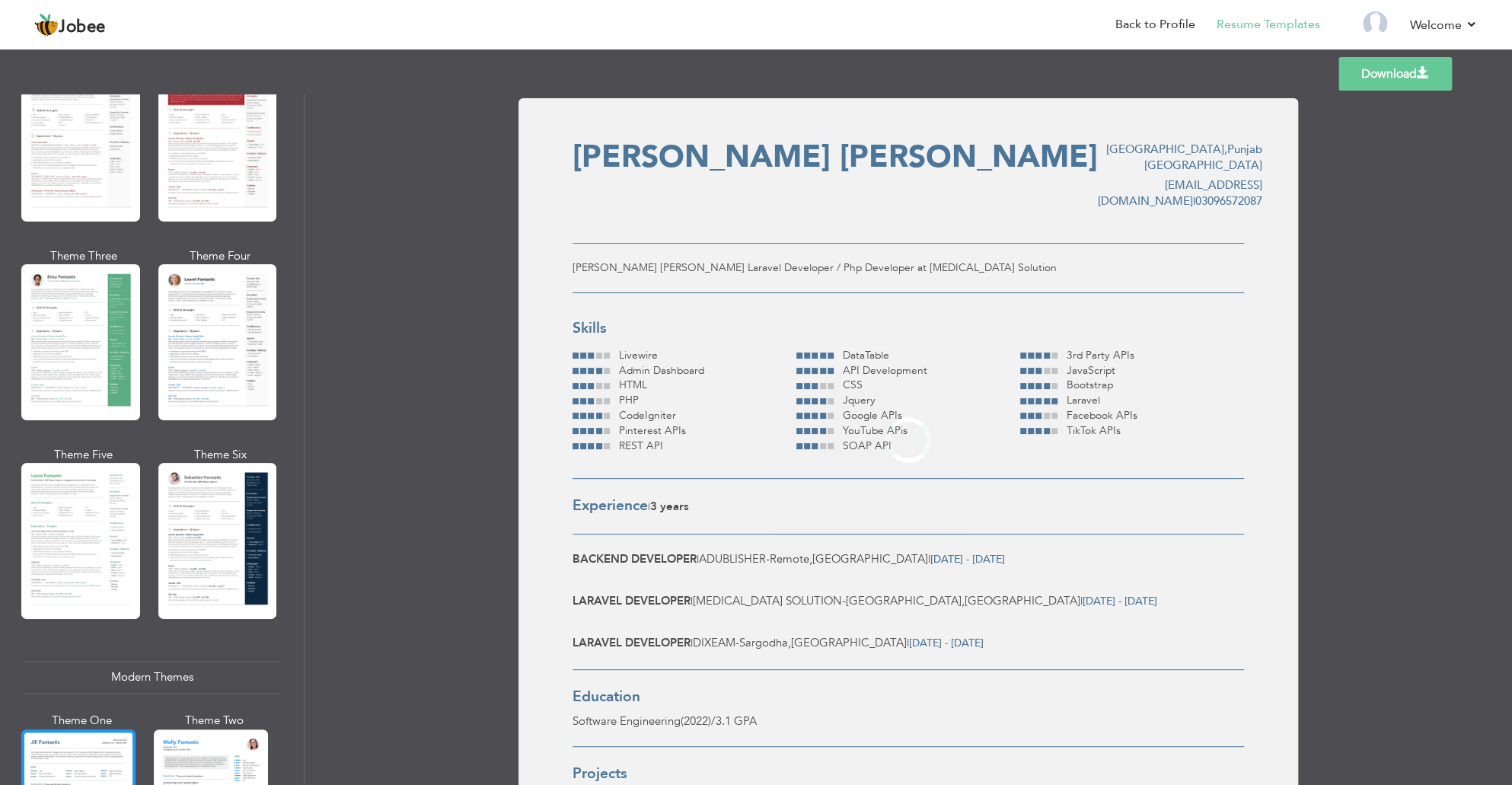
scroll to position [76, 0]
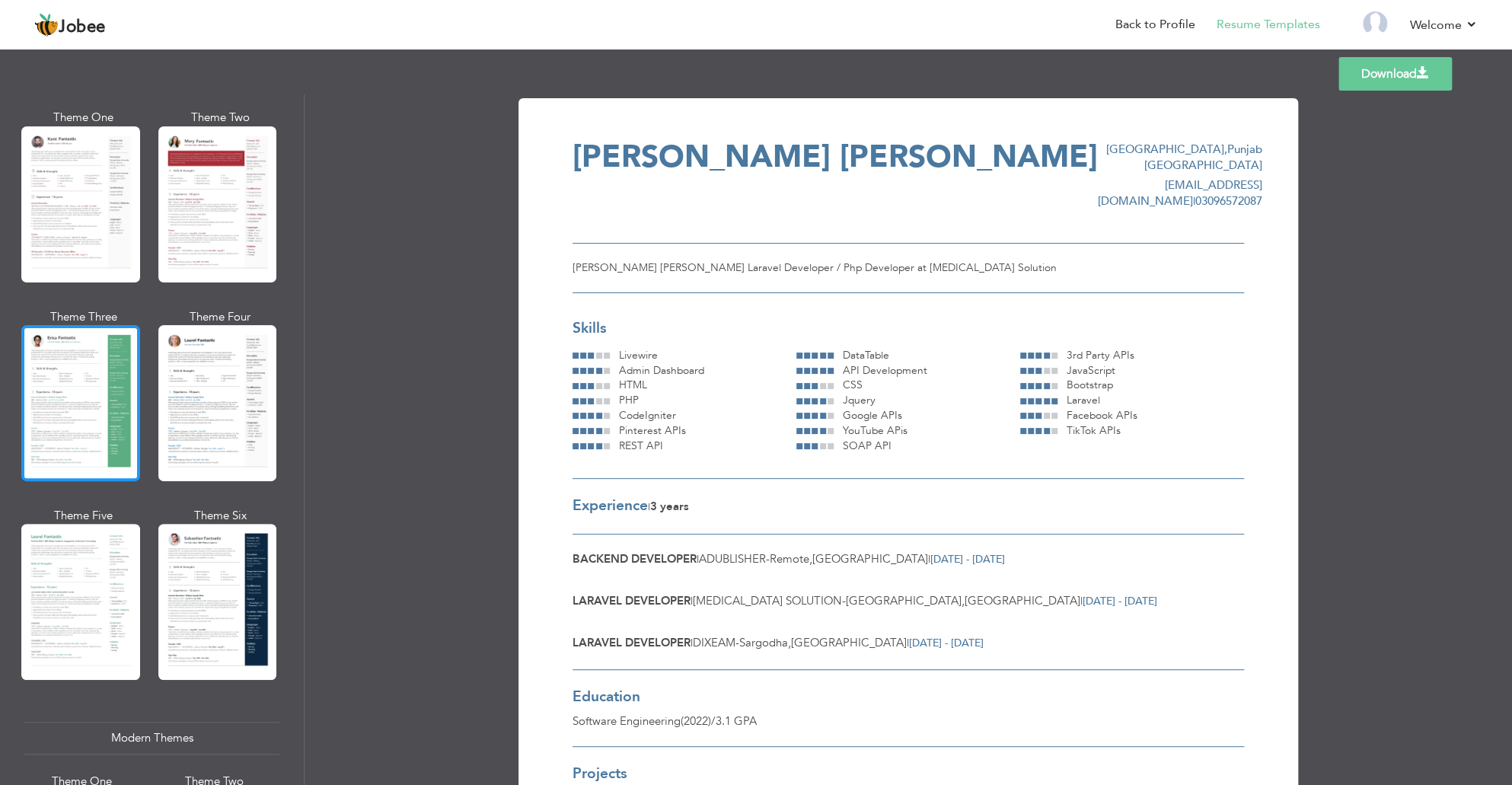
click at [96, 447] on div at bounding box center [81, 404] width 119 height 156
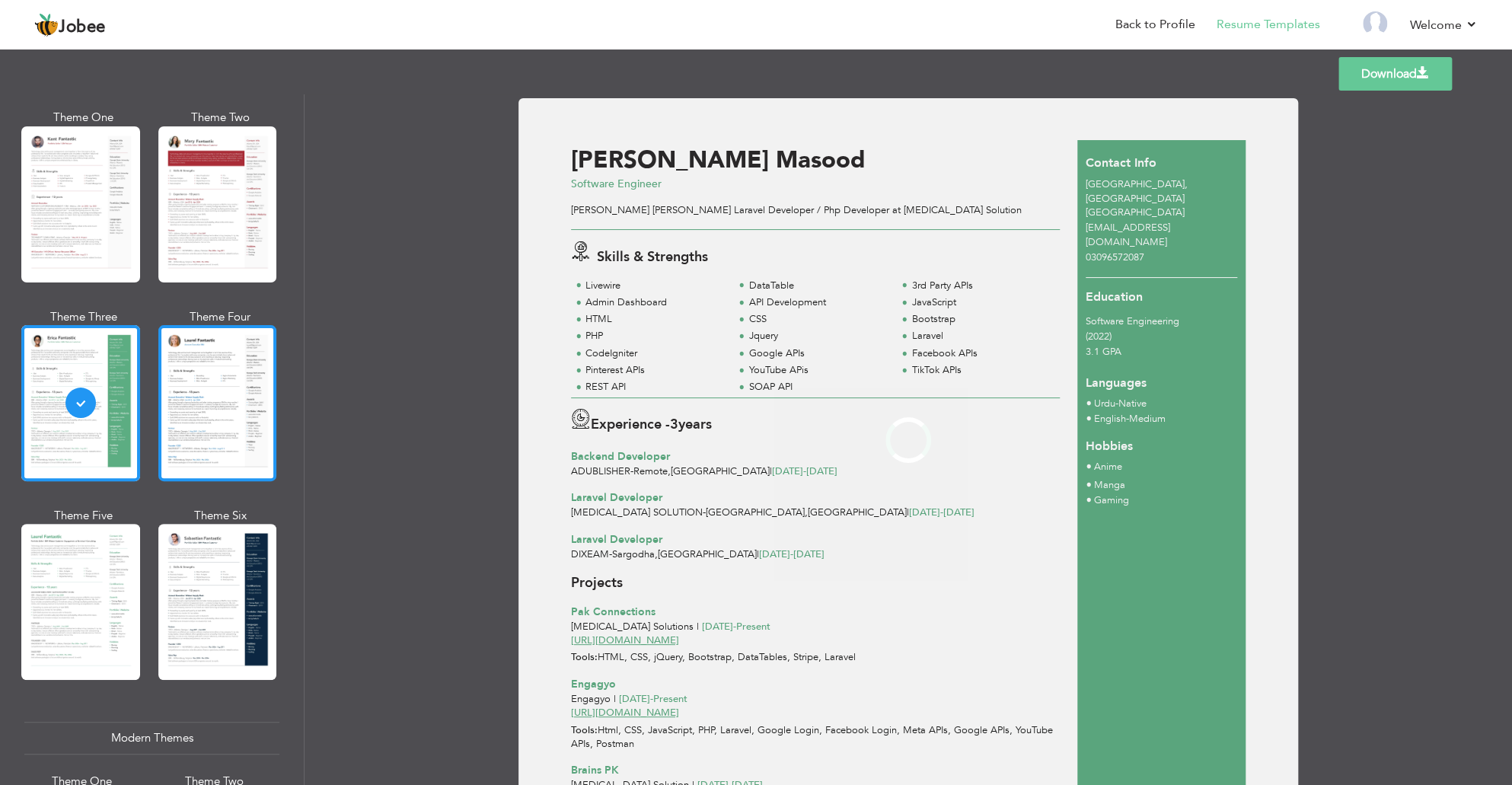
click at [201, 450] on div at bounding box center [218, 404] width 119 height 156
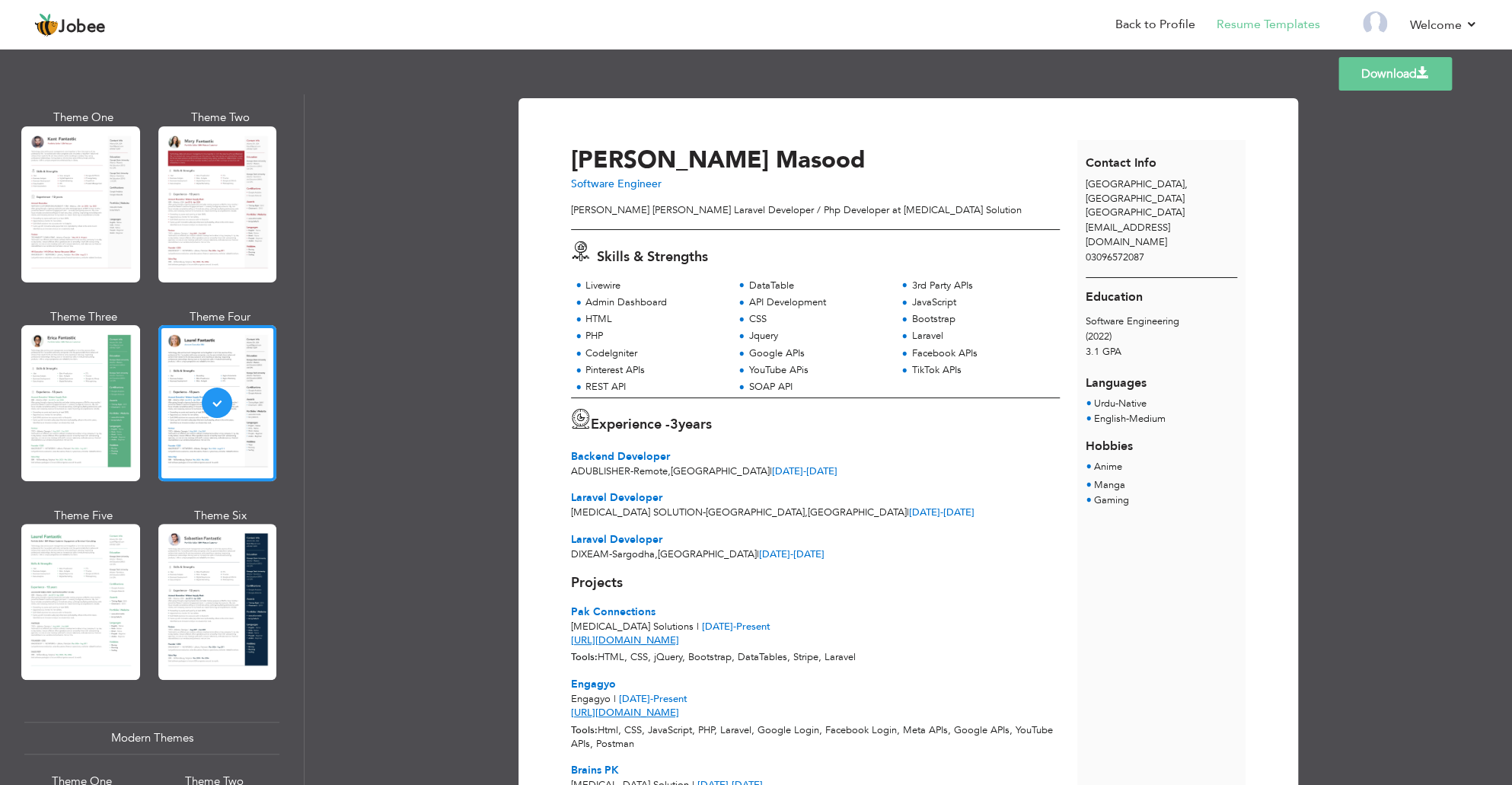
click at [1387, 80] on link "Download" at bounding box center [1396, 73] width 114 height 34
